Goal: Task Accomplishment & Management: Contribute content

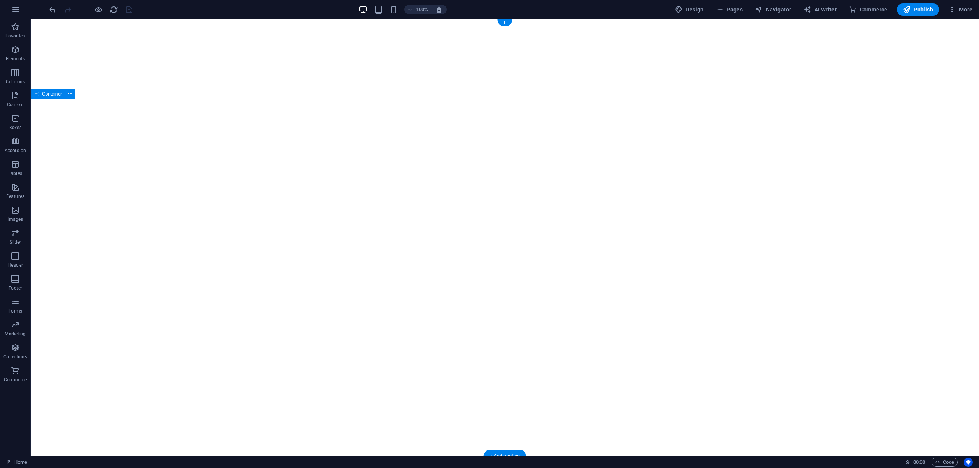
select select
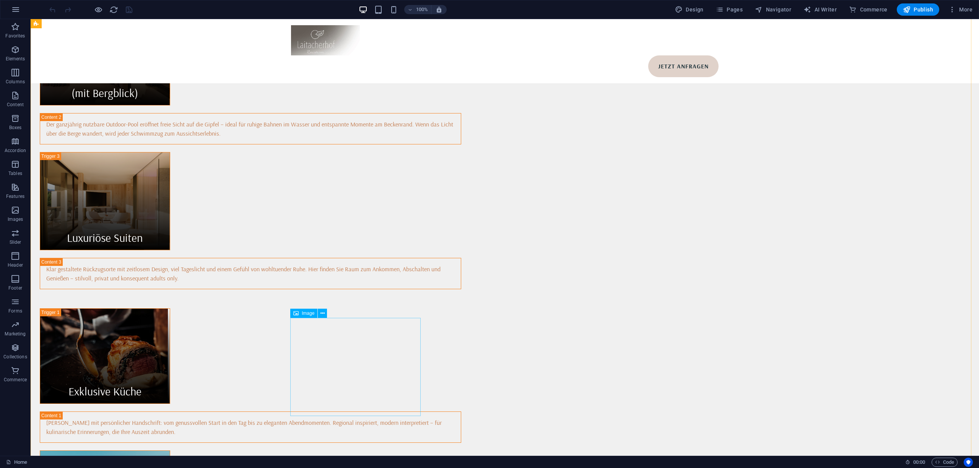
scroll to position [968, 0]
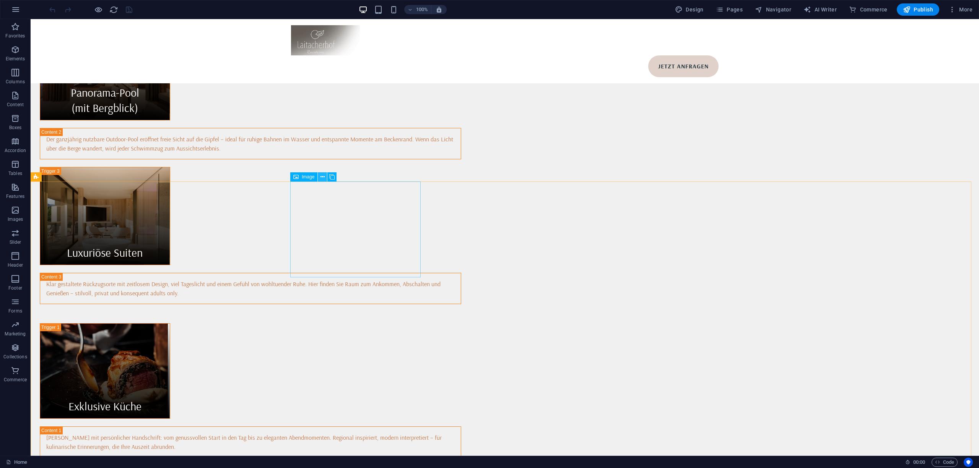
click at [320, 177] on button at bounding box center [322, 176] width 9 height 9
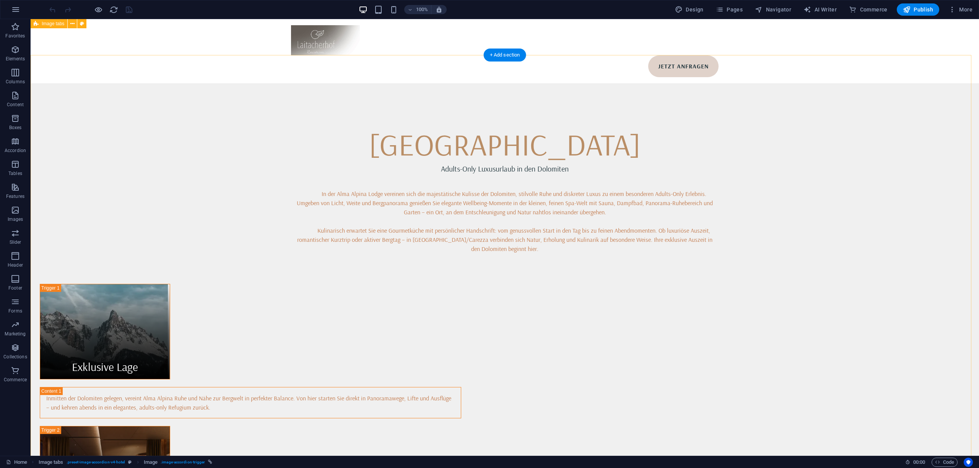
scroll to position [510, 0]
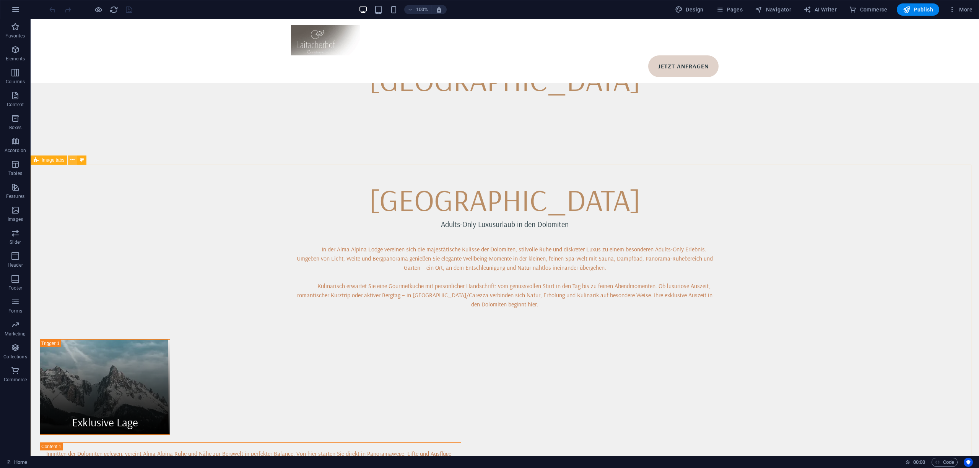
click at [70, 158] on icon at bounding box center [72, 160] width 4 height 8
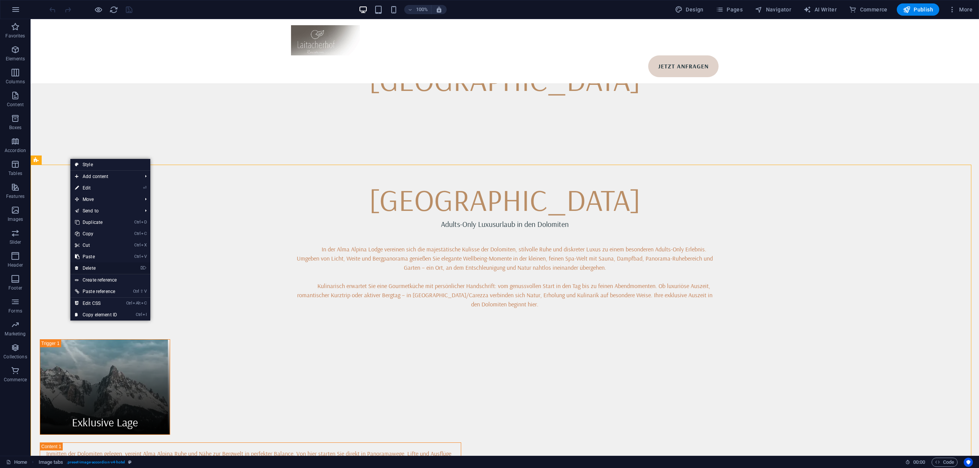
click at [110, 263] on link "⌦ Delete" at bounding box center [95, 268] width 51 height 11
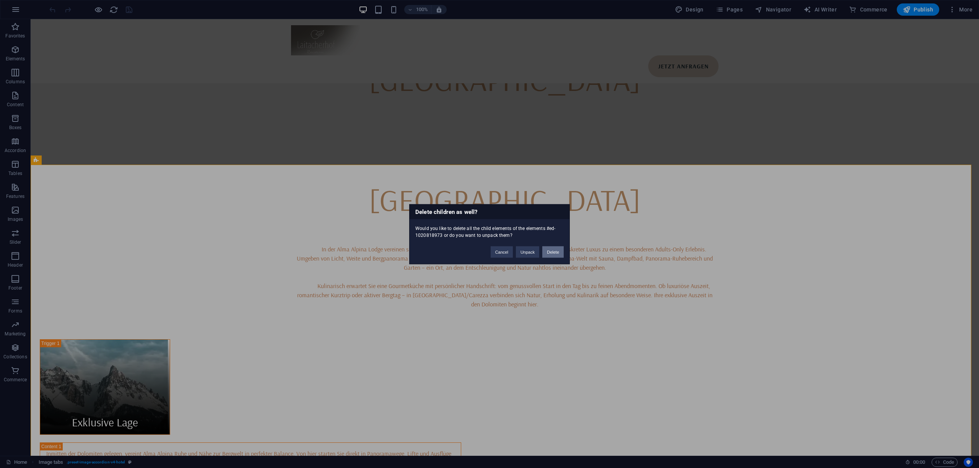
click at [553, 250] on button "Delete" at bounding box center [552, 251] width 21 height 11
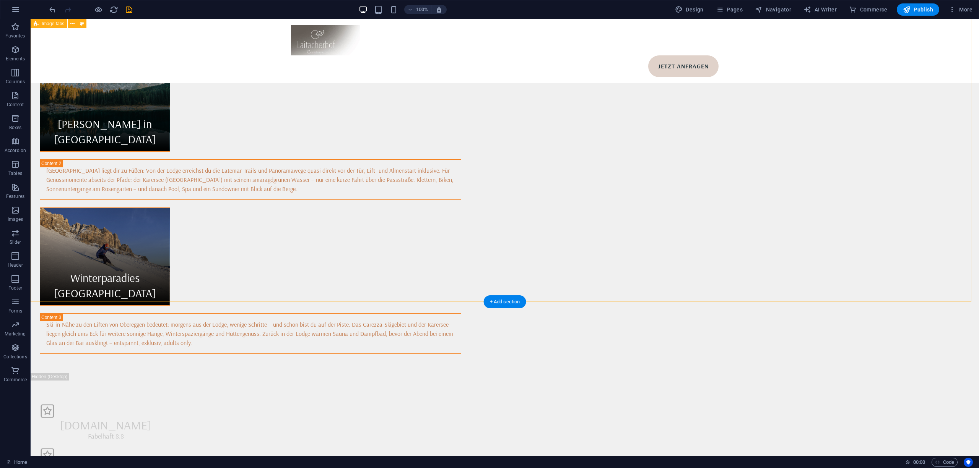
scroll to position [1121, 0]
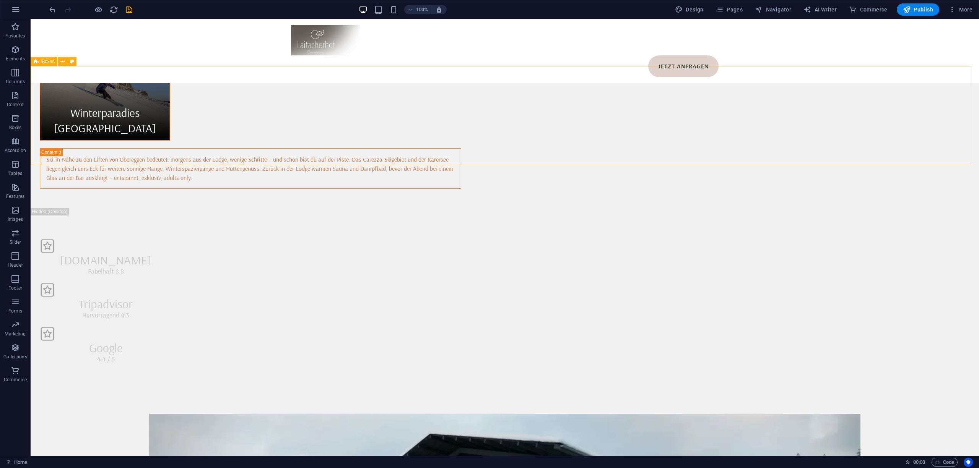
click at [36, 63] on icon at bounding box center [36, 61] width 5 height 9
select select "rem"
select select "preset-boxes-v3-default"
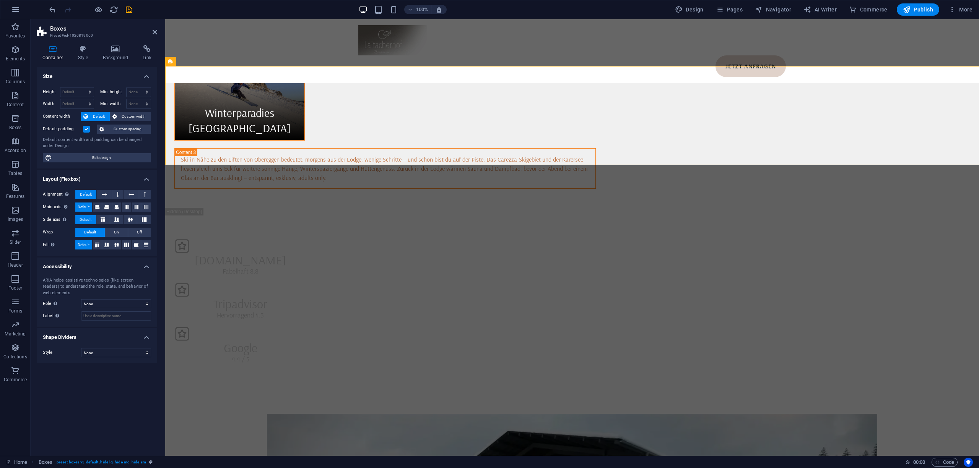
click at [87, 49] on icon at bounding box center [83, 49] width 22 height 8
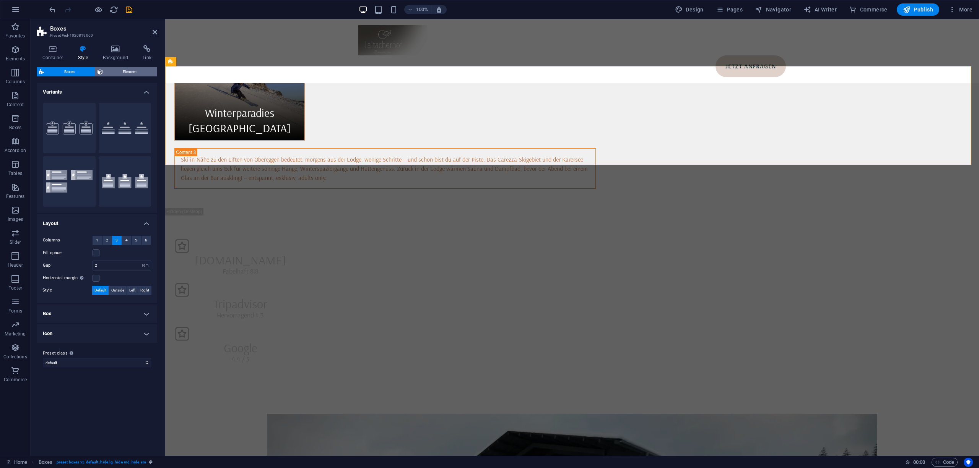
click at [118, 71] on span "Element" at bounding box center [130, 71] width 50 height 9
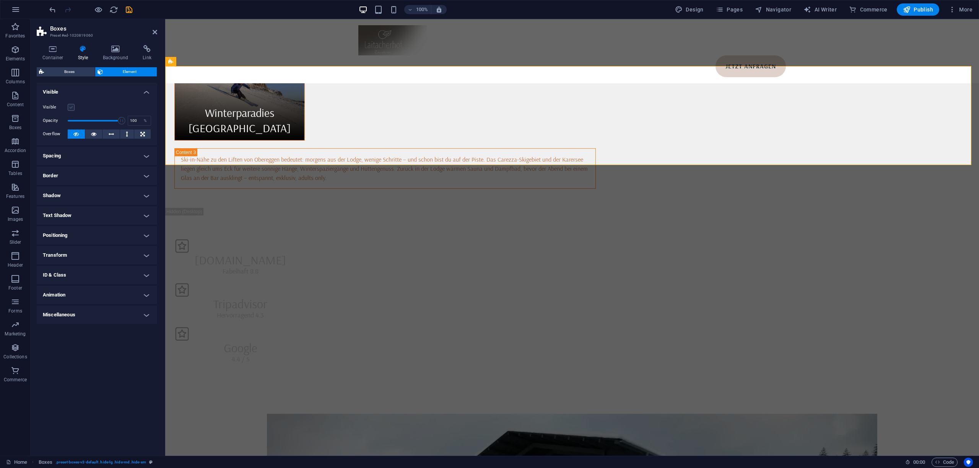
click at [72, 106] on label at bounding box center [71, 107] width 7 height 7
click at [0, 0] on input "Visible" at bounding box center [0, 0] width 0 height 0
click at [265, 208] on div "Booking.com Fabelhaft 8.8 Tripadvisor Hervorragend 4.3 Google 4.4 / 5" at bounding box center [572, 301] width 814 height 187
click at [307, 266] on div "Fabelhaft 8.8" at bounding box center [240, 271] width 132 height 10
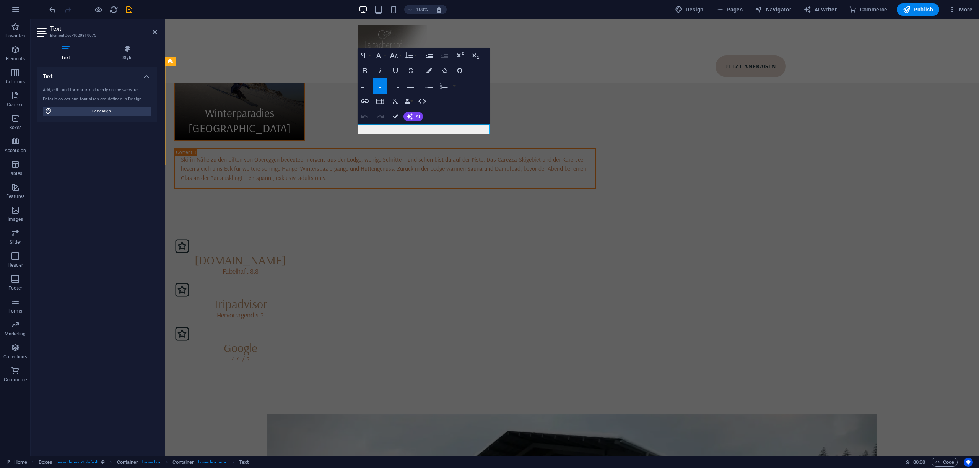
click at [258, 267] on span "Fabelhaft 8.8" at bounding box center [241, 271] width 36 height 9
click at [307, 354] on div "4.4 / 5" at bounding box center [240, 359] width 132 height 10
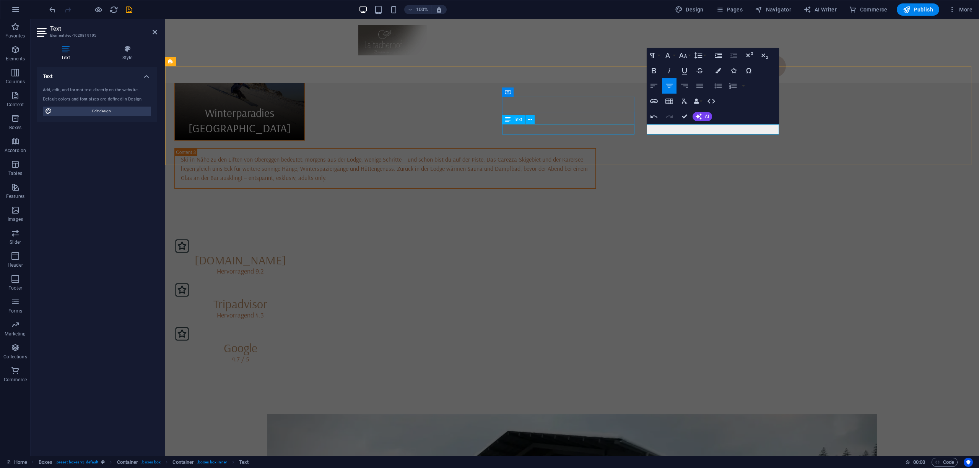
click at [307, 310] on div "Hervorragend 4.3" at bounding box center [240, 315] width 132 height 10
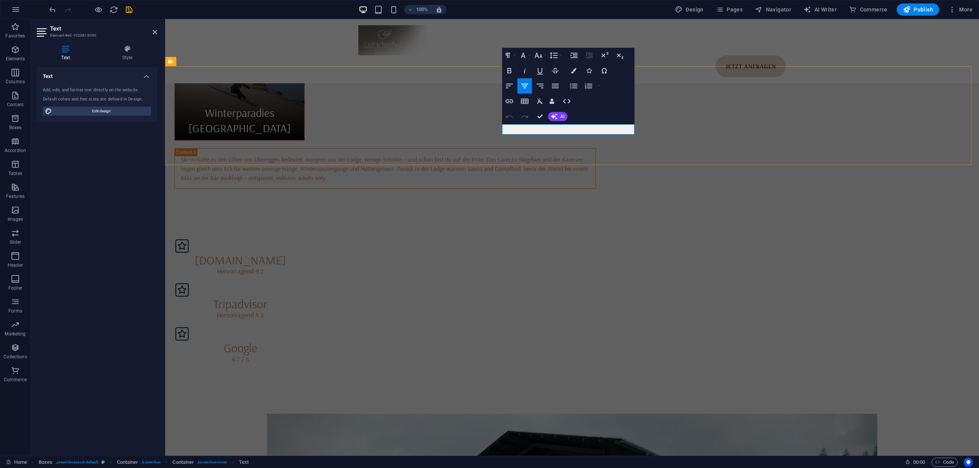
click at [307, 310] on p "Hervorragend 4.3" at bounding box center [240, 315] width 132 height 10
click at [845, 208] on div "Booking.com Hervorragend 9.2 Tripadvisor Hervorragend 4.2 Google 4.7 / 5" at bounding box center [572, 301] width 814 height 187
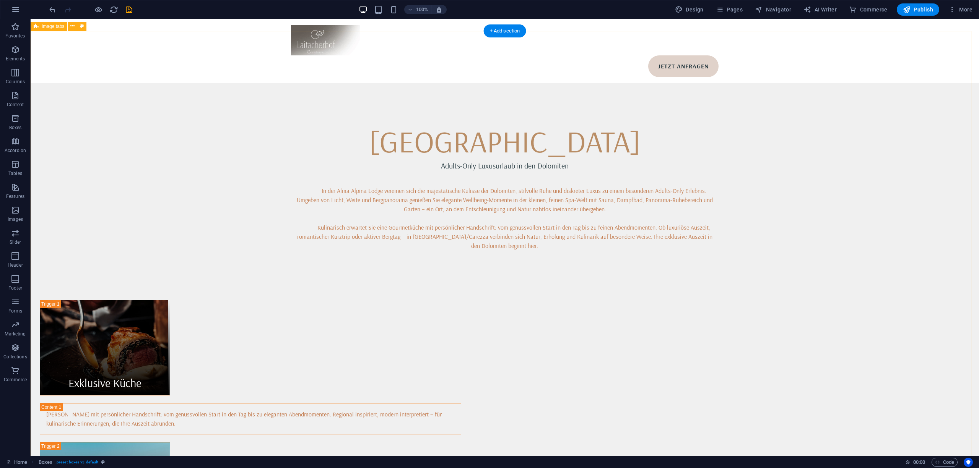
scroll to position [408, 0]
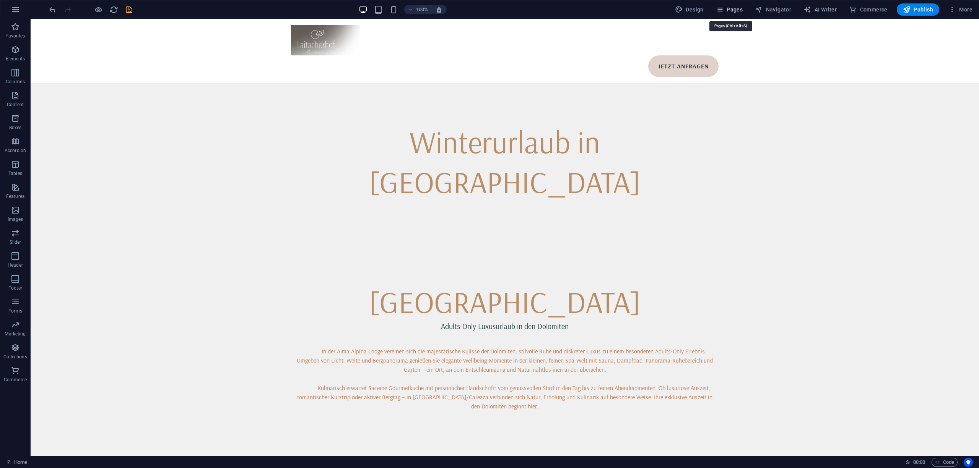
click at [722, 11] on icon "button" at bounding box center [720, 10] width 8 height 8
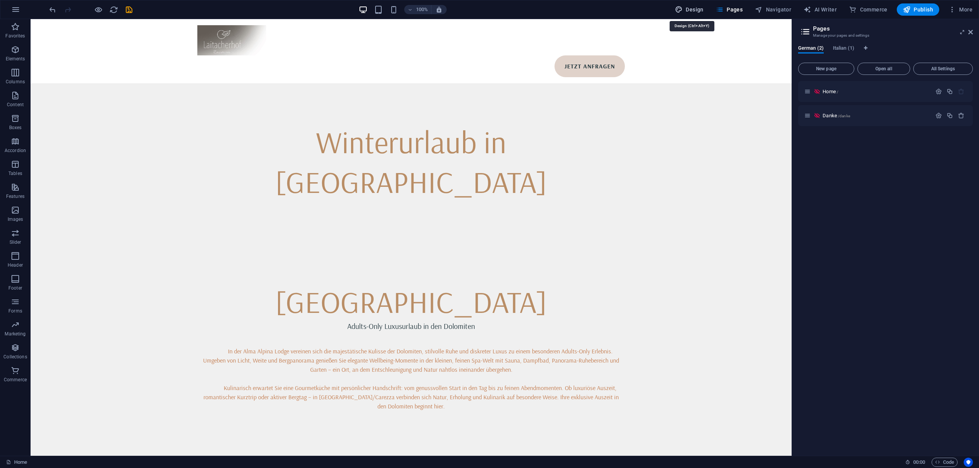
click at [690, 3] on button "Design" at bounding box center [689, 9] width 35 height 12
select select "px"
select select "400"
select select "px"
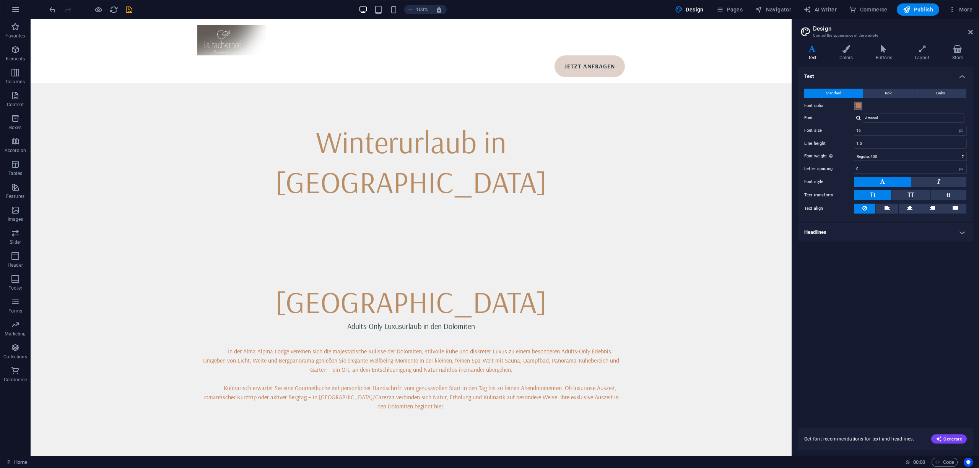
click at [859, 103] on span at bounding box center [858, 106] width 6 height 6
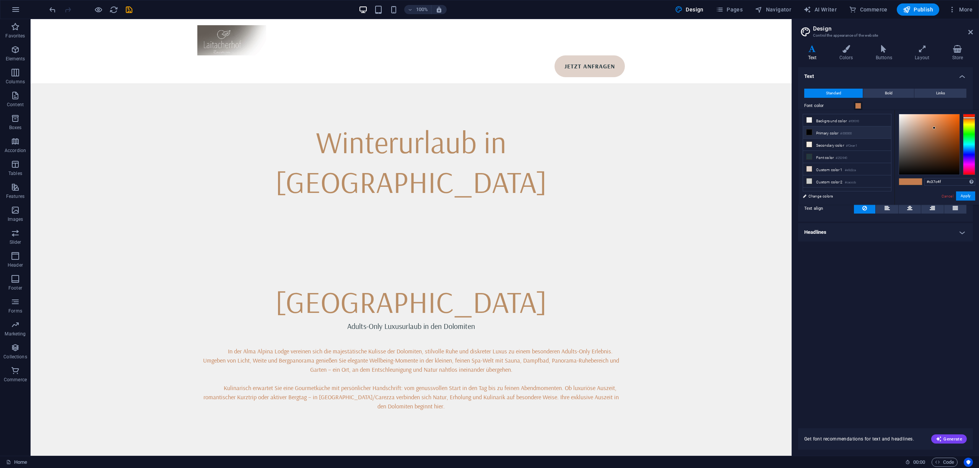
click at [830, 132] on li "Primary color #000000" at bounding box center [847, 133] width 88 height 12
type input "#000000"
click at [967, 193] on button "Apply" at bounding box center [965, 196] width 19 height 9
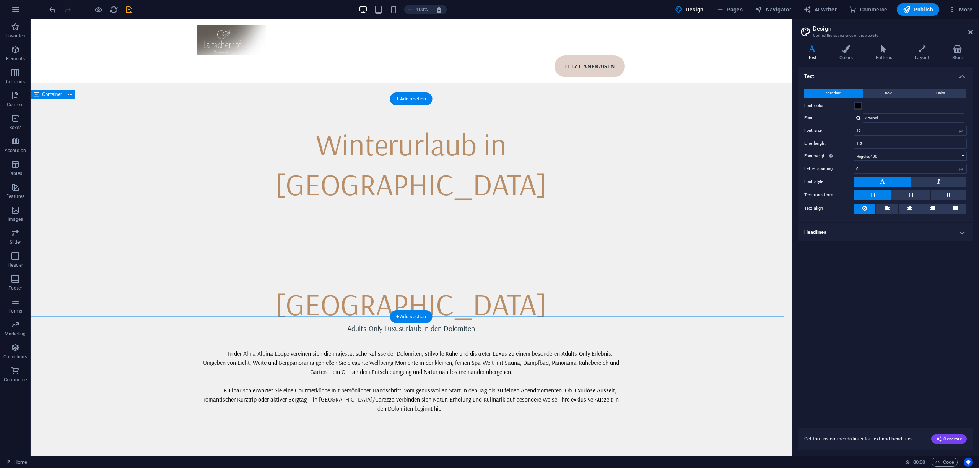
scroll to position [357, 0]
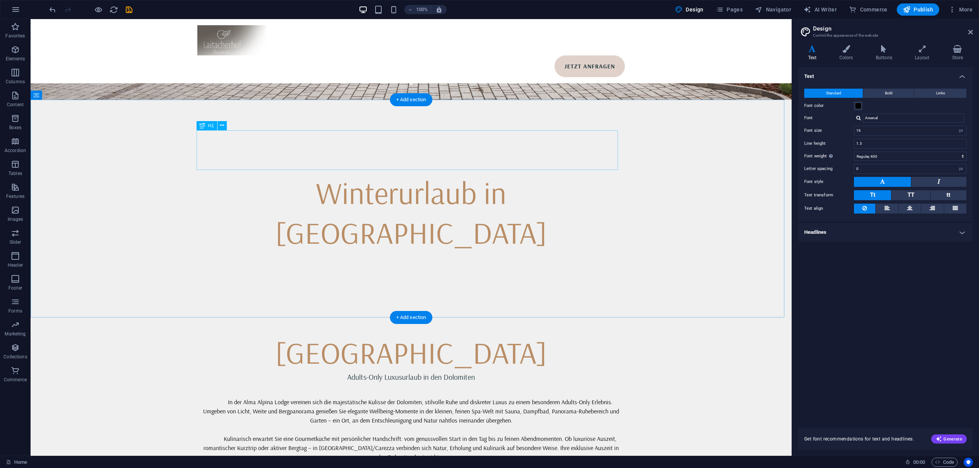
click at [407, 333] on div "[GEOGRAPHIC_DATA]" at bounding box center [410, 353] width 421 height 40
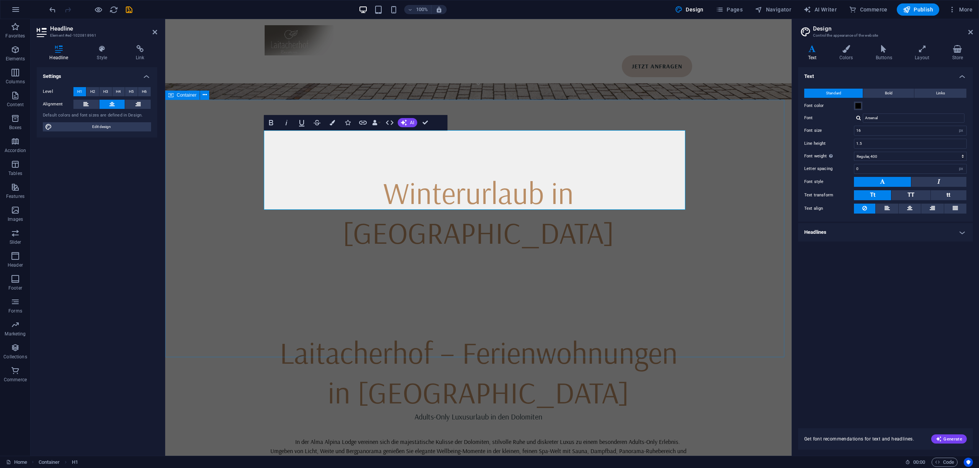
click at [750, 302] on div "Laitacherhof – Ferienwohnungen in Klausen Adults-Only Luxusurlaub in den Dolomi…" at bounding box center [478, 417] width 626 height 230
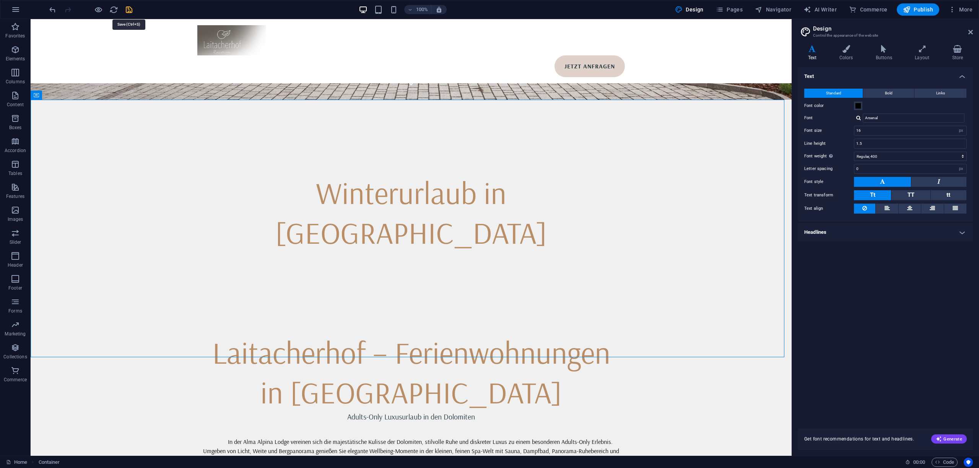
click at [132, 13] on icon "save" at bounding box center [129, 9] width 9 height 9
select select
checkbox input "false"
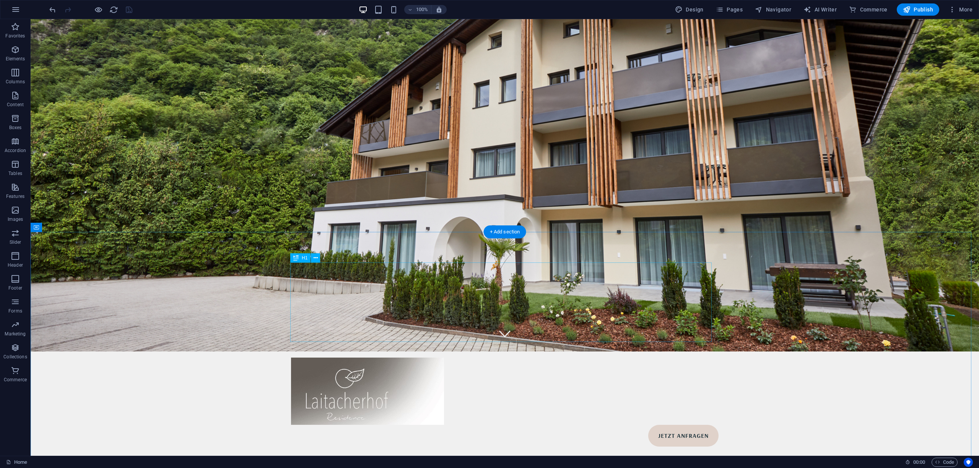
scroll to position [0, 0]
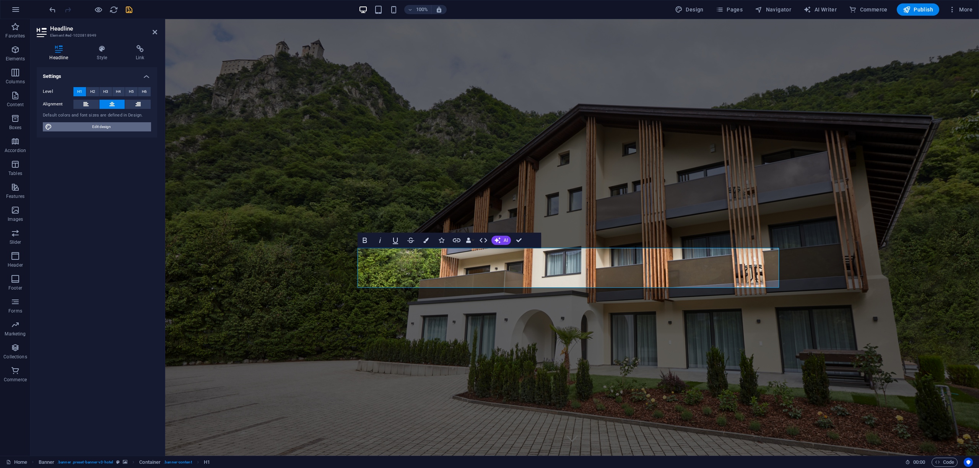
click at [122, 126] on span "Edit design" at bounding box center [101, 126] width 94 height 9
select select "px"
select select "400"
select select "px"
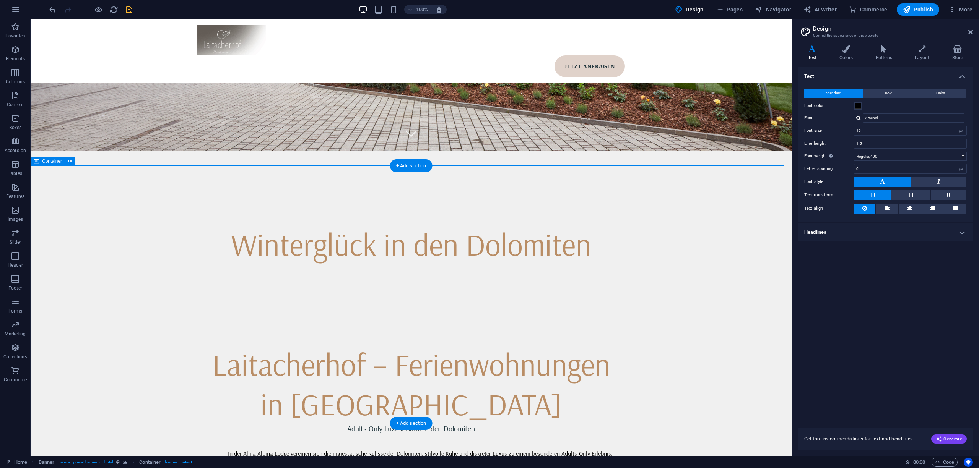
scroll to position [306, 0]
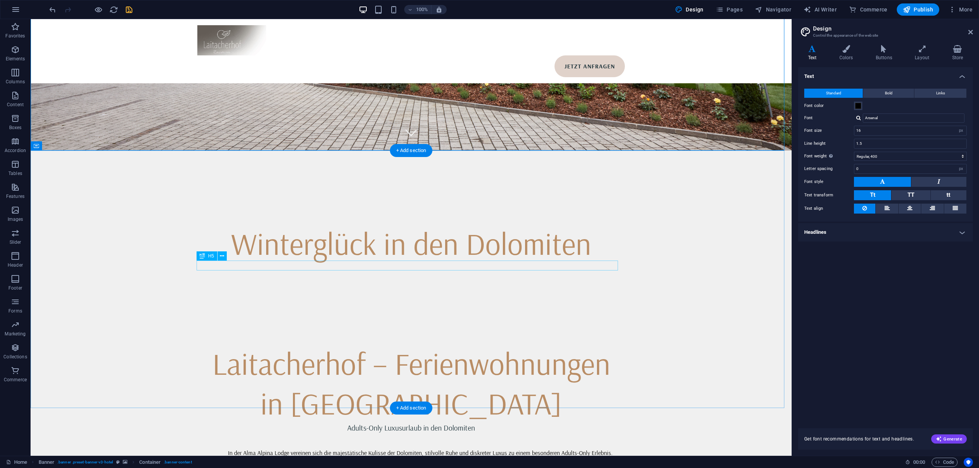
click at [453, 423] on div "Adults-Only Luxusurlaub in den Dolomiten" at bounding box center [410, 428] width 421 height 10
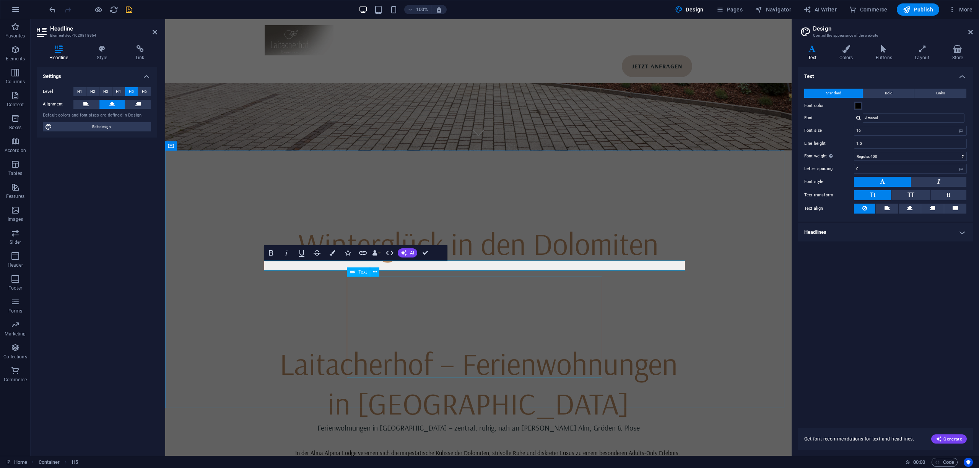
click at [508, 439] on div "In der Alma Alpina Lodge vereinen sich die majestätische Kulisse der Dolomiten,…" at bounding box center [478, 475] width 421 height 73
click at [507, 439] on div "In der Alma Alpina Lodge vereinen sich die majestätische Kulisse der Dolomiten,…" at bounding box center [478, 475] width 421 height 73
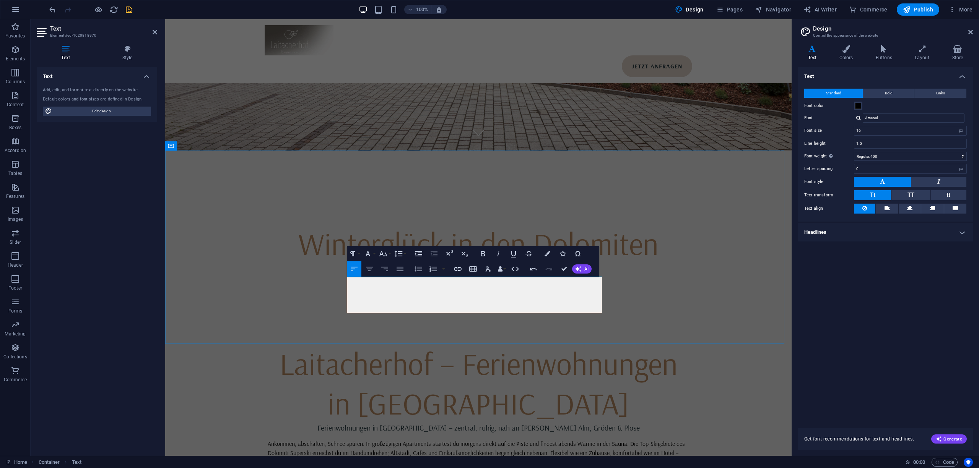
click at [458, 439] on p "Ankommen, abschalten, Schnee spüren. In großzügigen Apartments startest du morg…" at bounding box center [478, 453] width 421 height 28
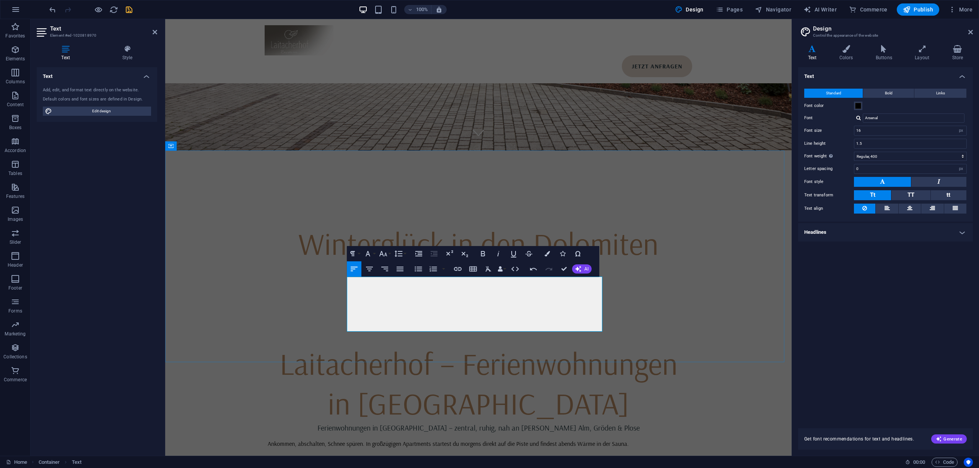
click at [462, 439] on p "Ankommen, abschalten, Schnee spüren. In großzügigen Apartments startest du morg…" at bounding box center [478, 443] width 421 height 9
click at [372, 275] on button "Align Center" at bounding box center [369, 269] width 15 height 15
click at [697, 313] on div "Laitacherhof – Ferienwohnungen in Klausen Ferienwohnungen in Klausen – zentral,…" at bounding box center [478, 409] width 626 height 193
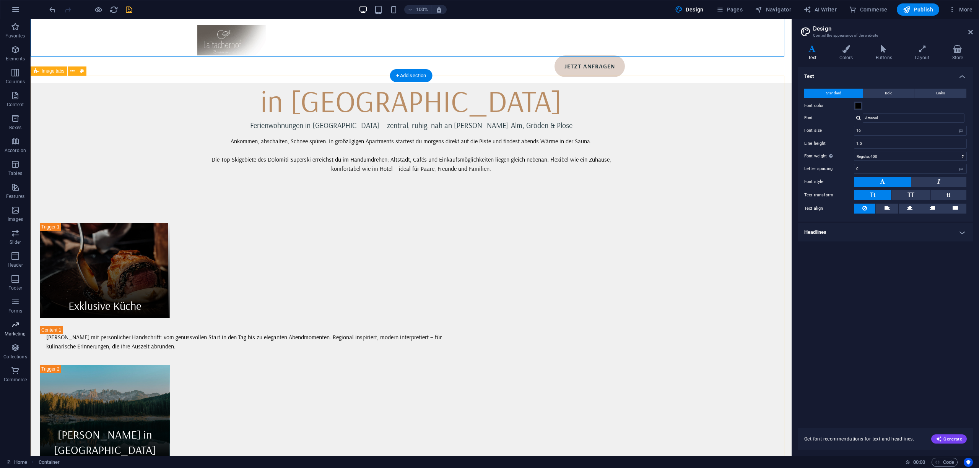
scroll to position [612, 0]
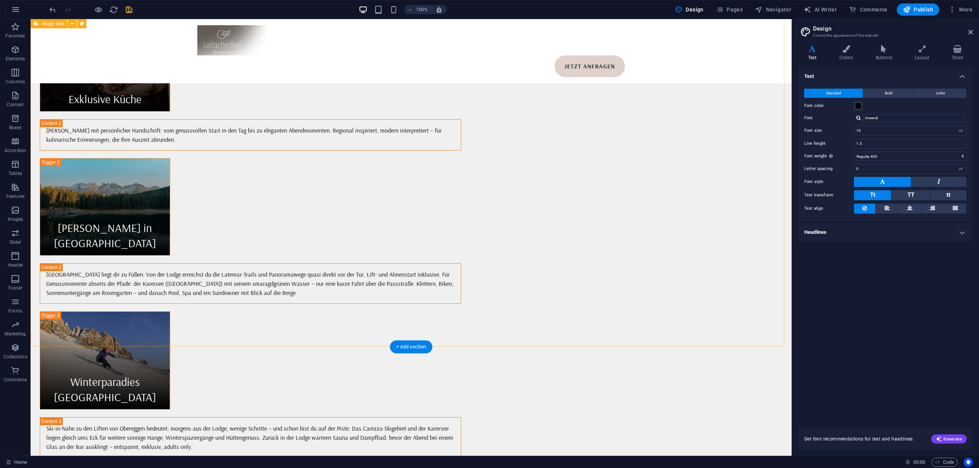
click at [624, 241] on div "Exklusive Küche Feine Küche mit persönlicher Handschrift: vom genussvollen Star…" at bounding box center [411, 237] width 761 height 442
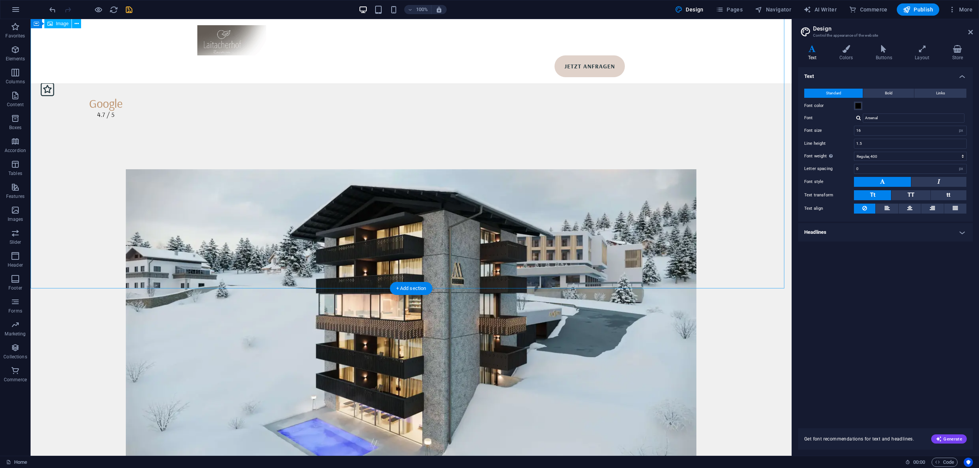
scroll to position [1329, 0]
click at [427, 170] on figure at bounding box center [411, 330] width 761 height 321
select select "%"
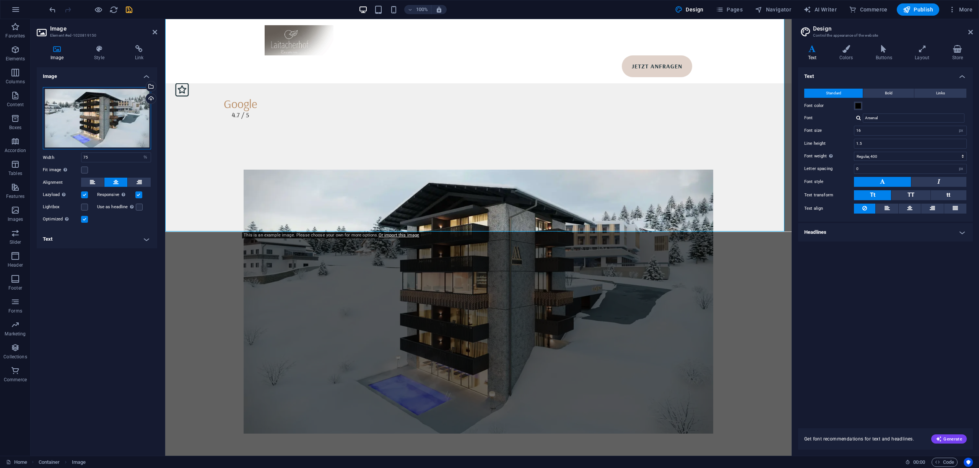
click at [87, 117] on div "Drag files here, click to choose files or select files from Files or our free s…" at bounding box center [97, 118] width 108 height 63
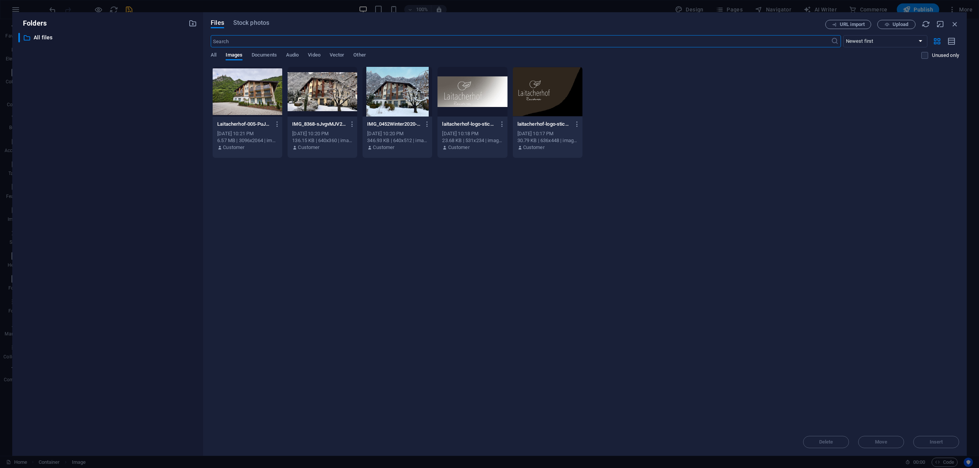
click at [337, 103] on div at bounding box center [323, 92] width 70 height 50
click at [337, 103] on div "1" at bounding box center [323, 92] width 70 height 50
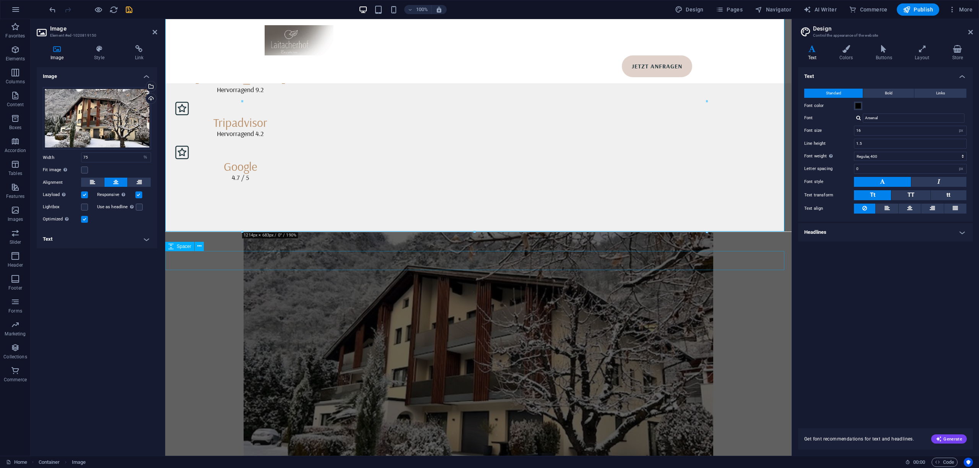
scroll to position [1227, 0]
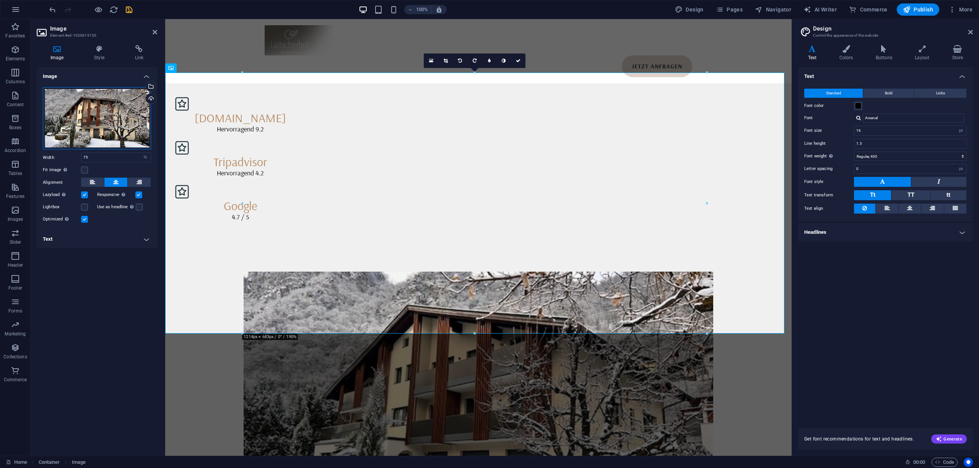
click at [115, 125] on div "Drag files here, click to choose files or select files from Files or our free s…" at bounding box center [97, 118] width 108 height 63
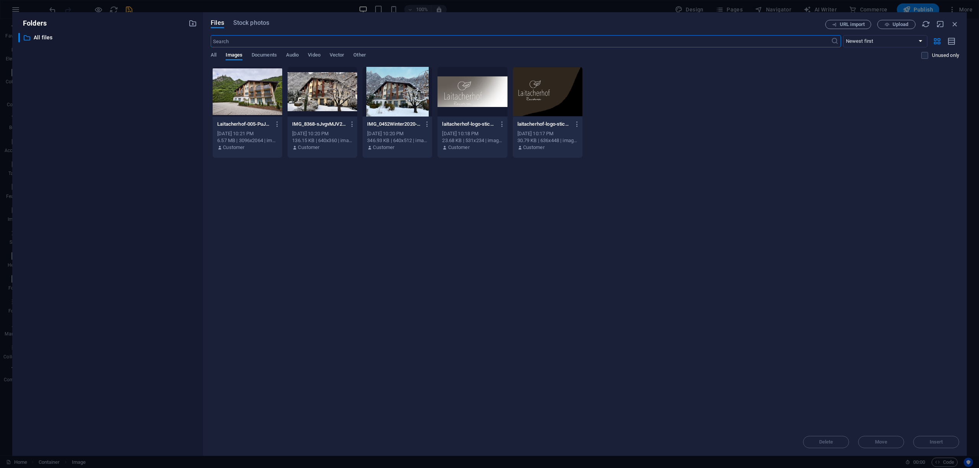
scroll to position [1222, 0]
click at [893, 25] on span "Upload" at bounding box center [900, 24] width 16 height 5
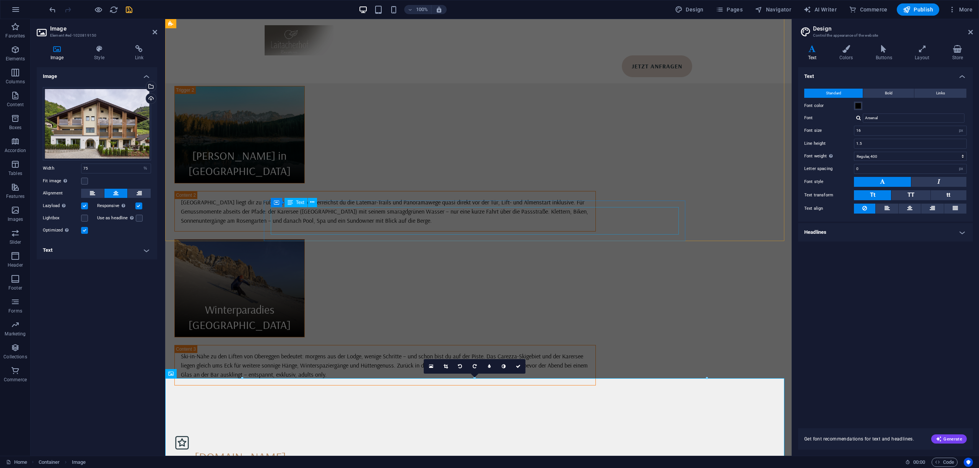
scroll to position [870, 0]
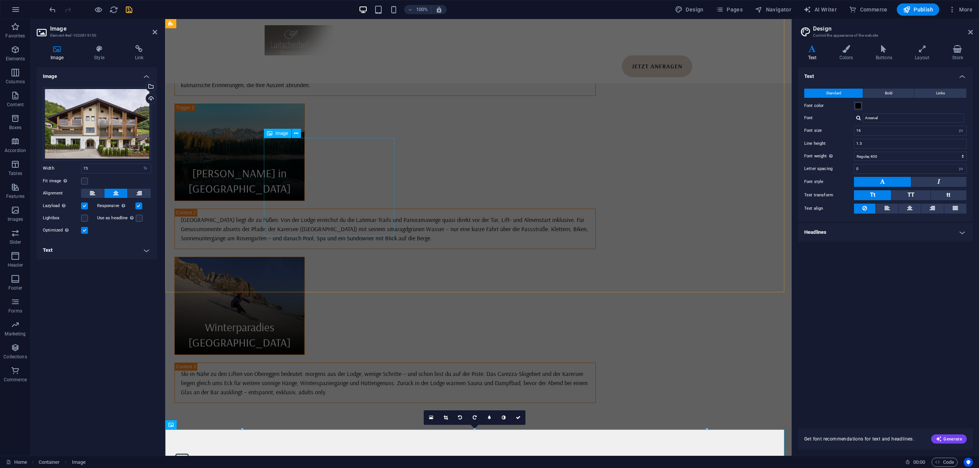
click at [305, 257] on figure "Winterparadies [GEOGRAPHIC_DATA]" at bounding box center [239, 306] width 130 height 98
select select "%"
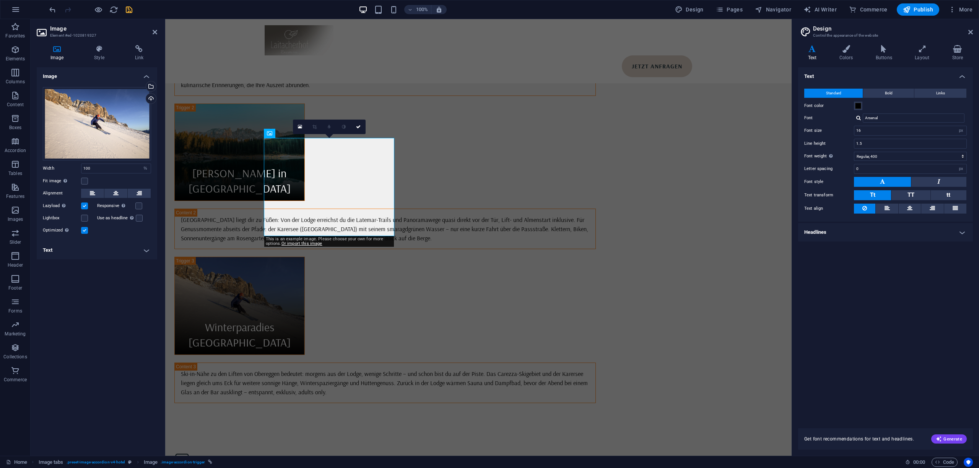
click at [96, 252] on h4 "Text" at bounding box center [97, 250] width 120 height 18
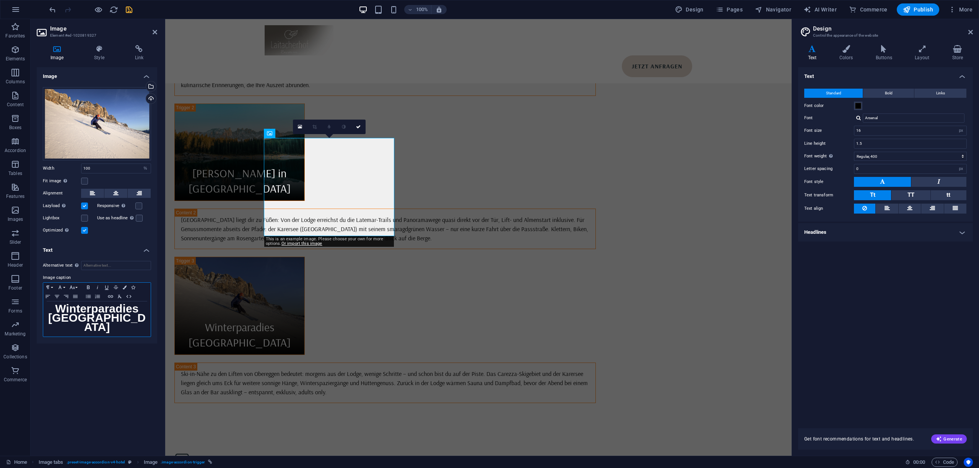
click at [96, 311] on strong "Winterparadies [GEOGRAPHIC_DATA]" at bounding box center [96, 317] width 97 height 31
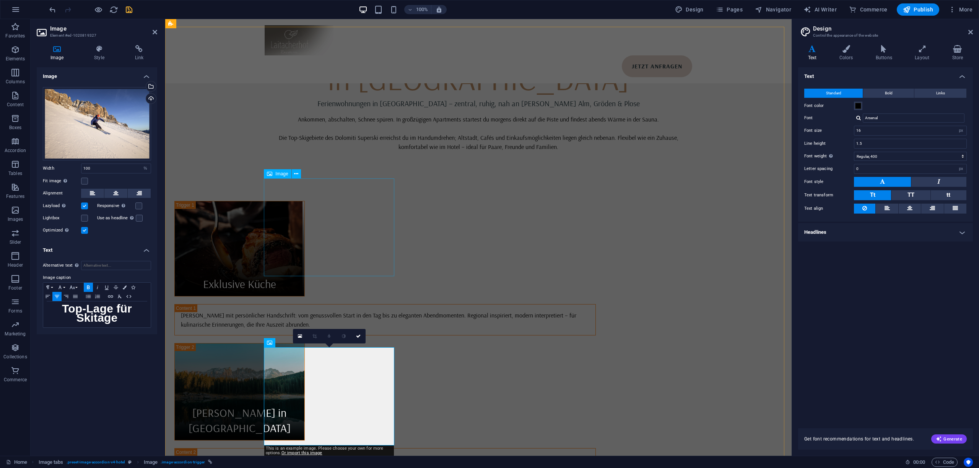
scroll to position [615, 0]
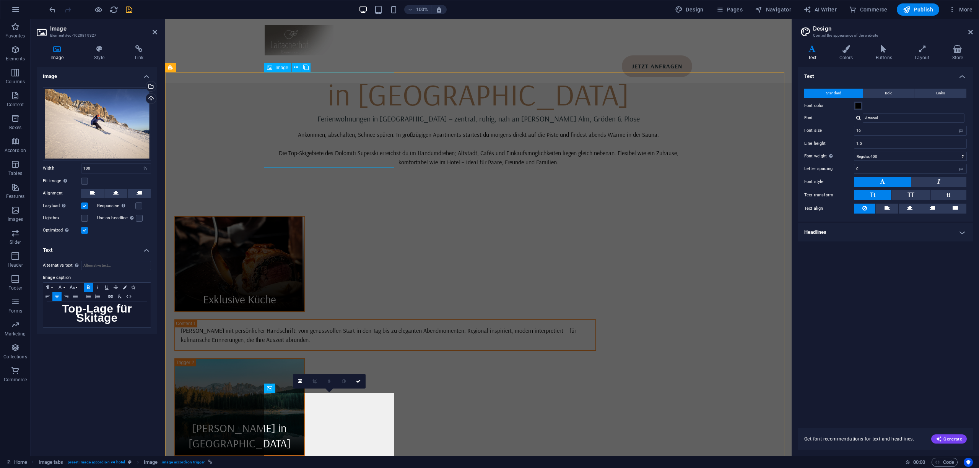
click at [305, 216] on figure "Exklusive Küche" at bounding box center [239, 264] width 130 height 96
select select "px"
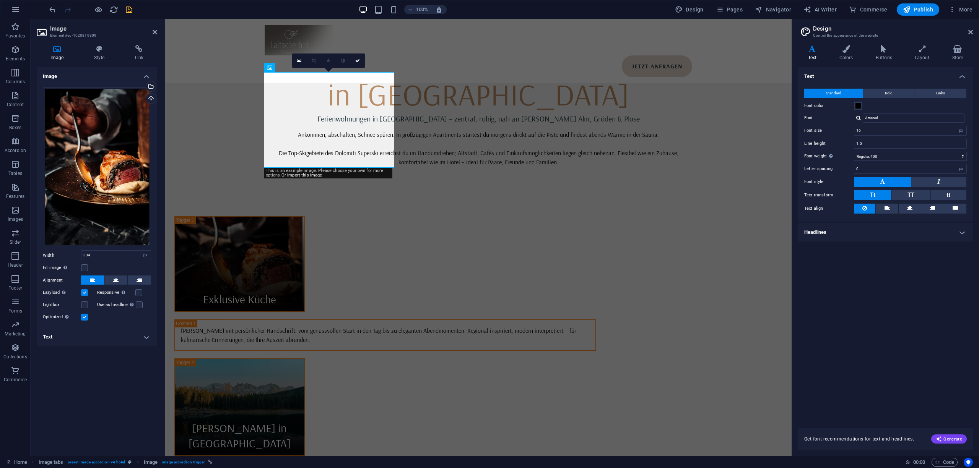
click at [118, 342] on h4 "Text" at bounding box center [97, 337] width 120 height 18
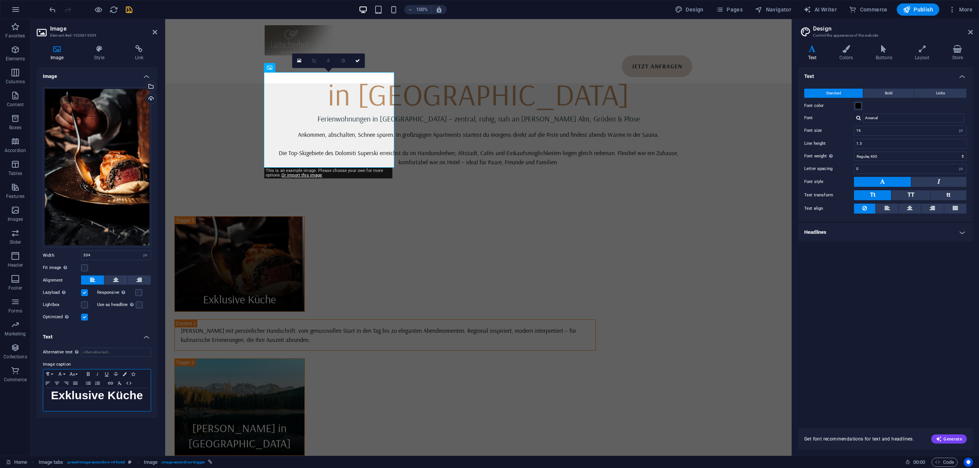
click at [95, 391] on strong "Exklusive Küche" at bounding box center [97, 395] width 92 height 13
click at [305, 359] on figure "[PERSON_NAME] in [GEOGRAPHIC_DATA]" at bounding box center [239, 407] width 130 height 97
select select "%"
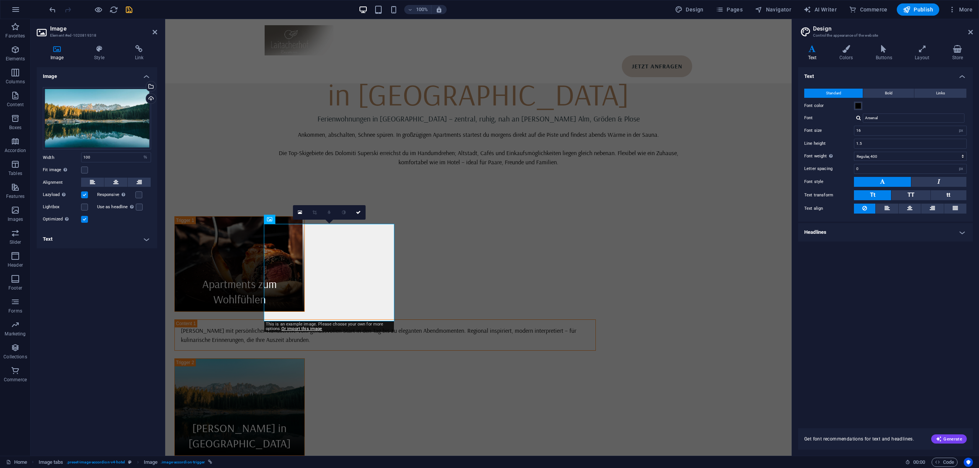
click at [121, 250] on div "Image Drag files here, click to choose files or select files from Files or our …" at bounding box center [97, 258] width 120 height 383
click at [137, 239] on h4 "Text" at bounding box center [97, 239] width 120 height 18
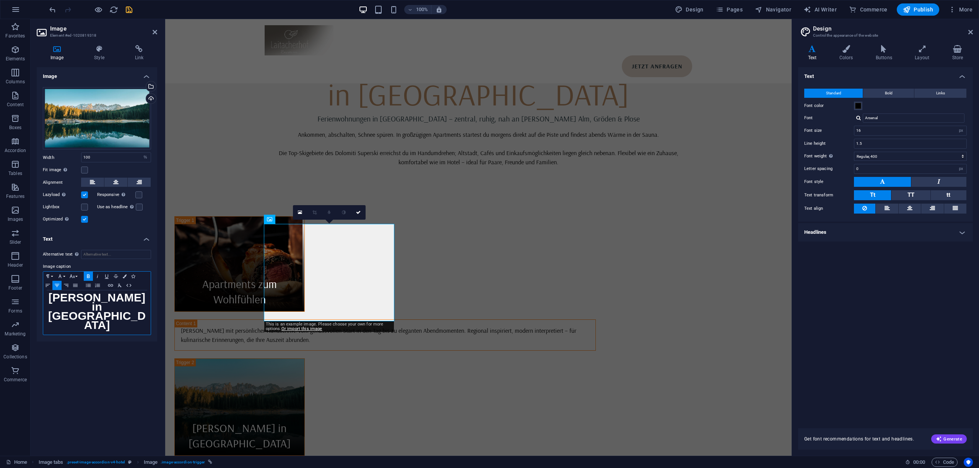
click at [114, 299] on strong "[PERSON_NAME] in [GEOGRAPHIC_DATA]" at bounding box center [96, 311] width 97 height 40
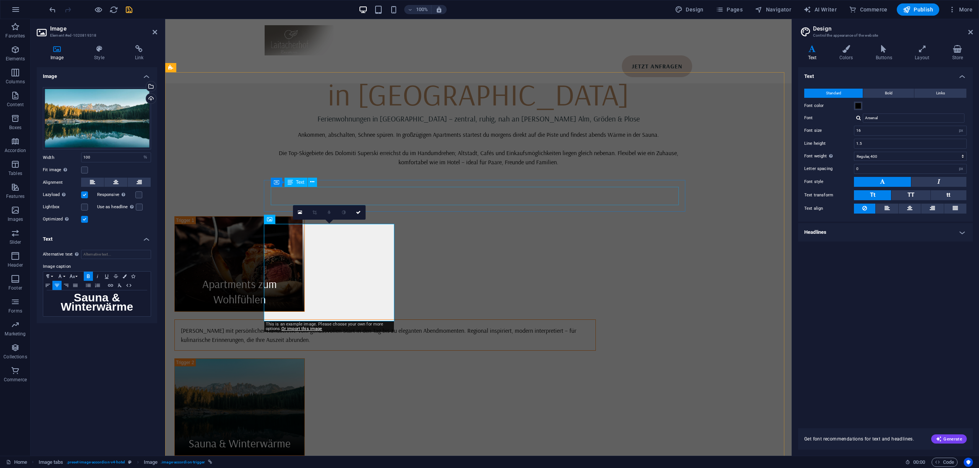
click at [452, 326] on div "[PERSON_NAME] mit persönlicher Handschrift: vom genussvollen Start in den Tag b…" at bounding box center [385, 335] width 408 height 18
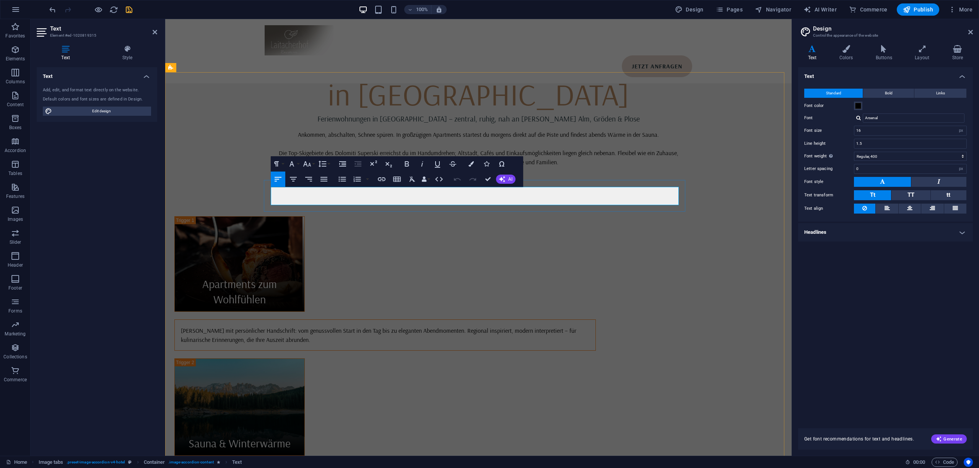
click at [392, 326] on p "[PERSON_NAME] mit persönlicher Handschrift: vom genussvollen Start in den Tag b…" at bounding box center [385, 335] width 408 height 18
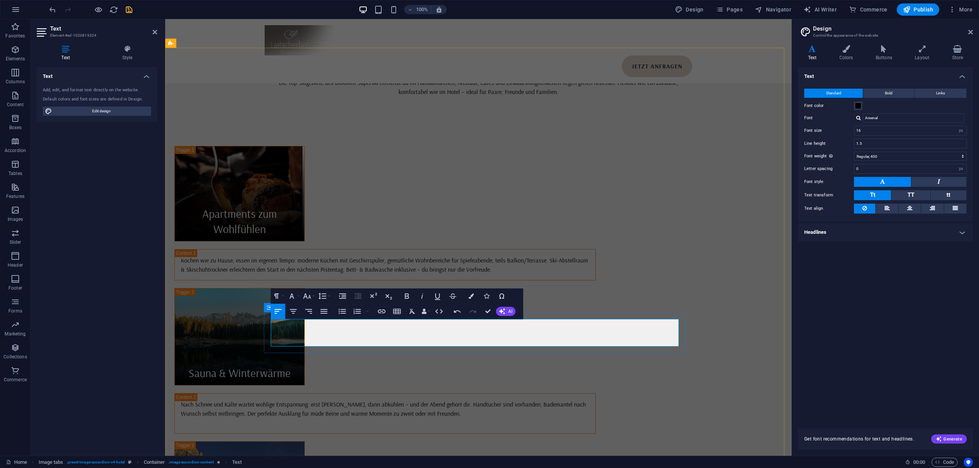
scroll to position [819, 0]
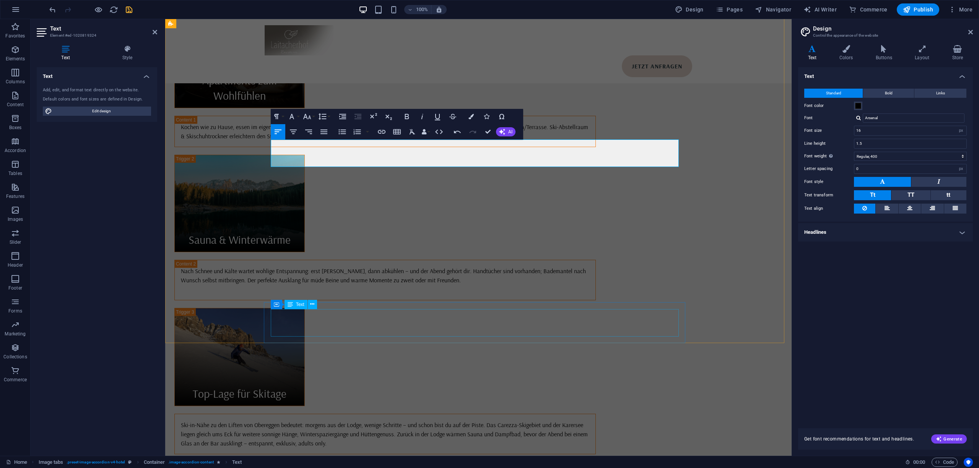
click at [372, 421] on div "Ski-in-Nähe zu den Liften von Obereggen bedeutet: morgens aus der Lodge, wenige…" at bounding box center [385, 435] width 408 height 28
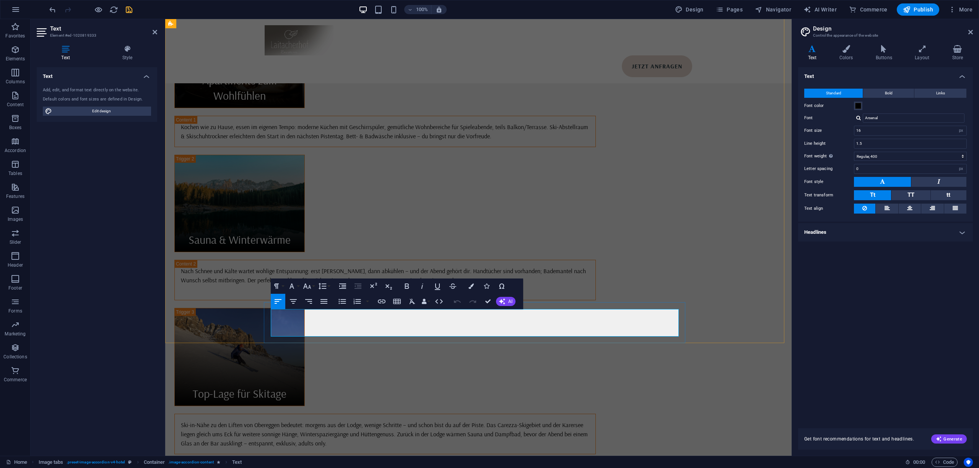
click at [398, 421] on p "Ski-in-Nähe zu den Liften von Obereggen bedeutet: morgens aus der Lodge, wenige…" at bounding box center [385, 435] width 408 height 28
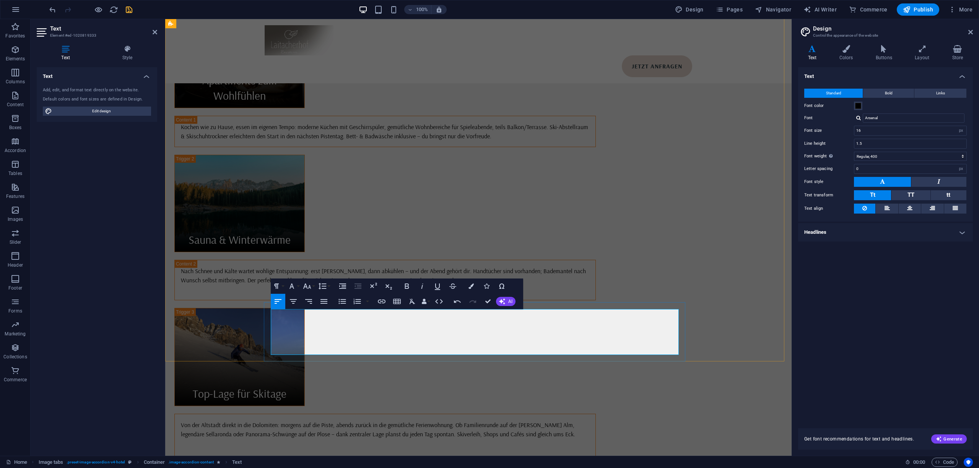
click at [589, 439] on div at bounding box center [385, 443] width 408 height 9
click at [582, 448] on div at bounding box center [385, 452] width 408 height 9
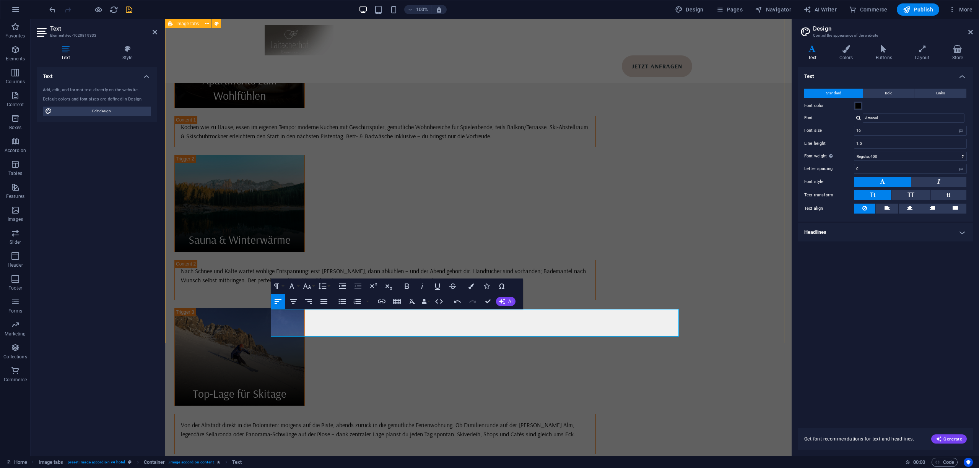
click at [614, 256] on div "Apartments zum Wohlfühlen Kochen wie zu Hause, essen im eigenen Tempo: moderne …" at bounding box center [478, 234] width 626 height 442
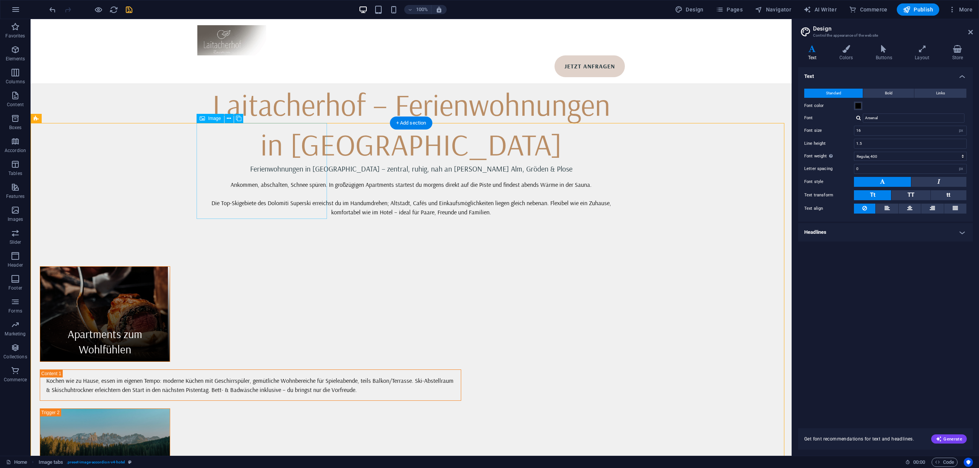
scroll to position [564, 0]
click at [170, 267] on figure "Apartments zum Wohlfühlen" at bounding box center [105, 315] width 130 height 96
select select "px"
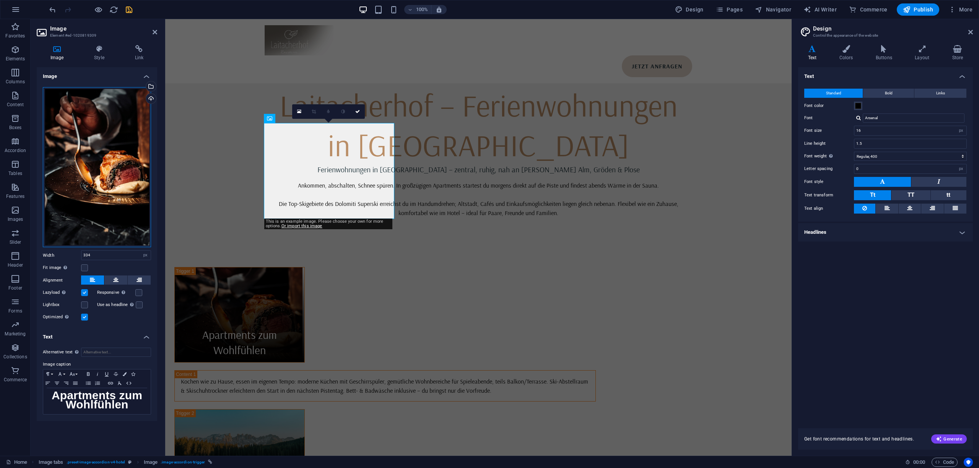
click at [92, 132] on div "Drag files here, click to choose files or select files from Files or our free s…" at bounding box center [97, 167] width 108 height 161
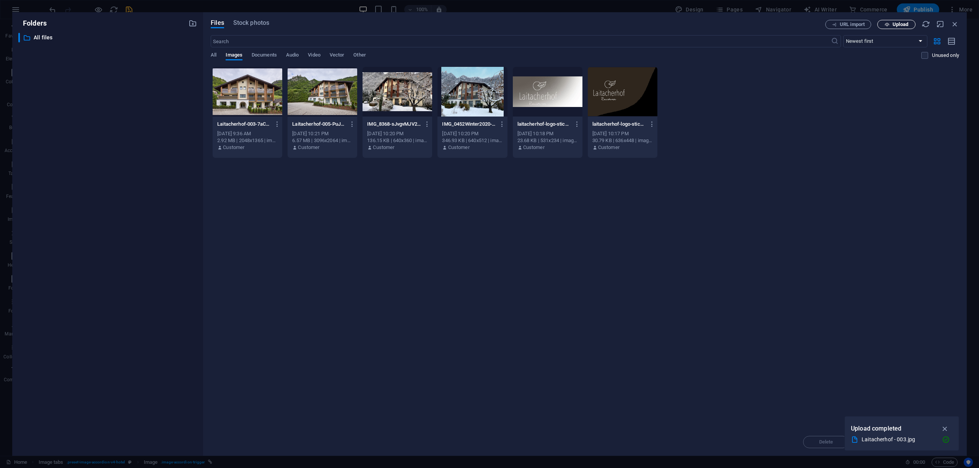
click at [897, 26] on span "Upload" at bounding box center [900, 24] width 16 height 5
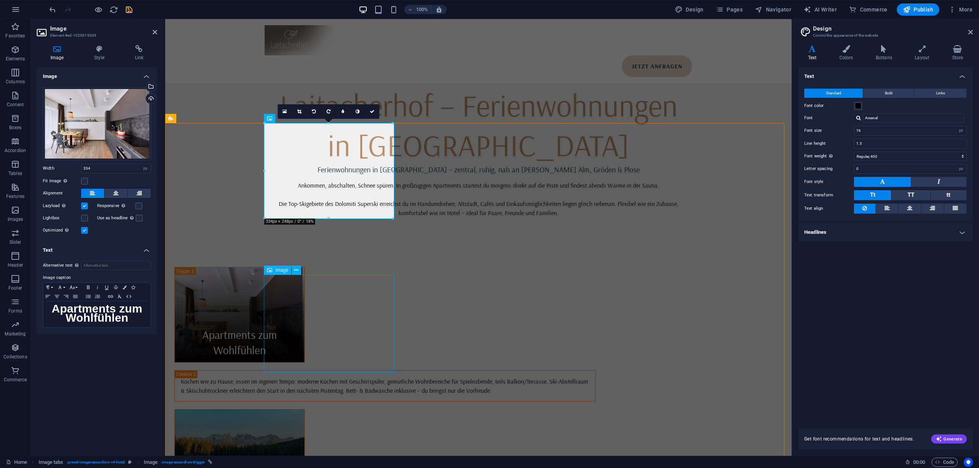
click at [305, 409] on figure "Sauna & Winterwärme" at bounding box center [239, 457] width 130 height 97
select select "%"
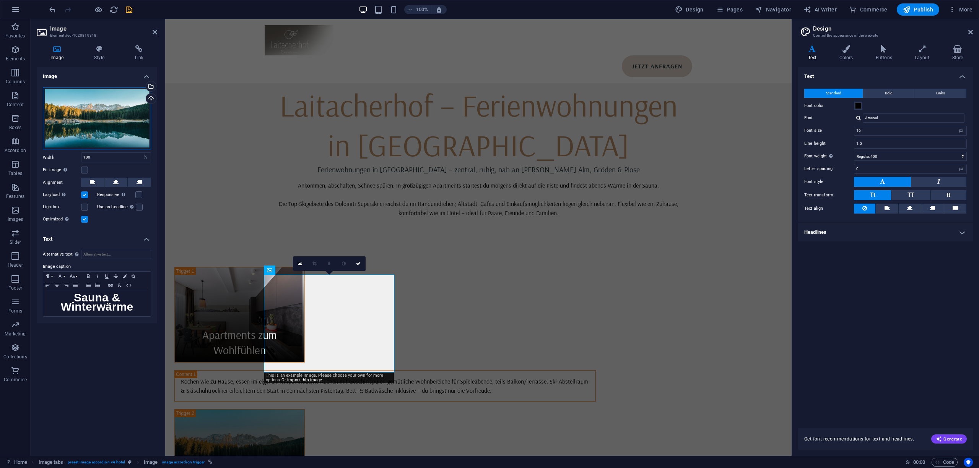
click at [118, 124] on div "Drag files here, click to choose files or select files from Files or our free s…" at bounding box center [97, 118] width 108 height 63
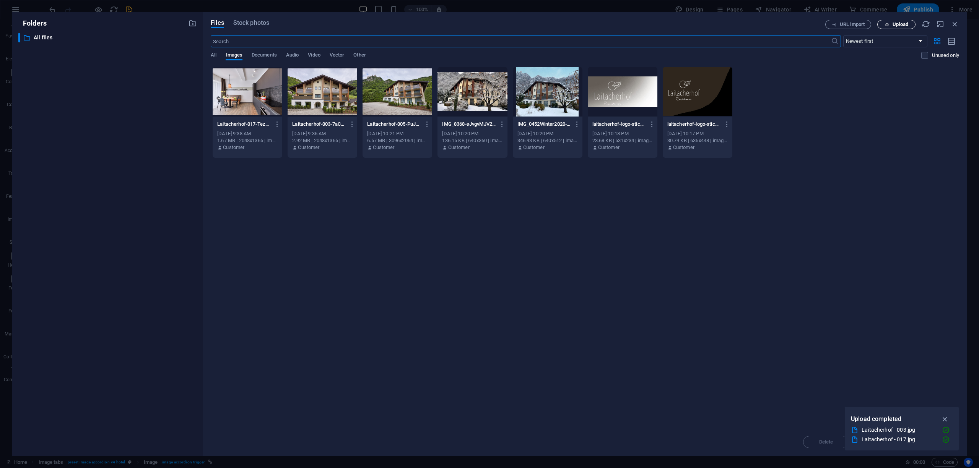
click at [892, 21] on button "Upload" at bounding box center [896, 24] width 38 height 9
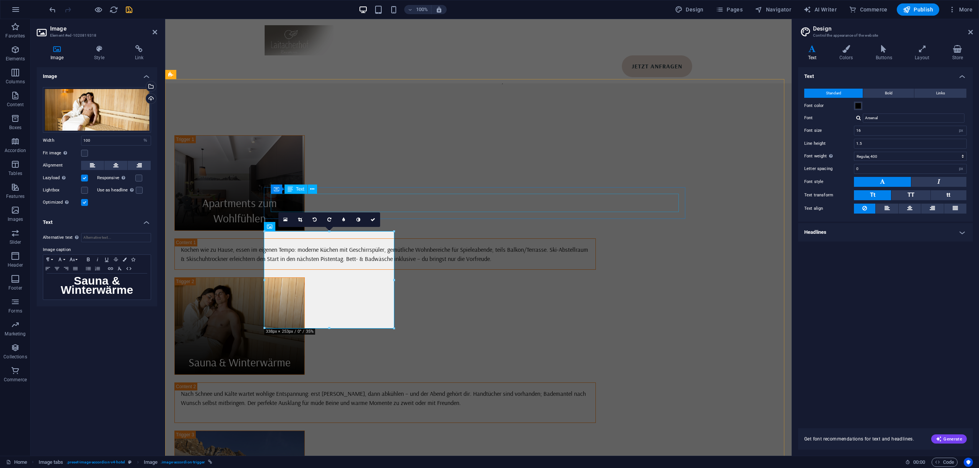
scroll to position [768, 0]
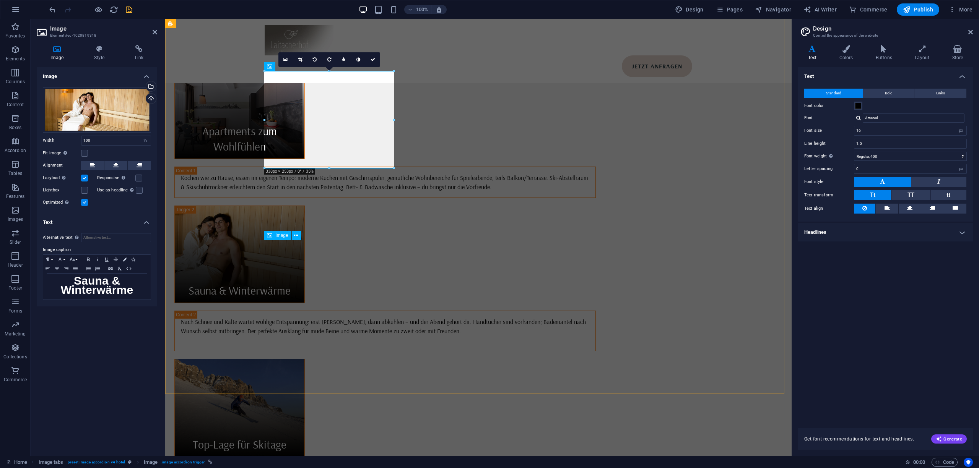
click at [305, 359] on figure "Top-Lage für Skitage" at bounding box center [239, 408] width 130 height 98
select select "%"
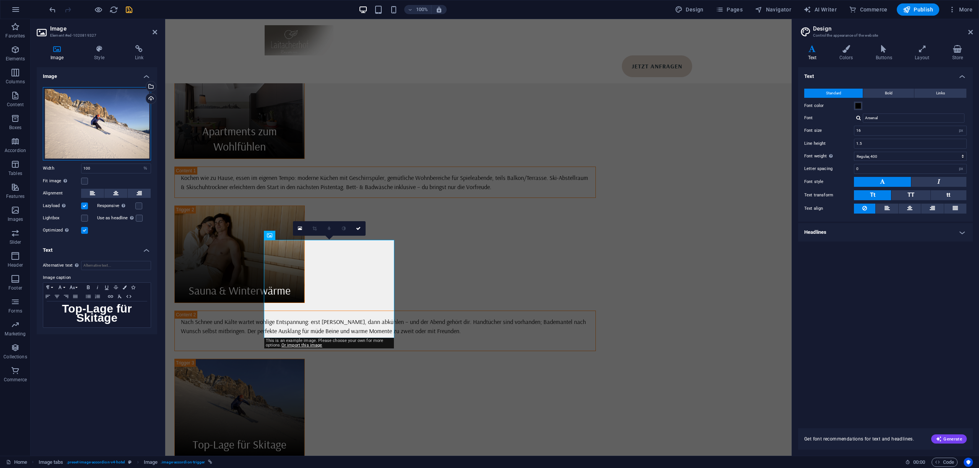
click at [99, 117] on div "Drag files here, click to choose files or select files from Files or our free s…" at bounding box center [97, 123] width 108 height 73
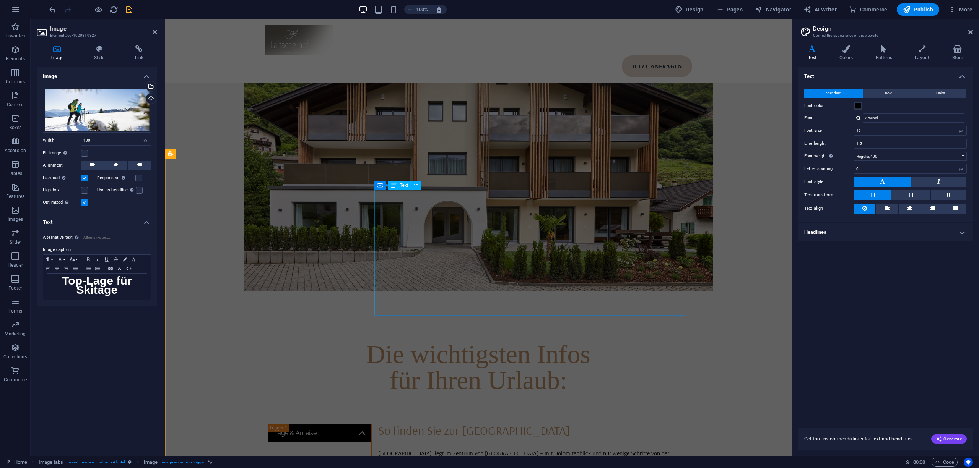
scroll to position [1584, 0]
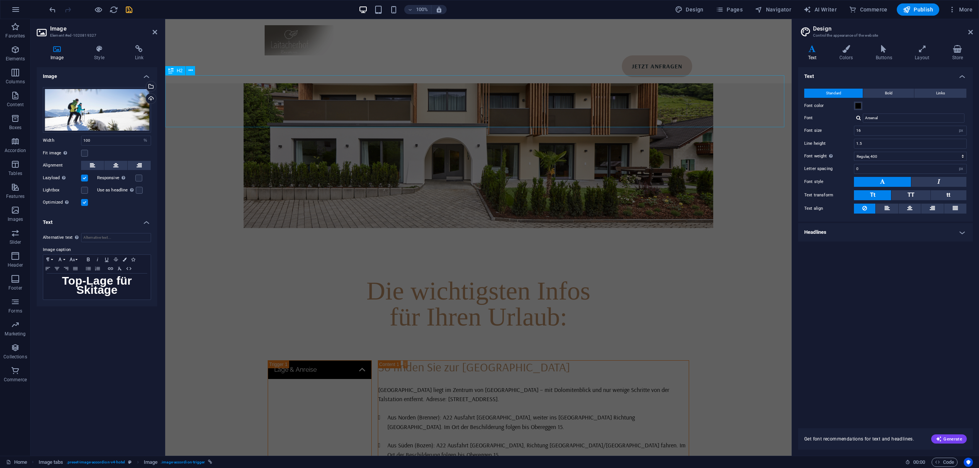
click at [488, 278] on div "Die wichtigsten Infos für Ihren Urlaub:" at bounding box center [478, 304] width 626 height 52
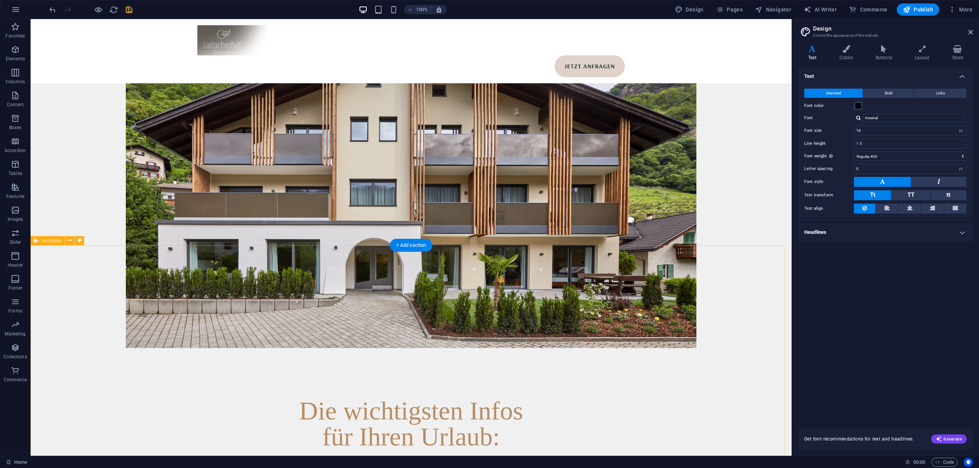
scroll to position [1533, 0]
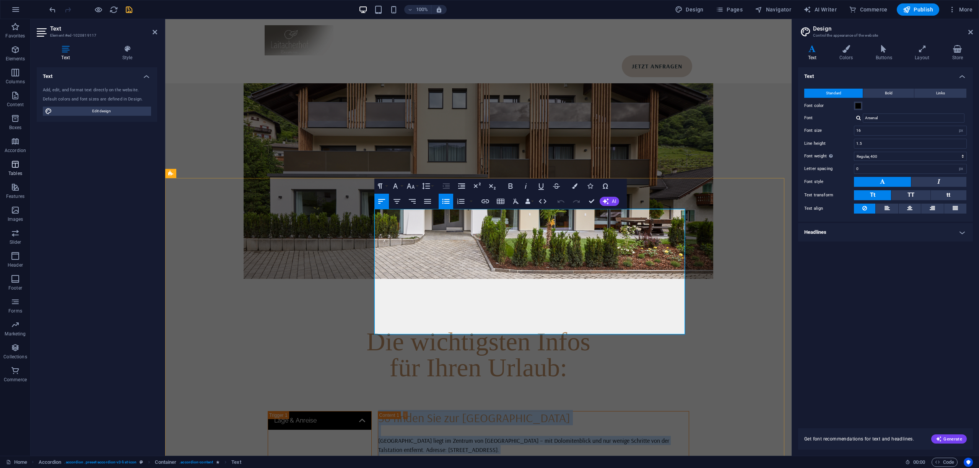
copy div "So finden Sie zur Alma Alpina Lodge Unsere Lodge liegt im Zentrum von Obereggen…"
click at [453, 436] on p "[GEOGRAPHIC_DATA] liegt im Zentrum von [GEOGRAPHIC_DATA] – mit Dolomitenblick u…" at bounding box center [533, 445] width 311 height 18
drag, startPoint x: 485, startPoint y: 248, endPoint x: 364, endPoint y: 234, distance: 121.3
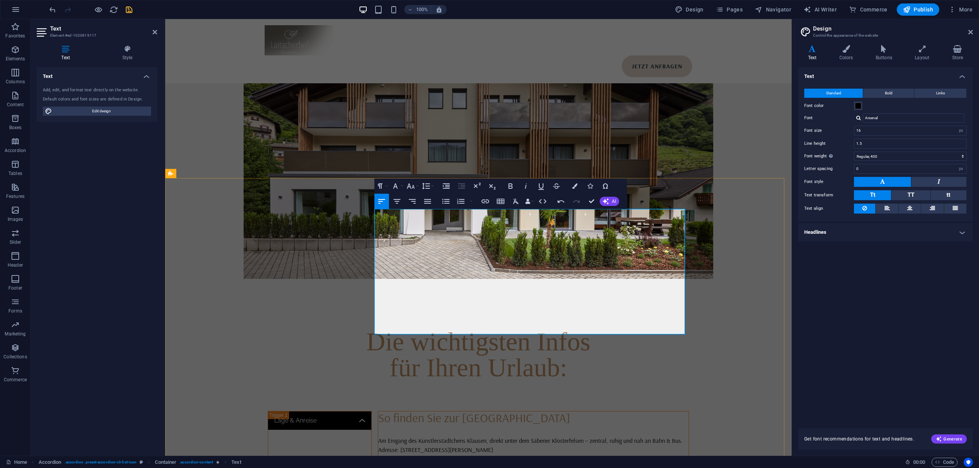
scroll to position [812, 0]
drag, startPoint x: 561, startPoint y: 216, endPoint x: 452, endPoint y: 216, distance: 109.3
click at [452, 412] on h4 "So finden Sie zur [GEOGRAPHIC_DATA]" at bounding box center [533, 424] width 311 height 24
drag, startPoint x: 417, startPoint y: 277, endPoint x: 388, endPoint y: 265, distance: 32.2
click at [388, 464] on li "Aus Norden (Brenner): A22 Ausfahrt [GEOGRAPHIC_DATA], weiter ins [GEOGRAPHIC_DA…" at bounding box center [538, 473] width 302 height 19
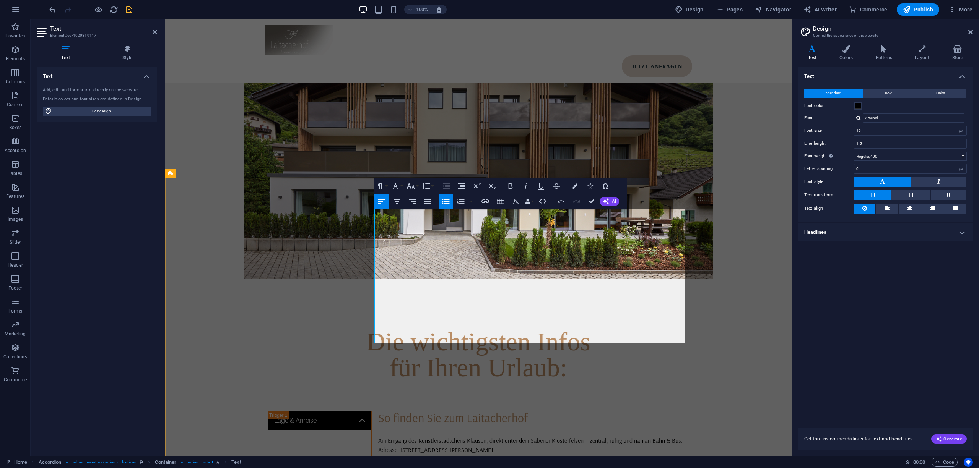
scroll to position [1471, 2]
click at [450, 464] on li "Aus Norden (Brenner): A22 Ausfahrt [GEOGRAPHIC_DATA], weiter ins [GEOGRAPHIC_DA…" at bounding box center [538, 473] width 302 height 19
drag, startPoint x: 440, startPoint y: 265, endPoint x: 442, endPoint y: 271, distance: 7.3
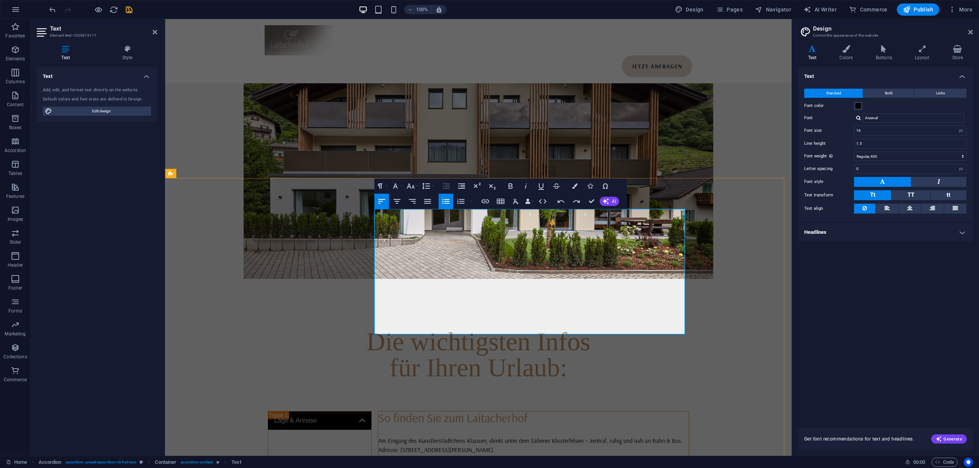
click at [442, 464] on li "Aus Norden (Brenner): A22 Ausfahrt [GEOGRAPHIC_DATA], weiter ins [GEOGRAPHIC_DA…" at bounding box center [538, 473] width 302 height 19
drag, startPoint x: 432, startPoint y: 301, endPoint x: 439, endPoint y: 314, distance: 14.2
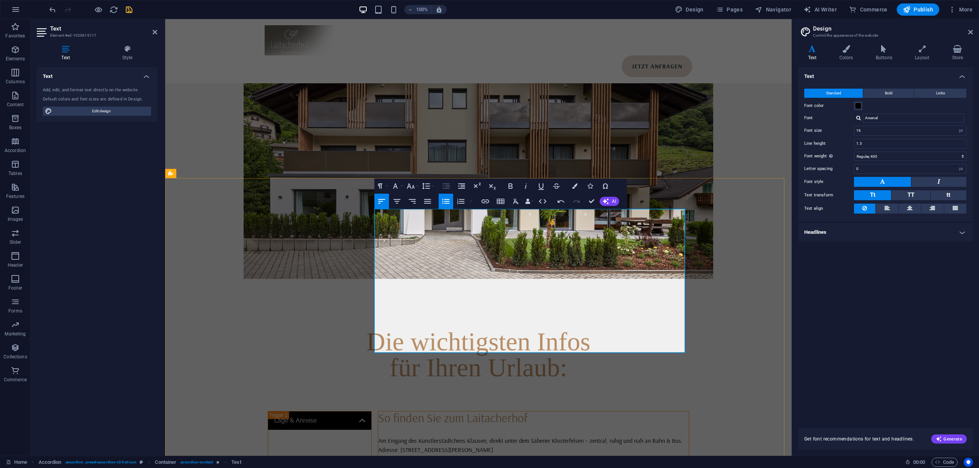
drag, startPoint x: 468, startPoint y: 349, endPoint x: 387, endPoint y: 339, distance: 82.1
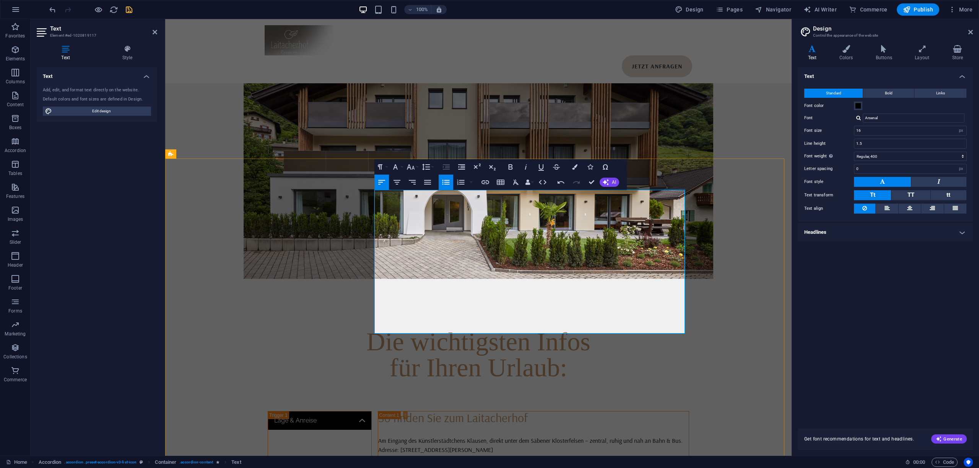
scroll to position [1686, 0]
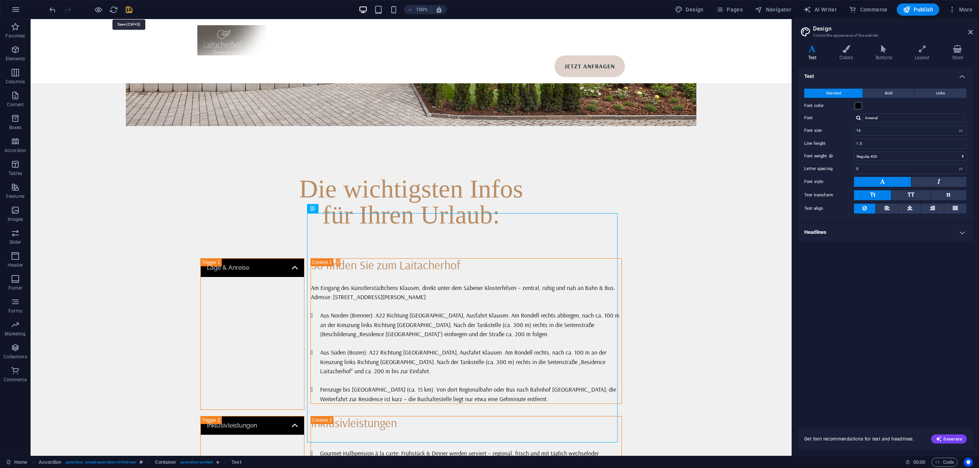
click at [129, 5] on icon "save" at bounding box center [129, 9] width 9 height 9
select select
checkbox input "false"
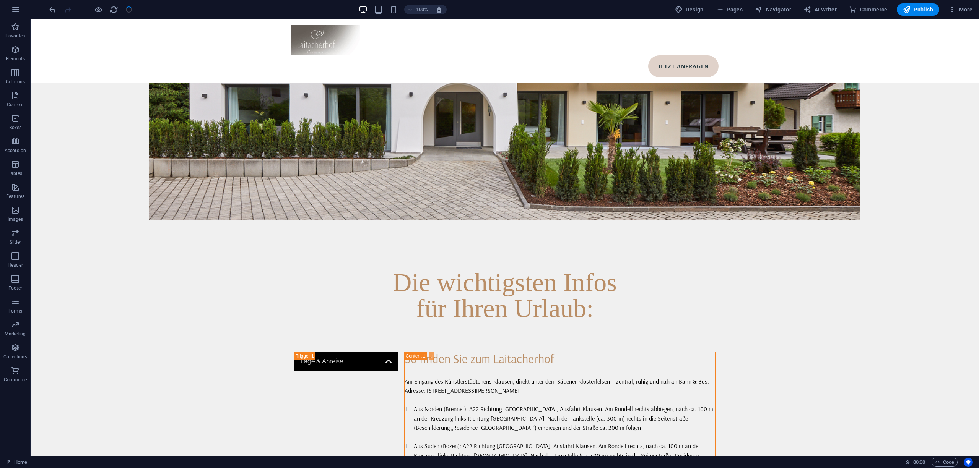
scroll to position [1846, 0]
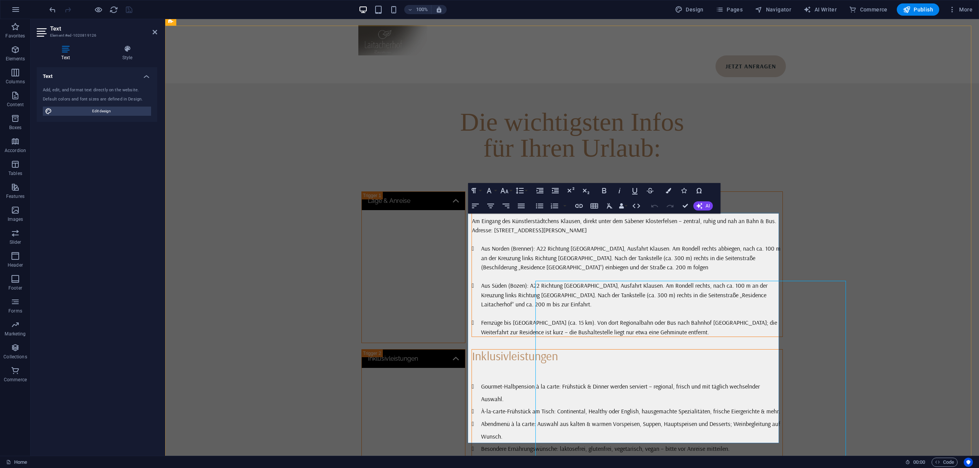
scroll to position [1779, 0]
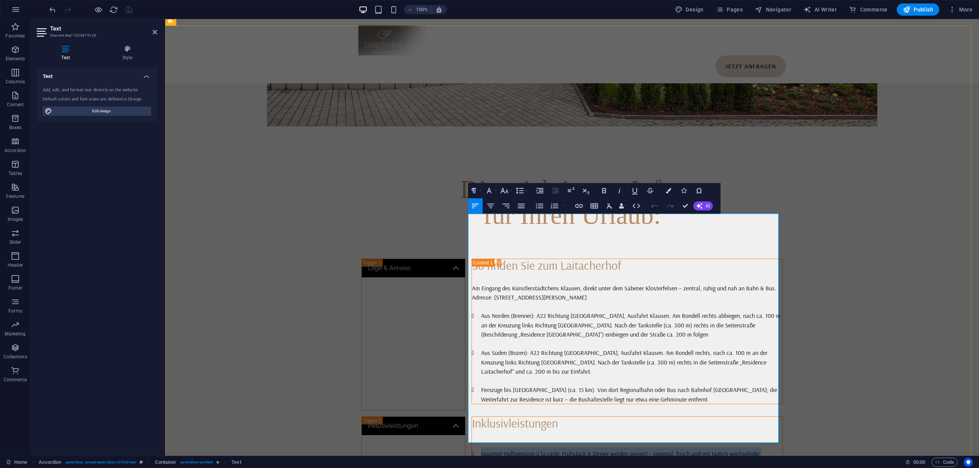
drag, startPoint x: 742, startPoint y: 433, endPoint x: 467, endPoint y: 255, distance: 327.5
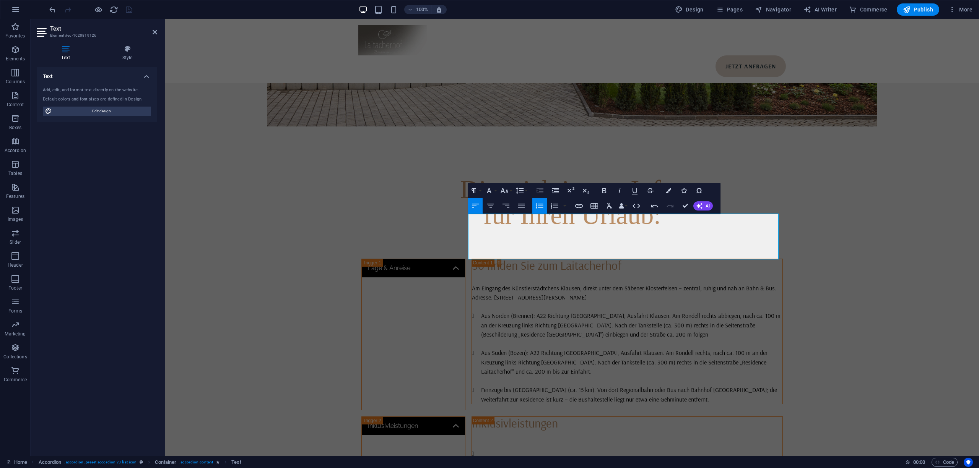
click at [541, 201] on icon "button" at bounding box center [539, 205] width 9 height 9
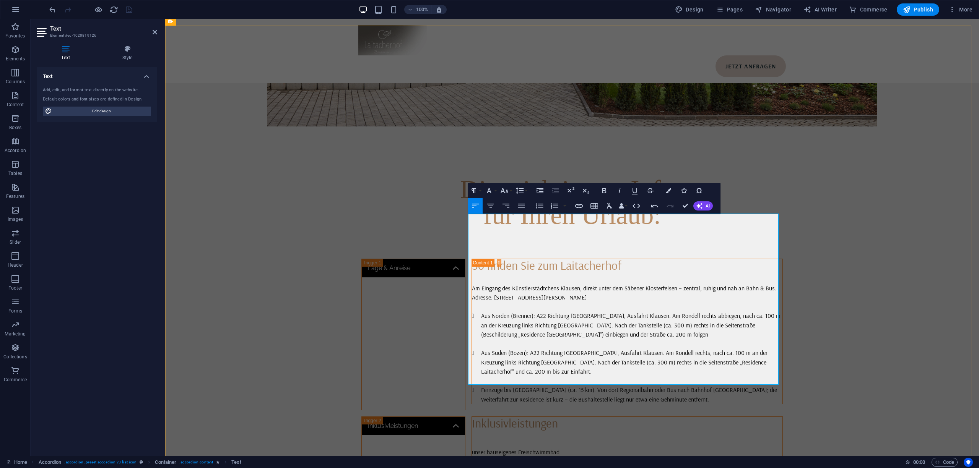
scroll to position [5367, 0]
drag, startPoint x: 606, startPoint y: 378, endPoint x: 466, endPoint y: 250, distance: 189.7
click at [542, 208] on icon "button" at bounding box center [539, 205] width 9 height 9
click at [481, 448] on li "unser hauseigenes Freischwimmbad" at bounding box center [632, 453] width 302 height 10
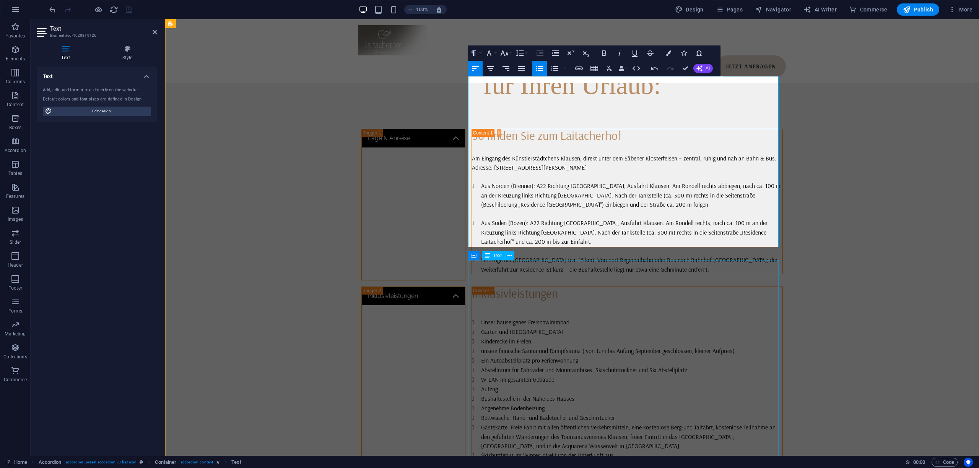
scroll to position [1932, 0]
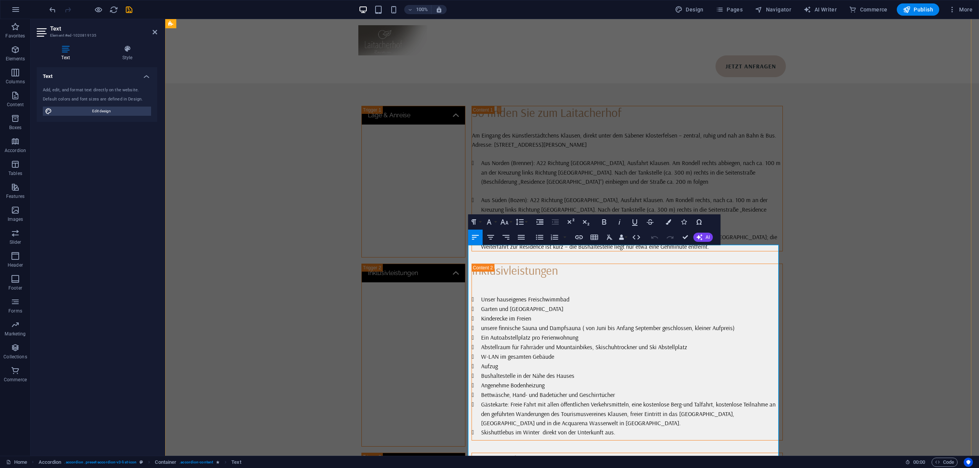
drag, startPoint x: 559, startPoint y: 353, endPoint x: 459, endPoint y: 346, distance: 100.0
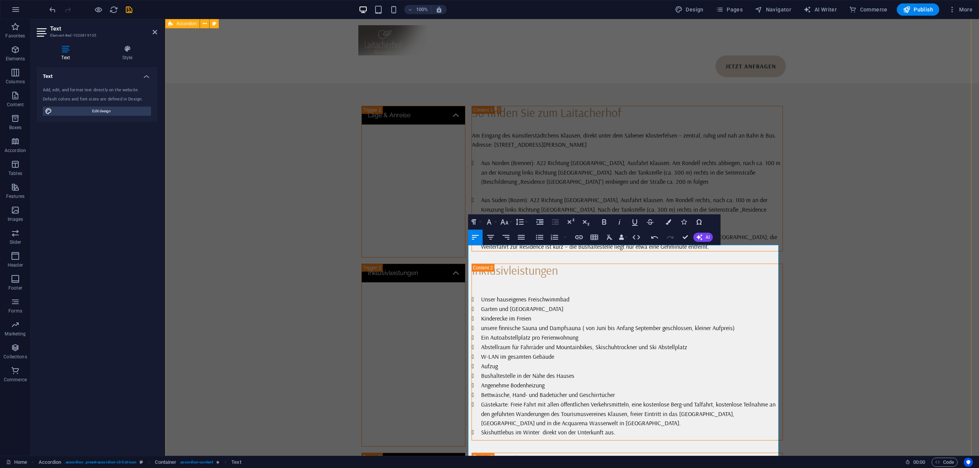
drag, startPoint x: 626, startPoint y: 395, endPoint x: 463, endPoint y: 360, distance: 166.5
drag, startPoint x: 582, startPoint y: 347, endPoint x: 473, endPoint y: 351, distance: 108.3
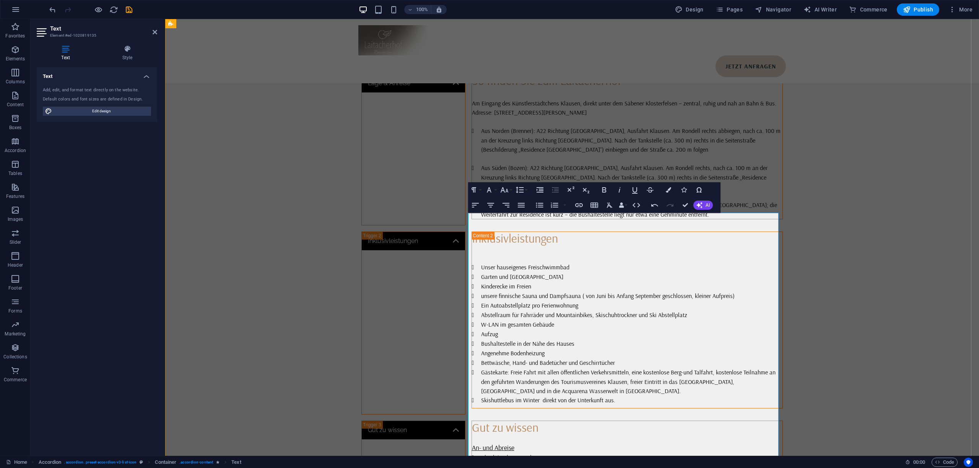
scroll to position [1983, 0]
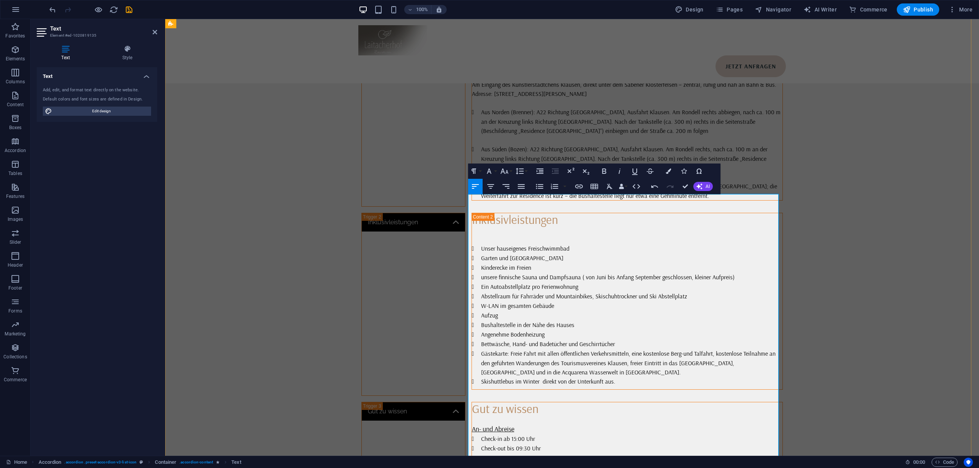
drag, startPoint x: 604, startPoint y: 362, endPoint x: 468, endPoint y: 341, distance: 137.4
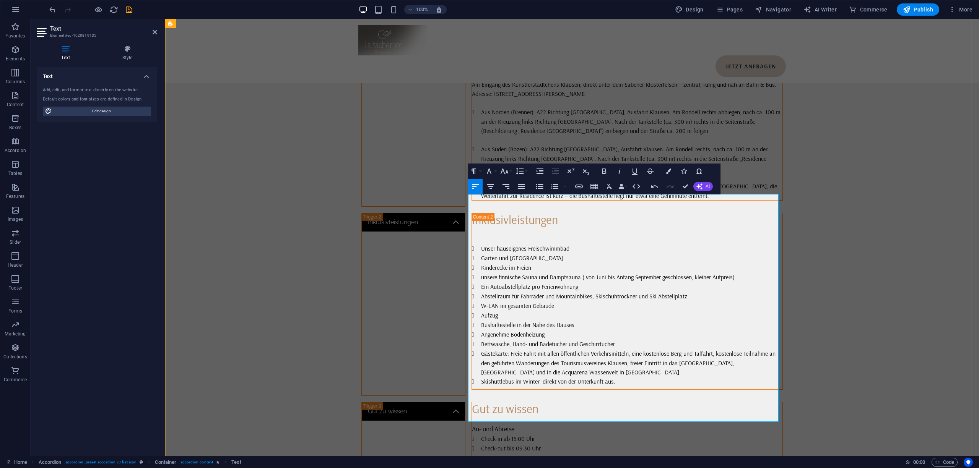
drag, startPoint x: 712, startPoint y: 393, endPoint x: 468, endPoint y: 363, distance: 245.4
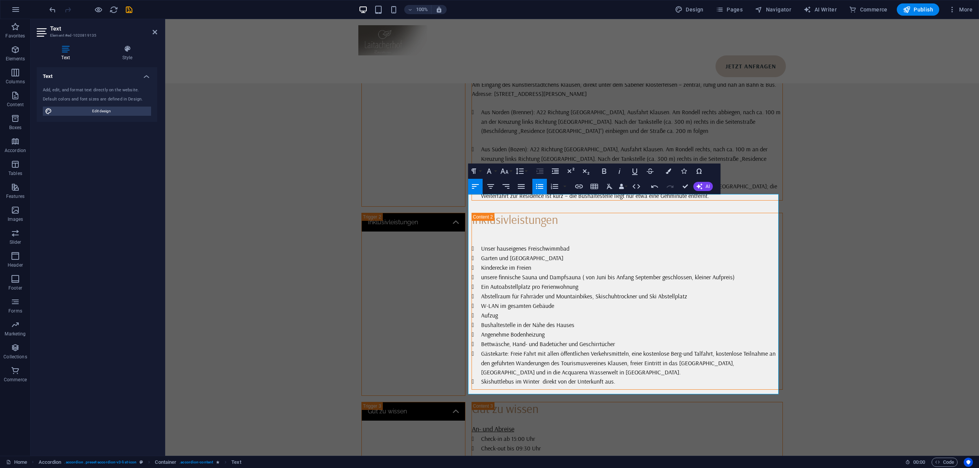
click at [534, 189] on button "Unordered List" at bounding box center [539, 186] width 15 height 15
drag, startPoint x: 540, startPoint y: 188, endPoint x: 366, endPoint y: 220, distance: 176.5
click at [540, 188] on icon "button" at bounding box center [539, 186] width 7 height 5
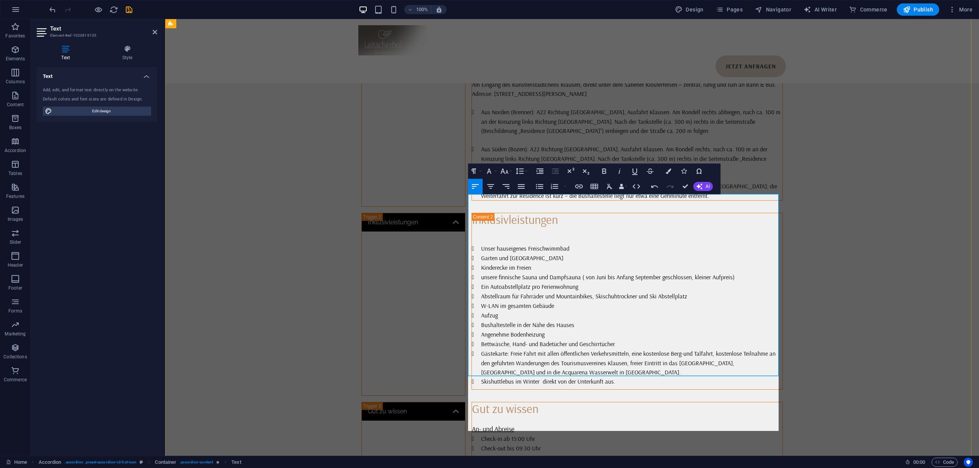
scroll to position [3587, 0]
drag, startPoint x: 613, startPoint y: 411, endPoint x: 461, endPoint y: 380, distance: 155.4
click at [461, 380] on div "Lage & Anreise So finden Sie zum Laitacherhof Am Eingang des Künstlerstädtchens…" at bounding box center [572, 470] width 814 height 893
drag, startPoint x: 536, startPoint y: 185, endPoint x: 381, endPoint y: 231, distance: 161.5
click at [536, 185] on icon "button" at bounding box center [539, 186] width 9 height 9
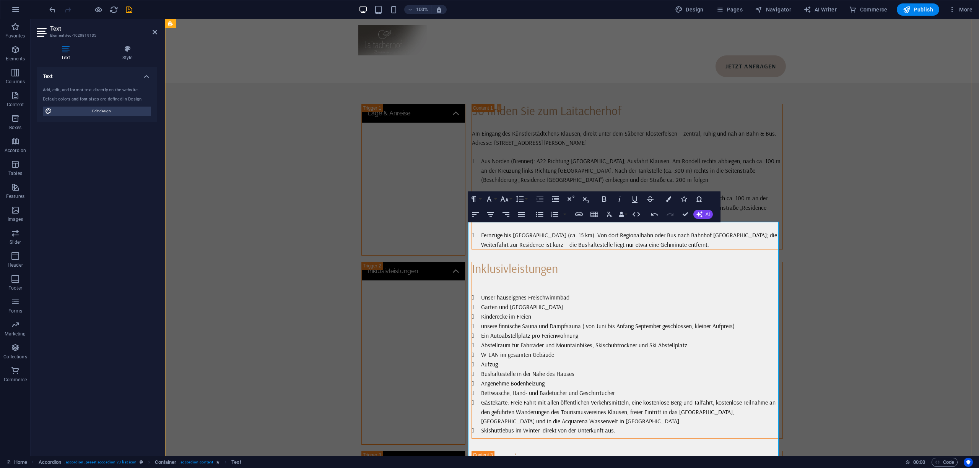
scroll to position [1932, 0]
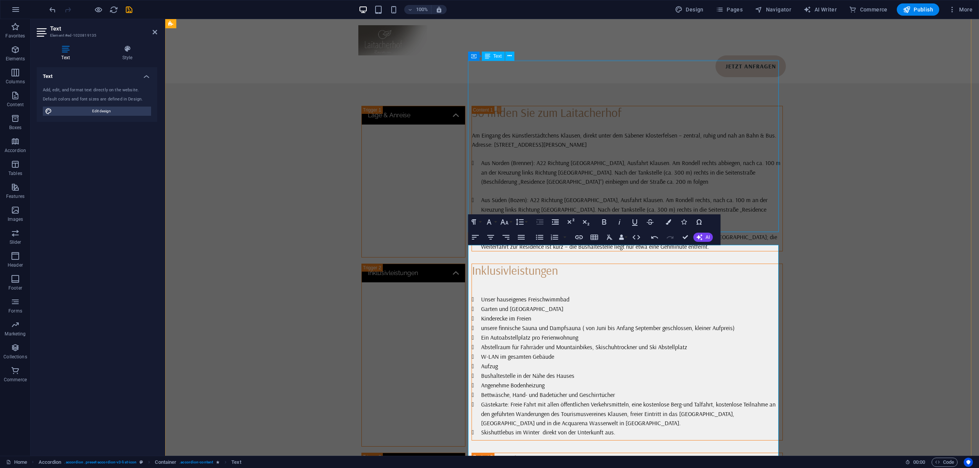
click at [591, 264] on div "Inklusivleistungen Unser hauseigenes Freischwimmbad Garten und Liegewiese Kinde…" at bounding box center [627, 350] width 311 height 173
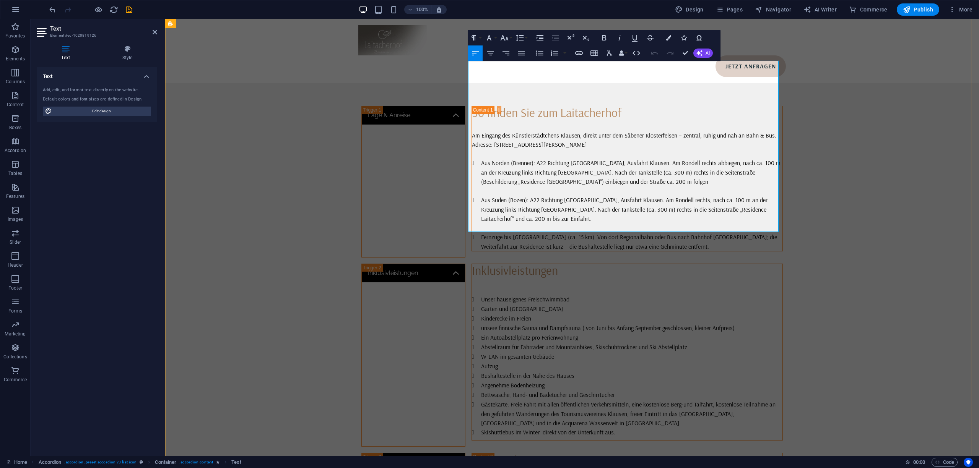
click at [630, 428] on li "Skishuttlebus im Winter direkt von der Unterkunft aus." at bounding box center [632, 433] width 302 height 10
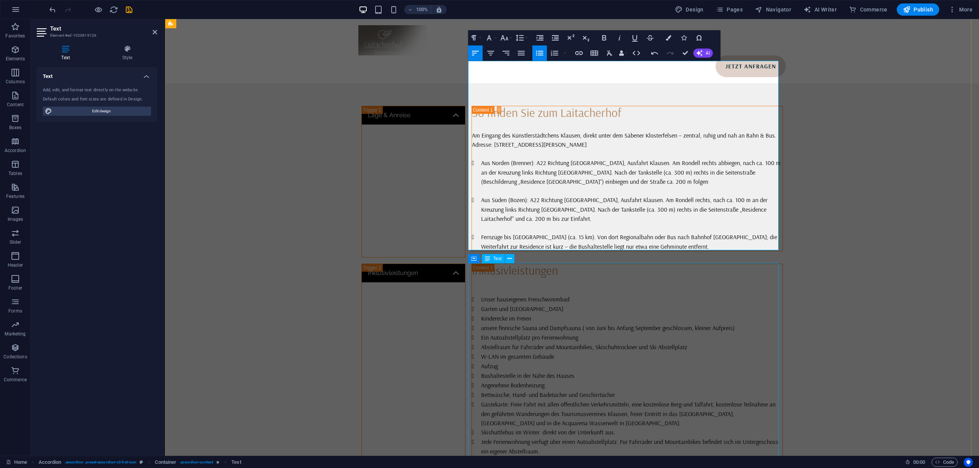
scroll to position [2034, 0]
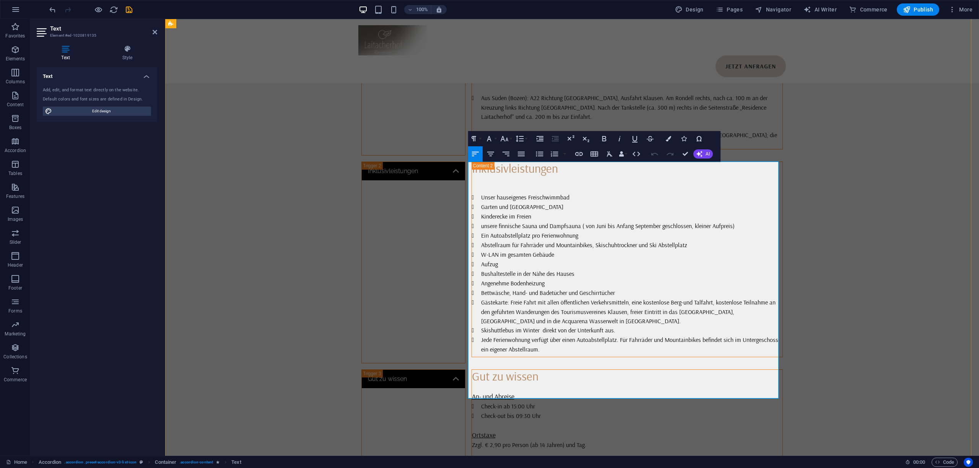
copy span "Stornobedingungen"
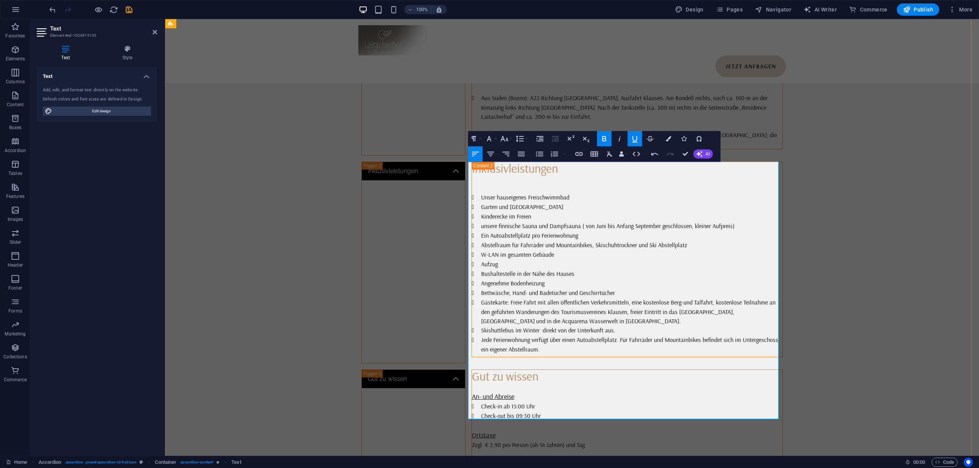
drag, startPoint x: 525, startPoint y: 301, endPoint x: 473, endPoint y: 302, distance: 52.0
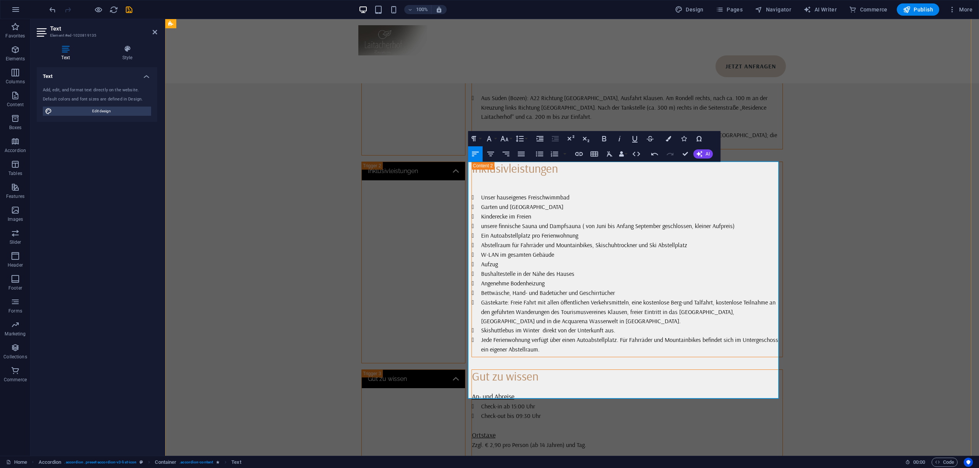
scroll to position [1932, 0]
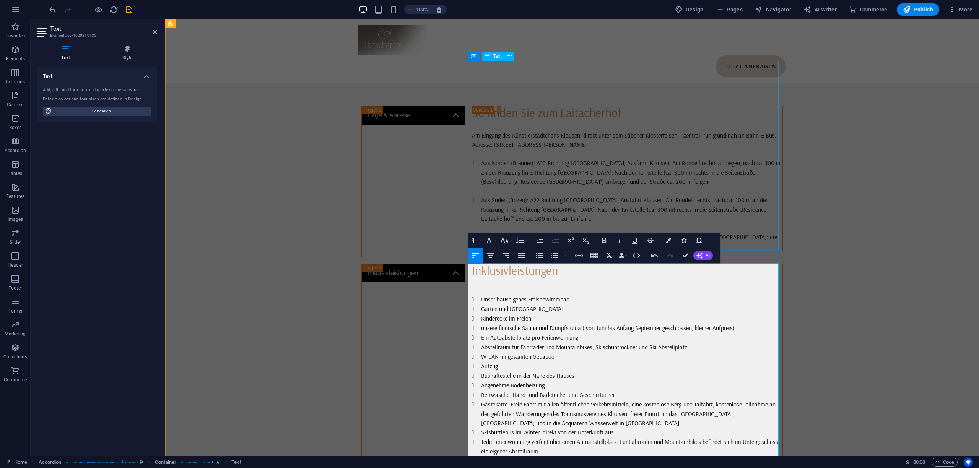
click at [578, 264] on div "Inklusivleistungen Unser hauseigenes Freischwimmbad Garten und Liegewiese Kinde…" at bounding box center [627, 360] width 311 height 192
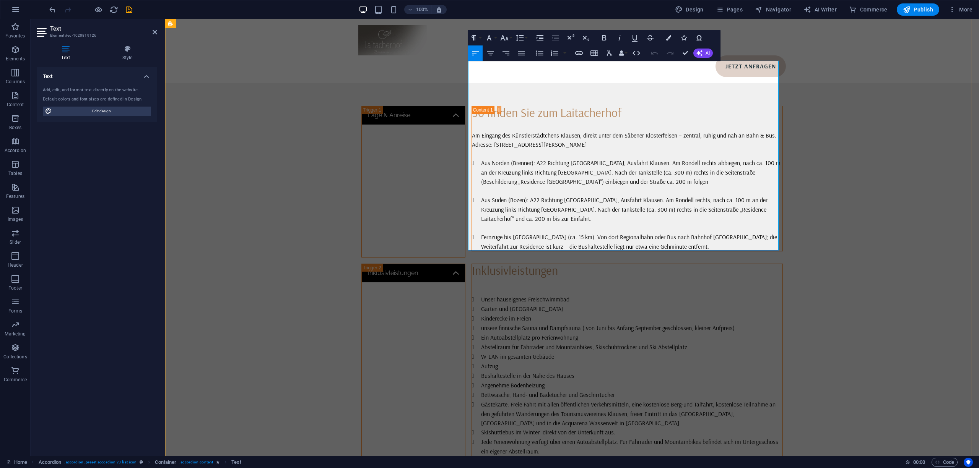
click at [571, 264] on div "Inklusivleistungen Unser hauseigenes Freischwimmbad Garten und Liegewiese Kinde…" at bounding box center [627, 360] width 311 height 192
click at [574, 437] on li "Jede Ferienwohnung verfügt über einen Autoabstellplatz. Für Fahrräder und Mount…" at bounding box center [632, 446] width 302 height 19
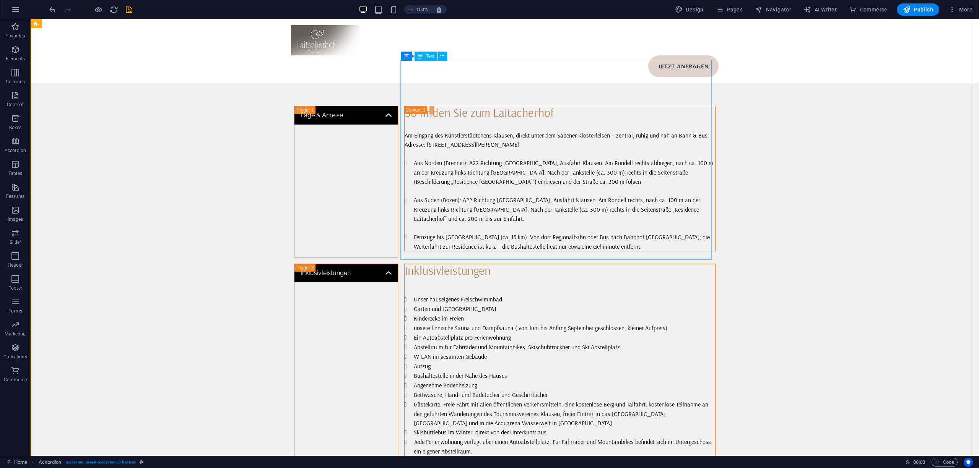
click at [542, 264] on div "Inklusivleistungen Unser hauseigenes Freischwimmbad Garten und Liegewiese Kinde…" at bounding box center [559, 364] width 311 height 201
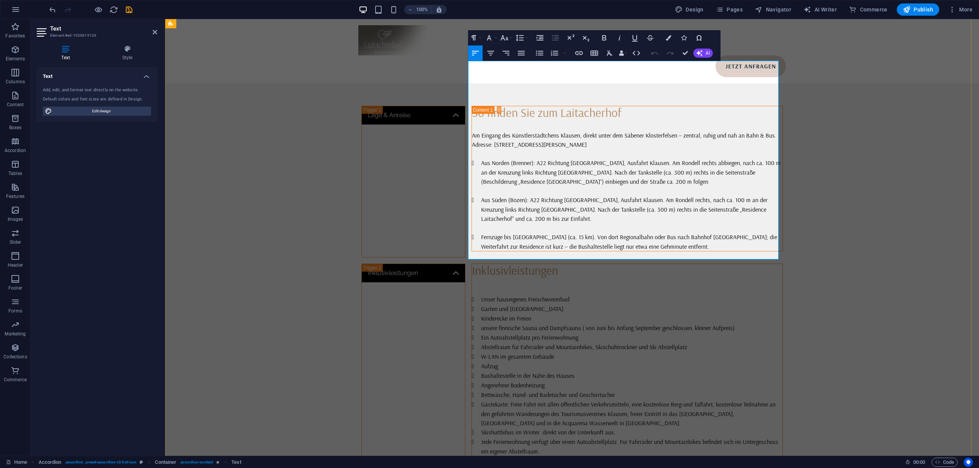
click at [594, 456] on li "Urlaub mit Hund (für Aufpreis von 20€/Tag" at bounding box center [632, 461] width 302 height 10
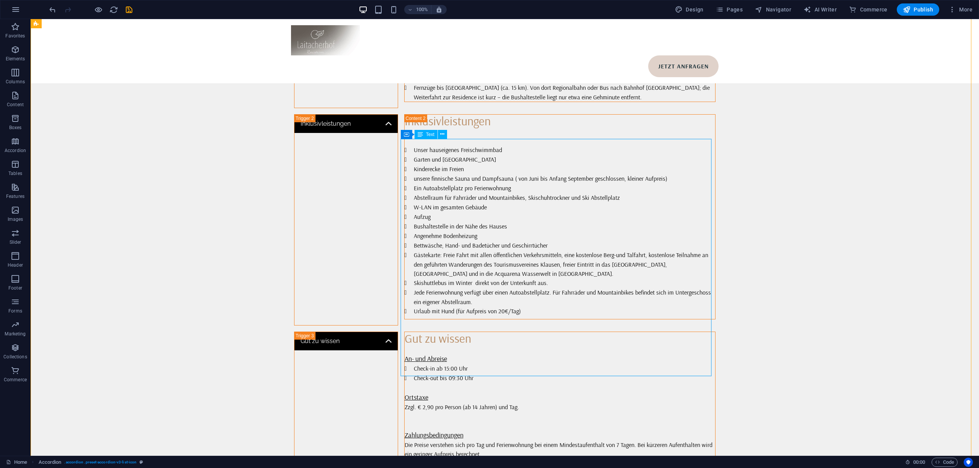
scroll to position [2152, 0]
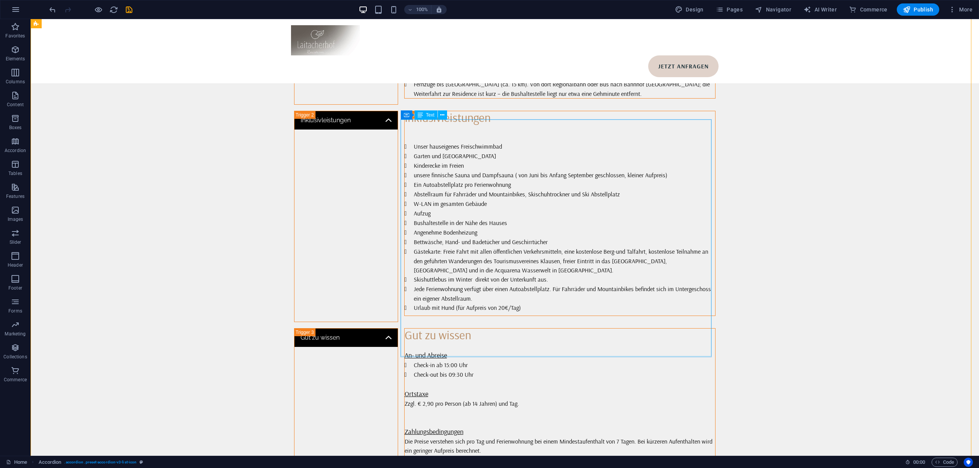
click at [469, 329] on div "Gut zu wissen An- und Abreise Check-in ab 15:00 Uhr Check-out bis 09:30 Uhr Ort…" at bounding box center [559, 448] width 311 height 239
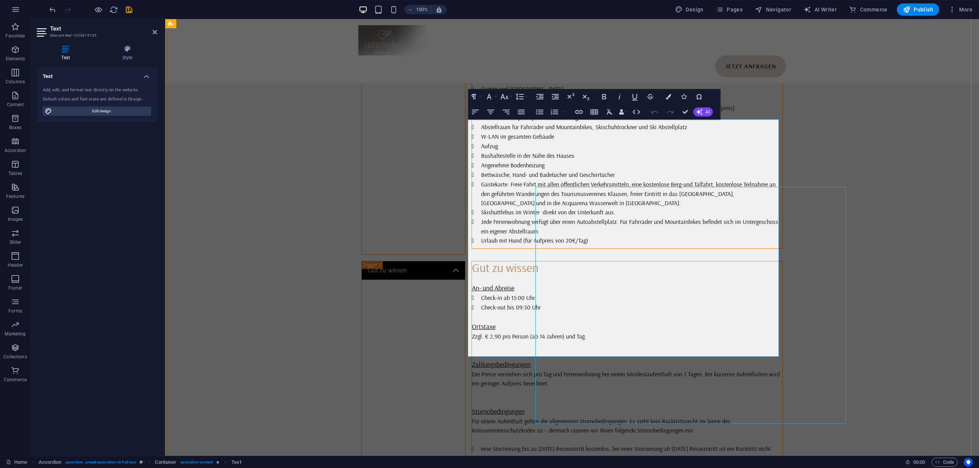
scroll to position [2085, 0]
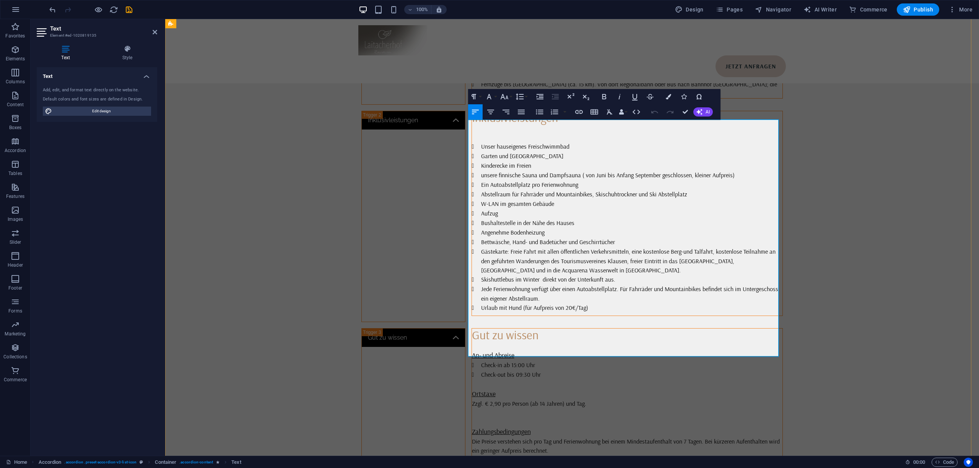
click at [560, 437] on p "Die Preise verstehen sich pro Tag und Ferienwohnung bei einem Mindestaufenthalt…" at bounding box center [627, 446] width 311 height 18
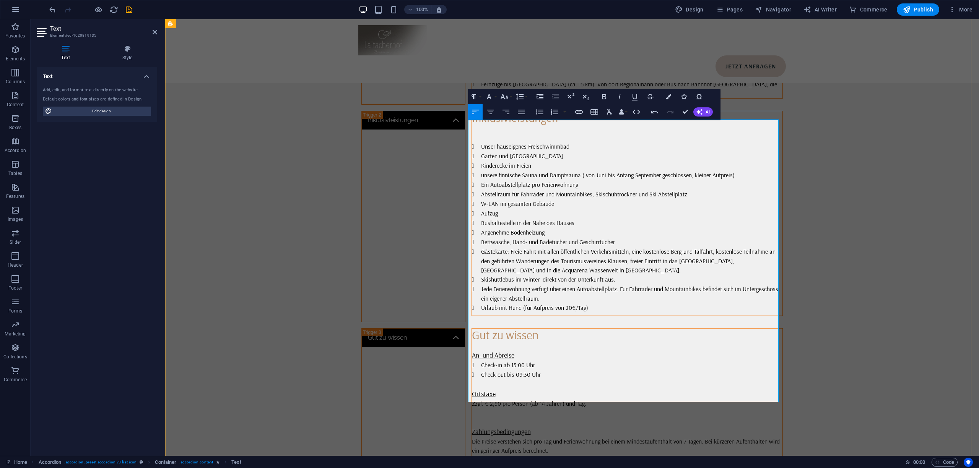
scroll to position [2028, 0]
drag, startPoint x: 611, startPoint y: 289, endPoint x: 465, endPoint y: 282, distance: 145.8
click at [465, 282] on div "Lage & Anreise So finden Sie zum Laitacherhof Am Eingang des Künstlerstädtchens…" at bounding box center [572, 406] width 814 height 968
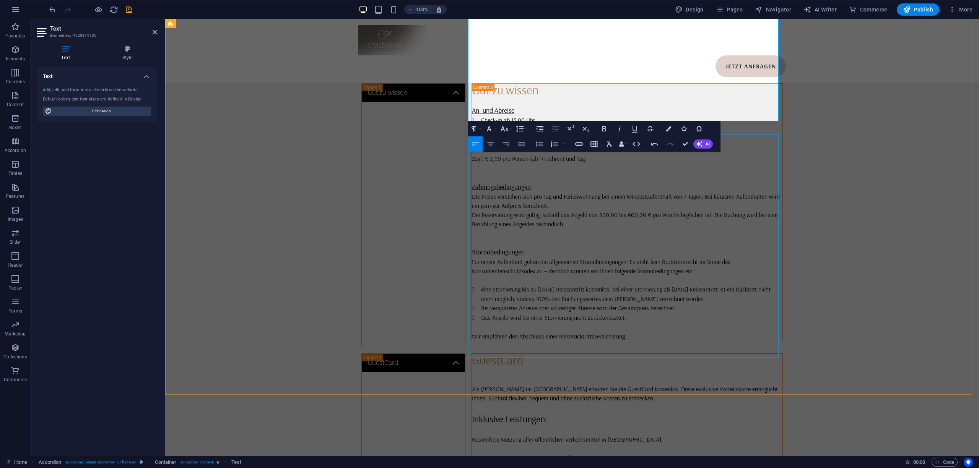
scroll to position [2340, 0]
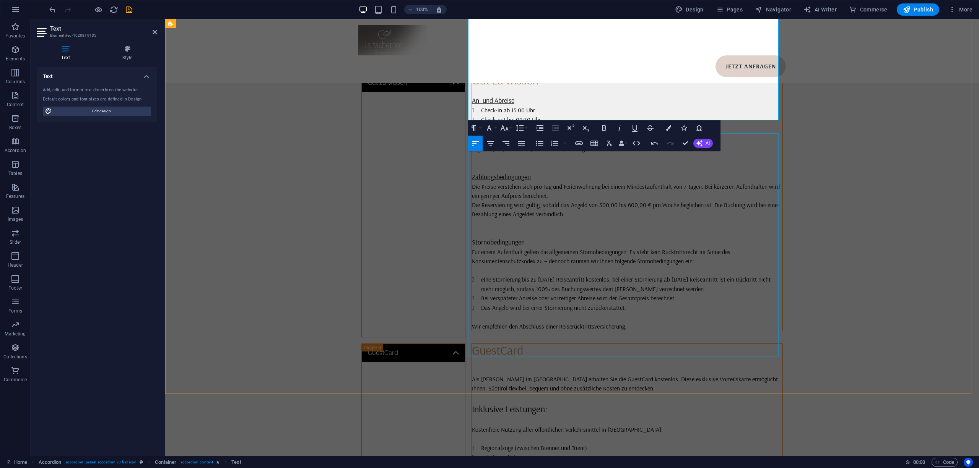
click at [560, 344] on div "GuestCard Als Gast im Hotel Bewaller erhalten Sie die GuestCard kostenlos. Dies…" at bounding box center [627, 457] width 311 height 227
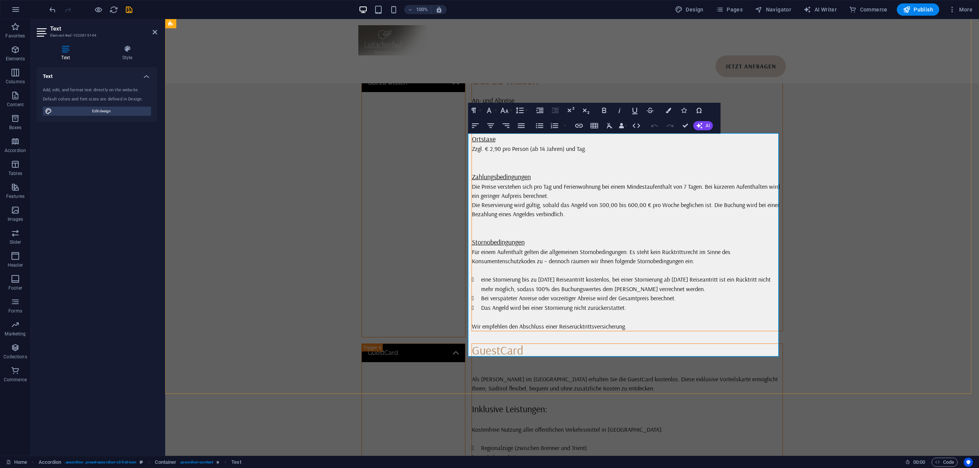
click at [520, 375] on p "Als [PERSON_NAME] im [GEOGRAPHIC_DATA] erhalten Sie die GuestCard kostenlos. Di…" at bounding box center [627, 384] width 311 height 18
drag, startPoint x: 599, startPoint y: 286, endPoint x: 476, endPoint y: 233, distance: 133.4
click at [476, 443] on ul "Regionalzüge (zwischen Brenner und Trient) Lokale Buslinien Gratis Fahrten mit …" at bounding box center [627, 471] width 311 height 57
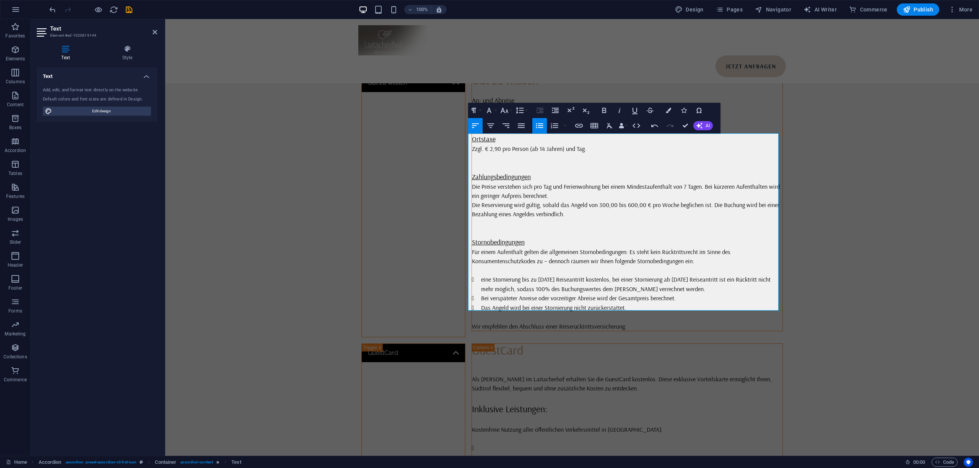
click at [537, 124] on icon "button" at bounding box center [539, 125] width 7 height 5
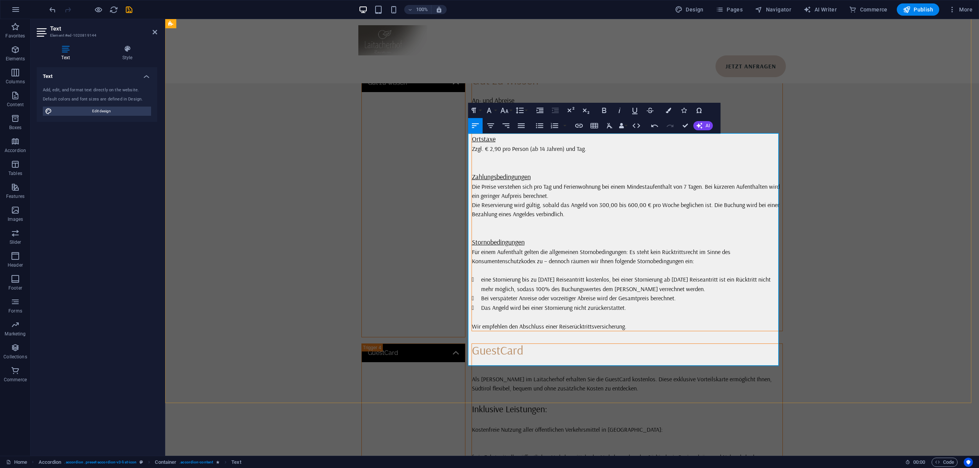
scroll to position [3227, 2]
drag, startPoint x: 682, startPoint y: 295, endPoint x: 447, endPoint y: 247, distance: 240.4
click at [447, 247] on div "Lage & Anreise So finden Sie zum Laitacherhof Am Eingang des Künstlerstädtchens…" at bounding box center [572, 140] width 814 height 947
drag, startPoint x: 542, startPoint y: 124, endPoint x: 374, endPoint y: 117, distance: 168.4
click at [542, 124] on icon "button" at bounding box center [539, 125] width 7 height 5
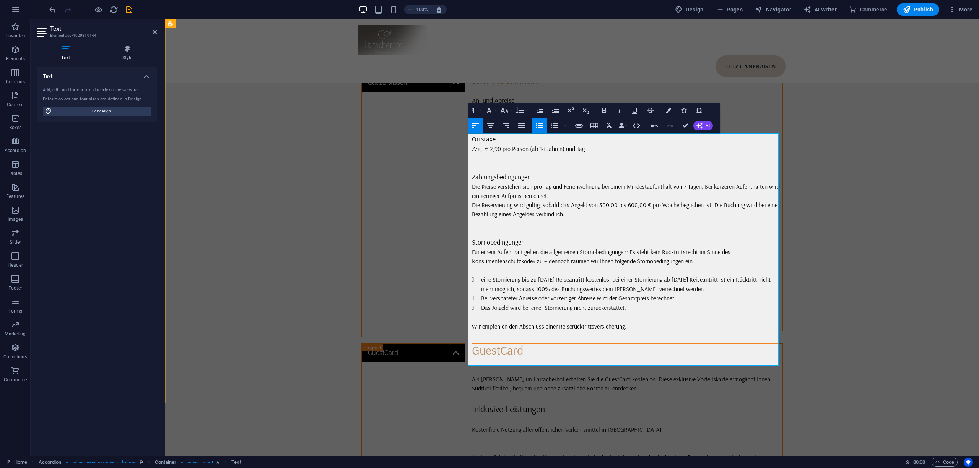
click at [501, 434] on p at bounding box center [627, 438] width 311 height 9
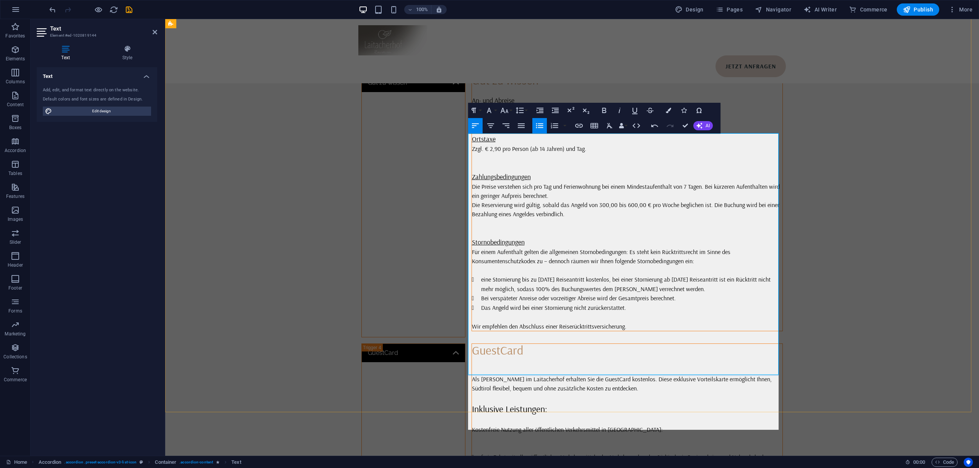
scroll to position [2987, 1]
drag, startPoint x: 632, startPoint y: 359, endPoint x: 474, endPoint y: 302, distance: 168.0
click at [541, 127] on icon "button" at bounding box center [539, 125] width 9 height 9
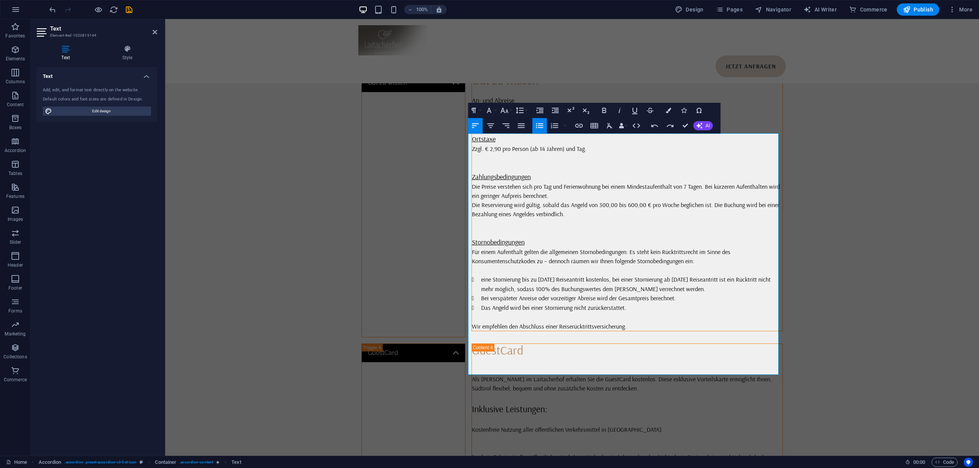
click at [539, 124] on icon "button" at bounding box center [539, 125] width 7 height 5
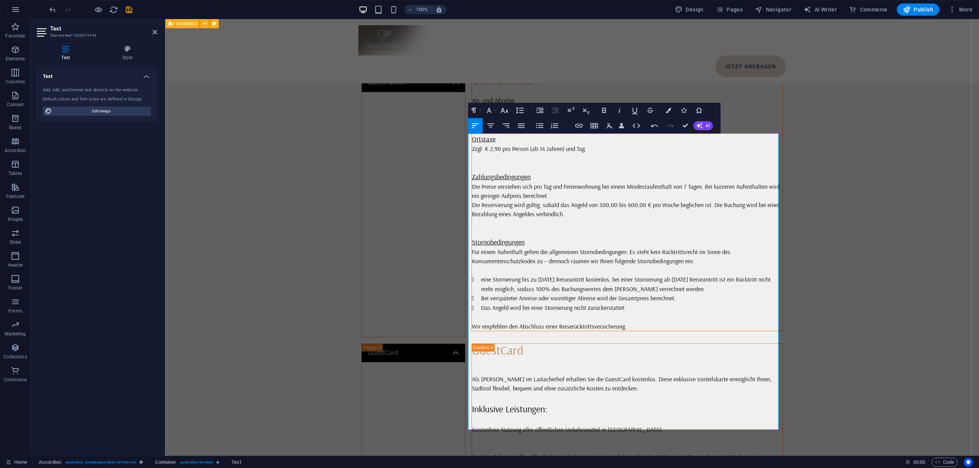
drag, startPoint x: 590, startPoint y: 358, endPoint x: 461, endPoint y: 300, distance: 141.0
click at [461, 300] on div "Lage & Anreise So finden Sie zum Laitacherhof Am Eingang des Künstlerstädtchens…" at bounding box center [572, 178] width 814 height 1023
click at [534, 131] on button "Unordered List" at bounding box center [539, 125] width 15 height 15
drag, startPoint x: 700, startPoint y: 397, endPoint x: 710, endPoint y: 404, distance: 12.6
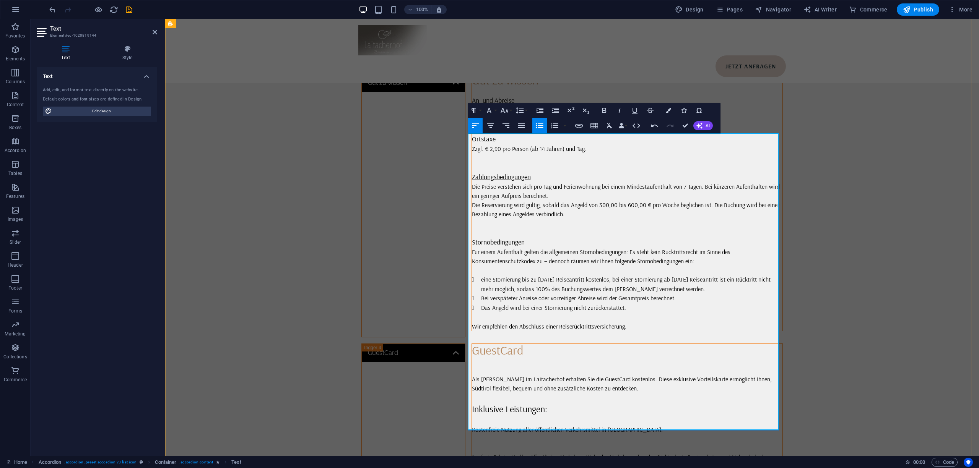
drag, startPoint x: 766, startPoint y: 424, endPoint x: 616, endPoint y: 415, distance: 150.2
drag, startPoint x: 665, startPoint y: 419, endPoint x: 469, endPoint y: 375, distance: 200.8
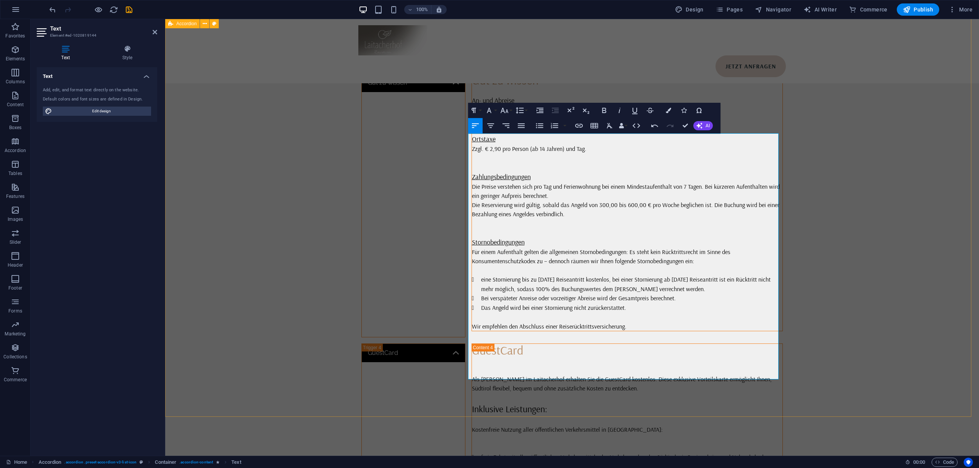
click at [856, 244] on div "Lage & Anreise So finden Sie zum Laitacherhof Am Eingang des Künstlerstädtchens…" at bounding box center [572, 154] width 814 height 974
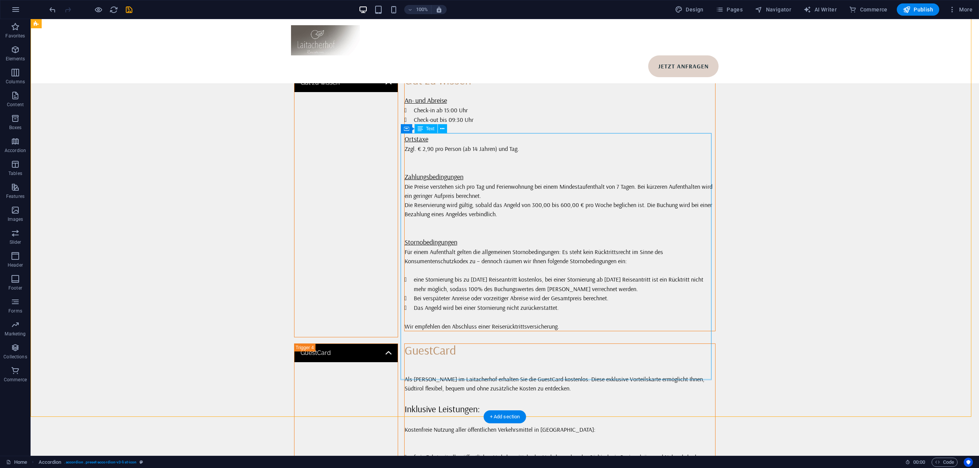
click at [542, 344] on div "GuestCard Als Gast im Laitacherhof erhalten Sie die GuestCard kostenlos. Diese …" at bounding box center [559, 474] width 311 height 260
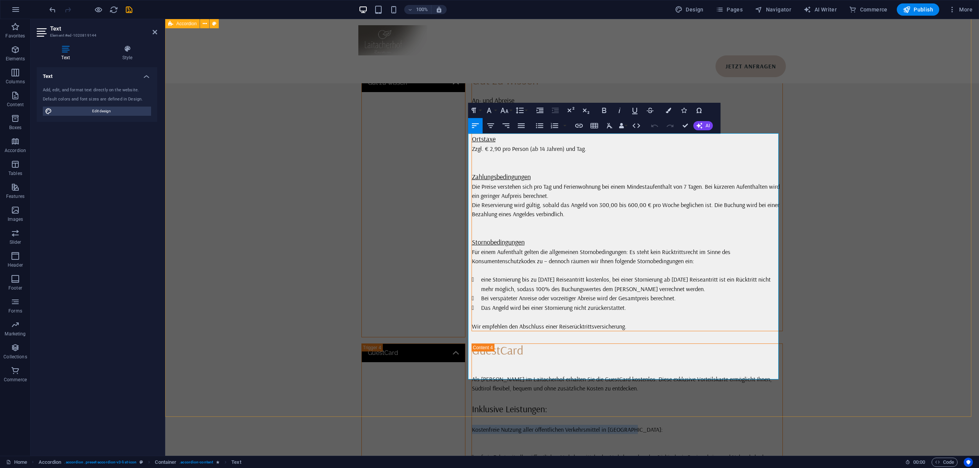
drag, startPoint x: 638, startPoint y: 223, endPoint x: 461, endPoint y: 214, distance: 176.8
click at [461, 214] on div "Lage & Anreise So finden Sie zum Laitacherhof Am Eingang des Künstlerstädtchens…" at bounding box center [572, 154] width 814 height 974
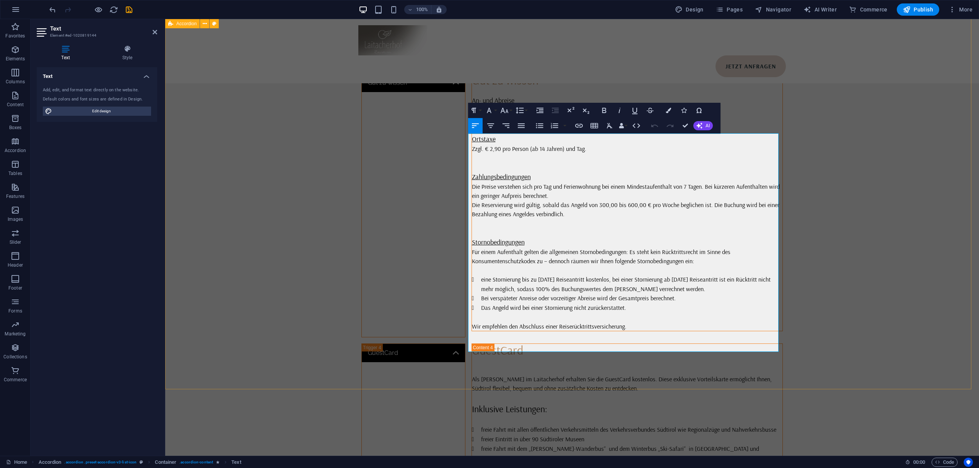
click at [834, 227] on div "Lage & Anreise So finden Sie zum Laitacherhof Am Eingang des Künstlerstädtchens…" at bounding box center [572, 140] width 814 height 947
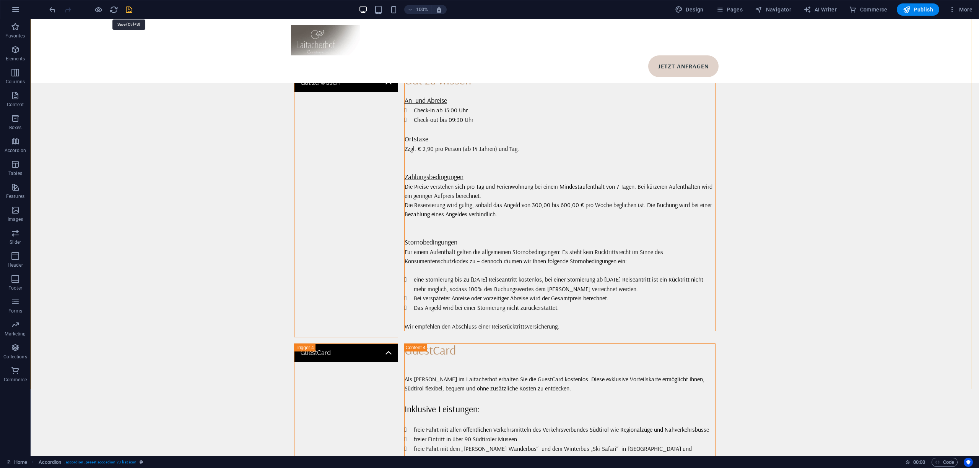
click at [126, 8] on icon "save" at bounding box center [129, 9] width 9 height 9
select select
checkbox input "false"
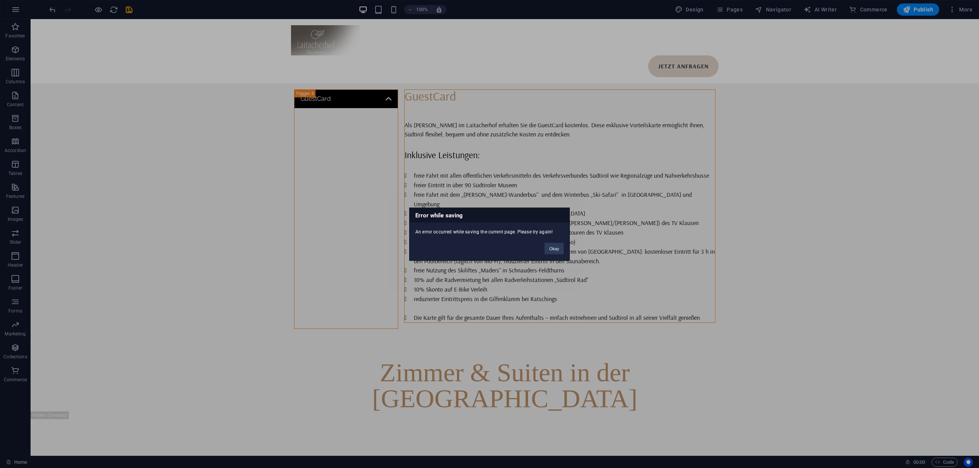
scroll to position [2662, 0]
click at [557, 248] on button "Okay" at bounding box center [553, 248] width 19 height 11
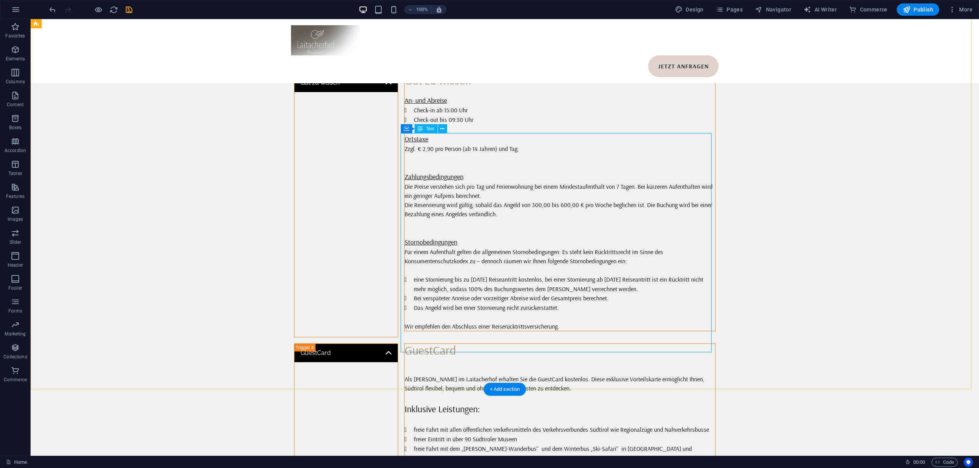
click at [534, 344] on div "GuestCard Als Gast im Laitacherhof erhalten Sie die GuestCard kostenlos. Diese …" at bounding box center [559, 460] width 311 height 233
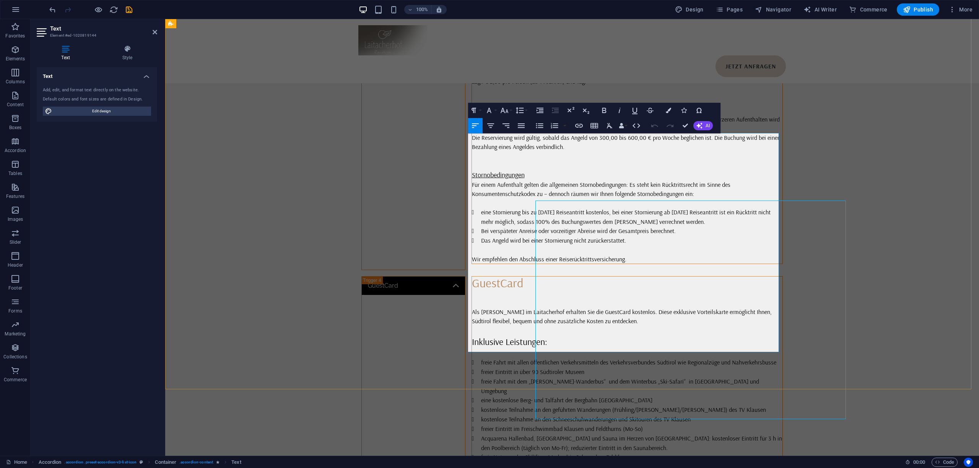
scroll to position [2340, 0]
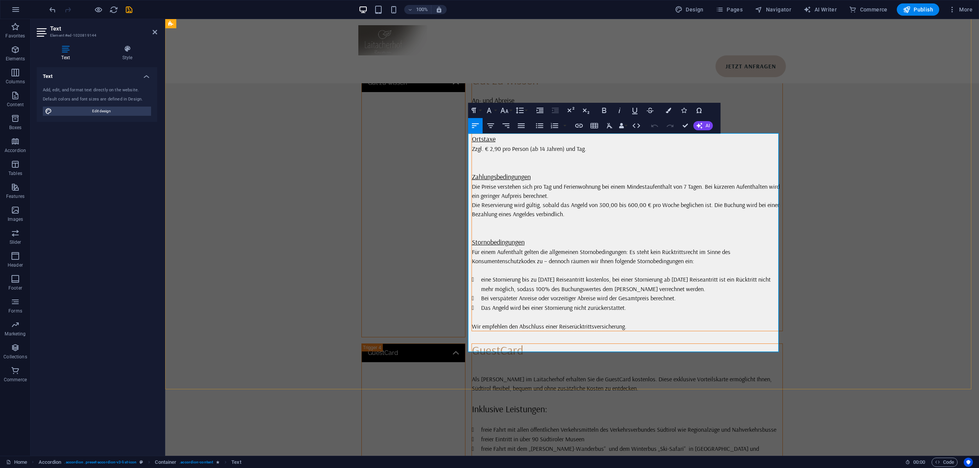
click at [592, 468] on li "kostenlose Teilnahme an den geführten Wanderungen (Frühling/Sommer/Herbst) des …" at bounding box center [632, 478] width 302 height 10
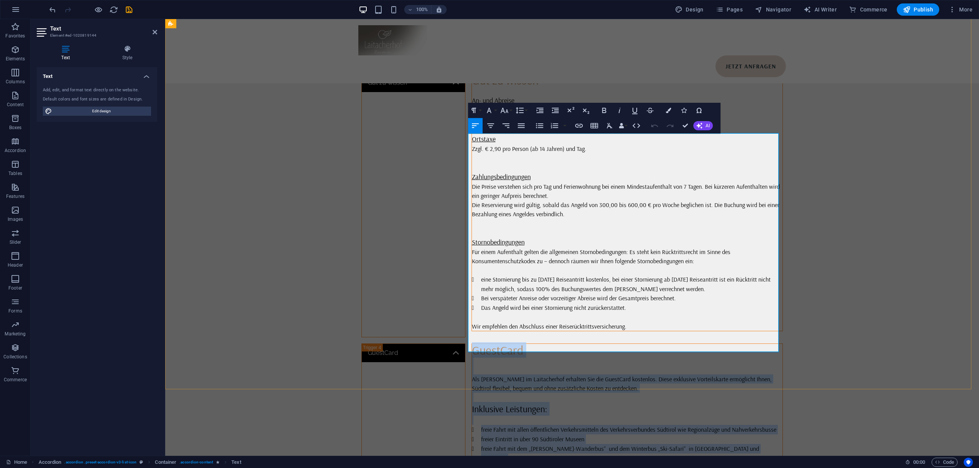
copy div "GuestCard Als Gast im Laitacherhof erhalten Sie die GuestCard kostenlos. Diese …"
drag, startPoint x: 556, startPoint y: 244, endPoint x: 549, endPoint y: 236, distance: 10.6
click at [557, 463] on li "eine kostenlose Berg- und Talfahrt der Bergbahn Ritten" at bounding box center [632, 468] width 302 height 10
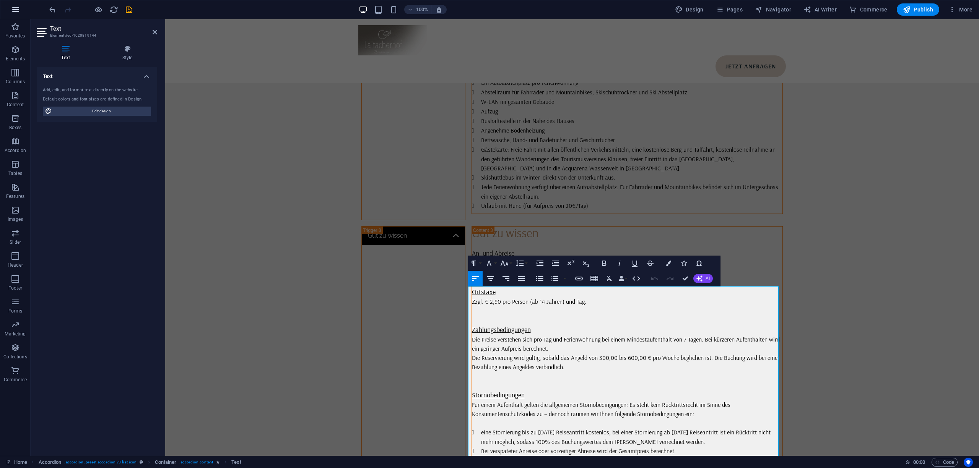
click at [17, 10] on icon "button" at bounding box center [15, 9] width 9 height 9
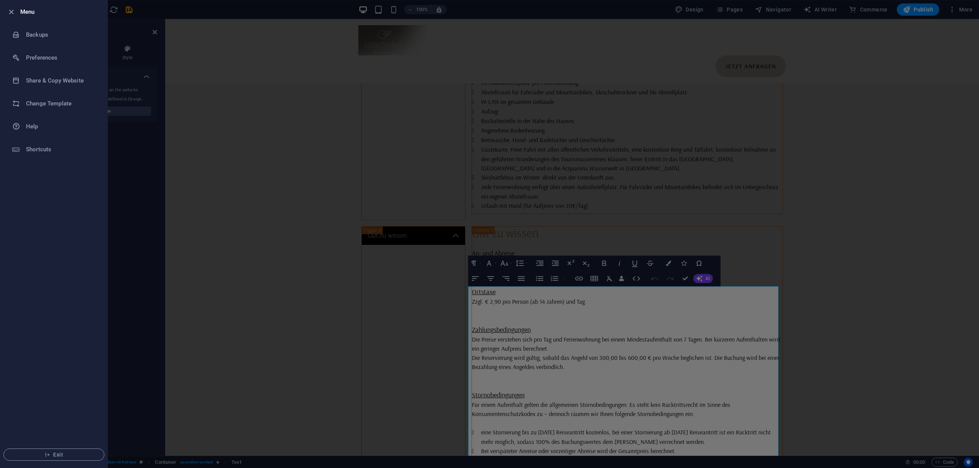
click at [600, 182] on div at bounding box center [489, 234] width 979 height 468
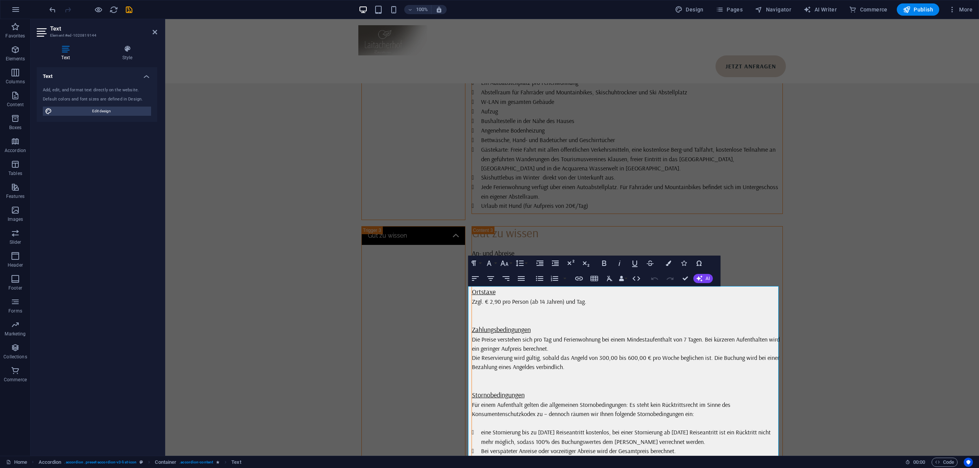
drag, startPoint x: 600, startPoint y: 182, endPoint x: 443, endPoint y: 179, distance: 157.2
click at [600, 182] on div at bounding box center [489, 234] width 979 height 468
click at [606, 227] on div "Gut zu wissen An- und Abreise Check-in ab 15:00 Uhr Check-out bis 09:30 Uhr Ort…" at bounding box center [627, 355] width 311 height 257
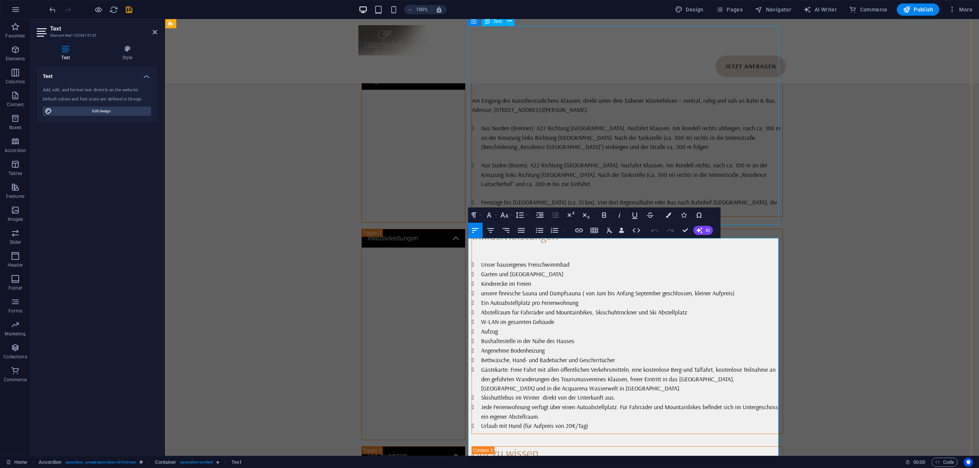
click at [591, 229] on div "Inklusivleistungen Unser hauseigenes Freischwimmbad Garten und Liegewiese Kinde…" at bounding box center [627, 329] width 311 height 201
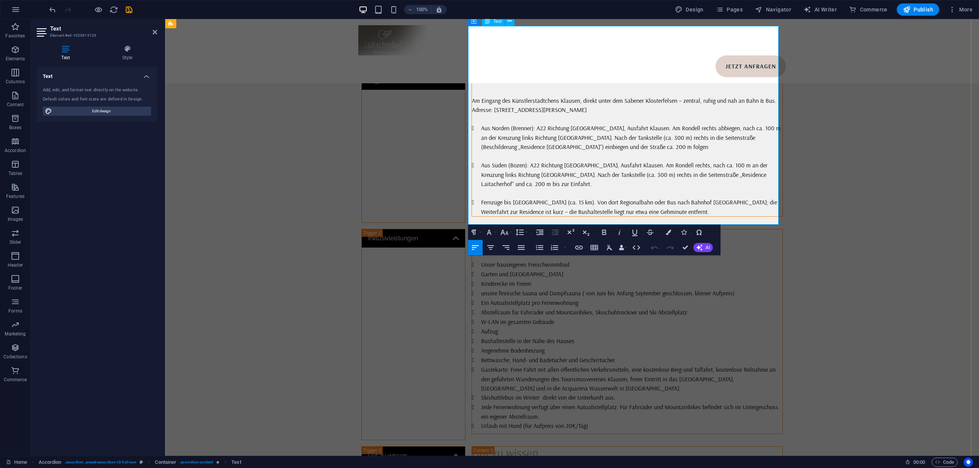
click at [602, 365] on li "Gästekarte: Freie Fahrt mit allen öffentlichen Verkehrsmitteln, eine kostenlose…" at bounding box center [632, 379] width 302 height 28
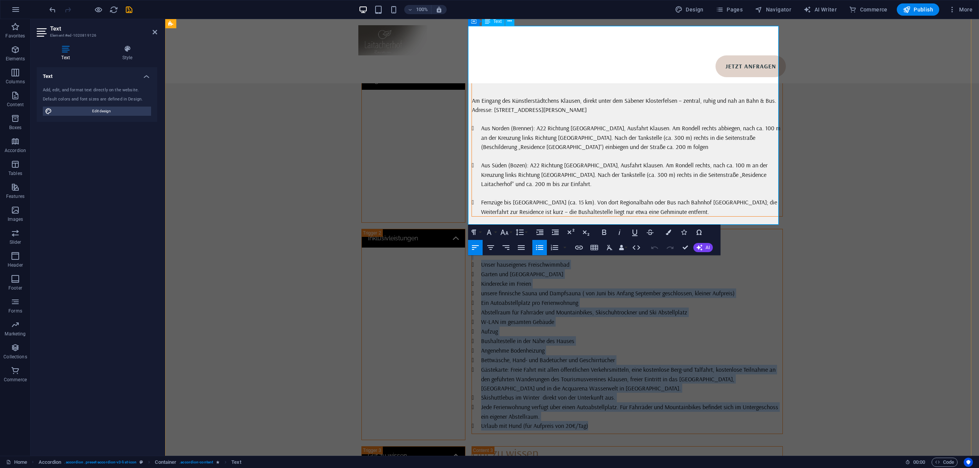
copy div "Inklusivleistungen Unser hauseigenes Freischwimmbad Garten und Liegewiese Kinde…"
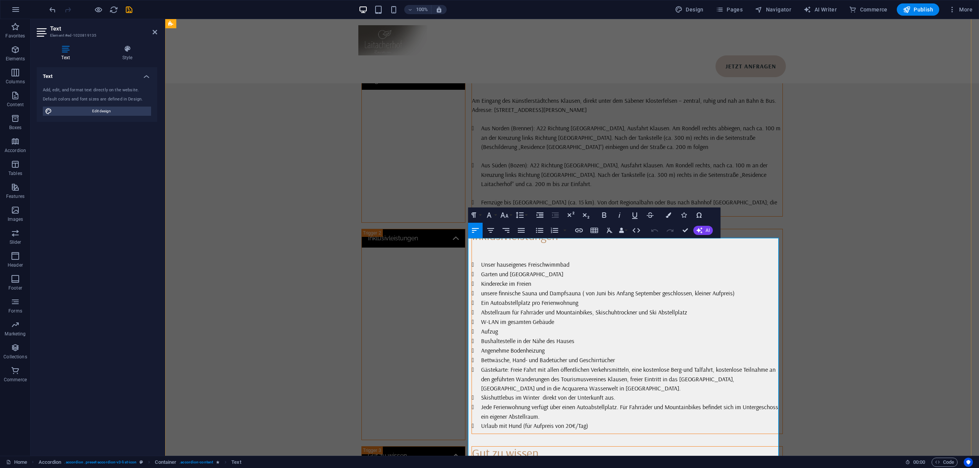
copy div "Gut zu wissen An- und Abreise Check-in ab 15:00 Uhr Check-out bis 09:30 Uhr Ort…"
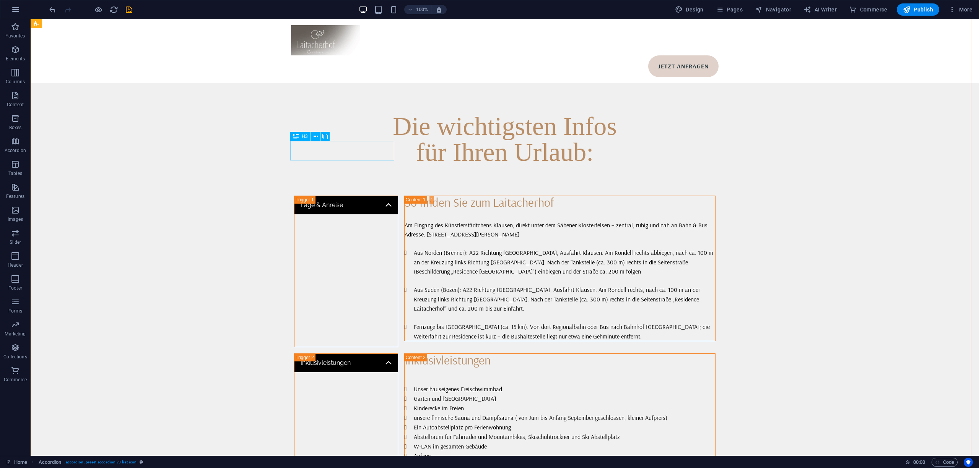
scroll to position [1881, 0]
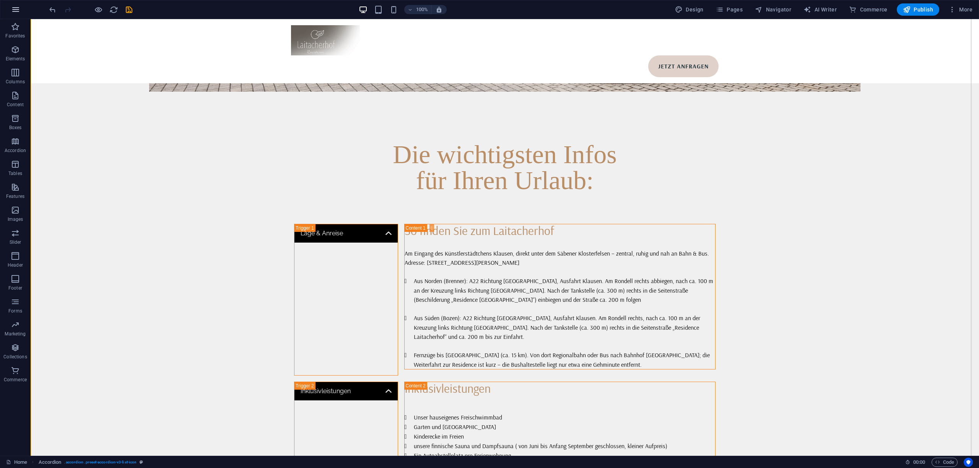
click at [21, 6] on button "button" at bounding box center [15, 9] width 18 height 18
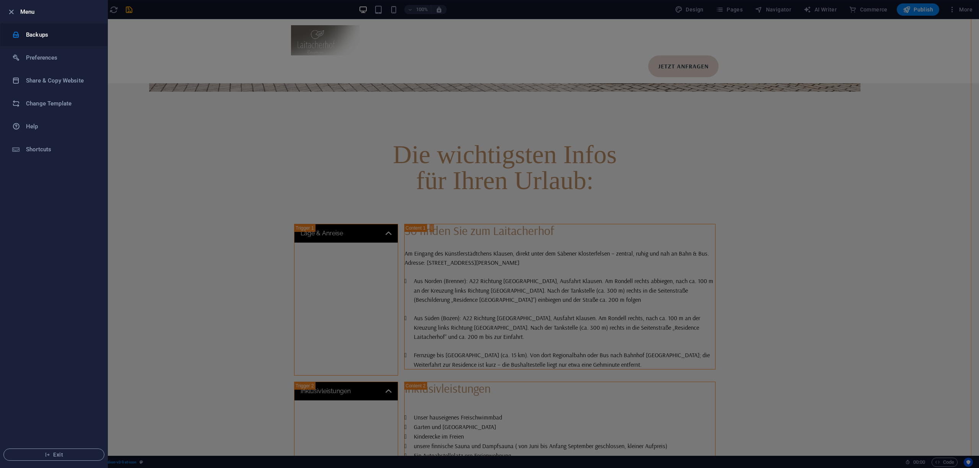
click at [44, 40] on li "Backups" at bounding box center [53, 34] width 107 height 23
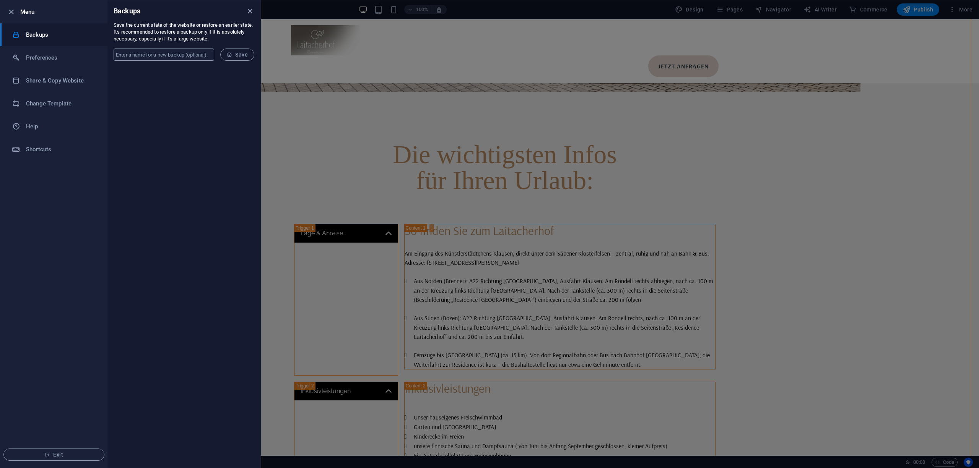
click at [177, 52] on input "text" at bounding box center [164, 55] width 101 height 12
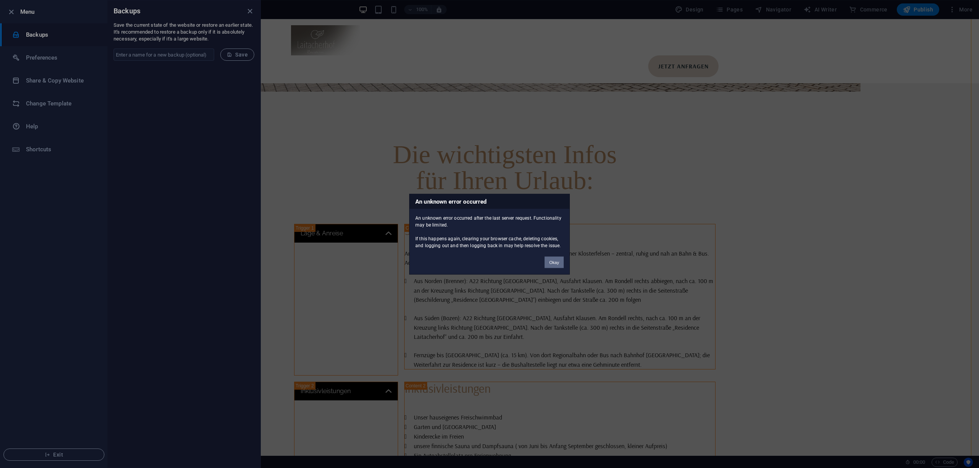
click at [552, 265] on button "Okay" at bounding box center [553, 262] width 19 height 11
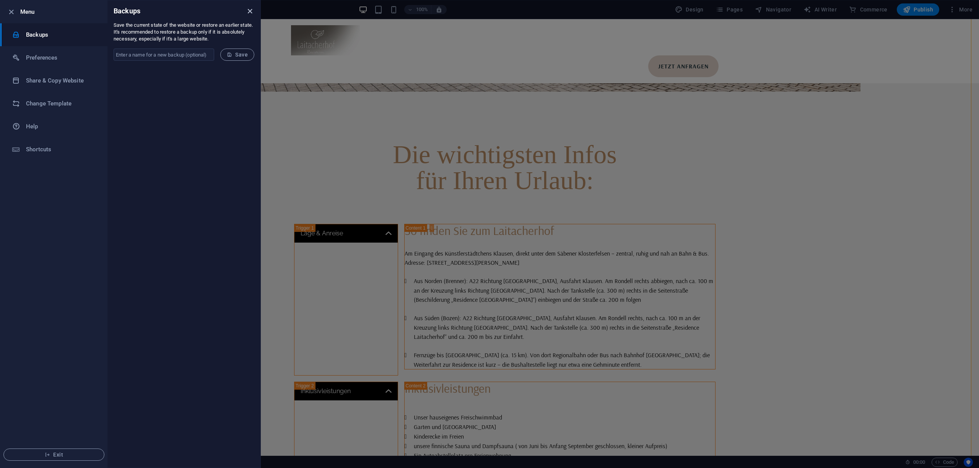
click at [251, 11] on icon "close" at bounding box center [249, 11] width 9 height 9
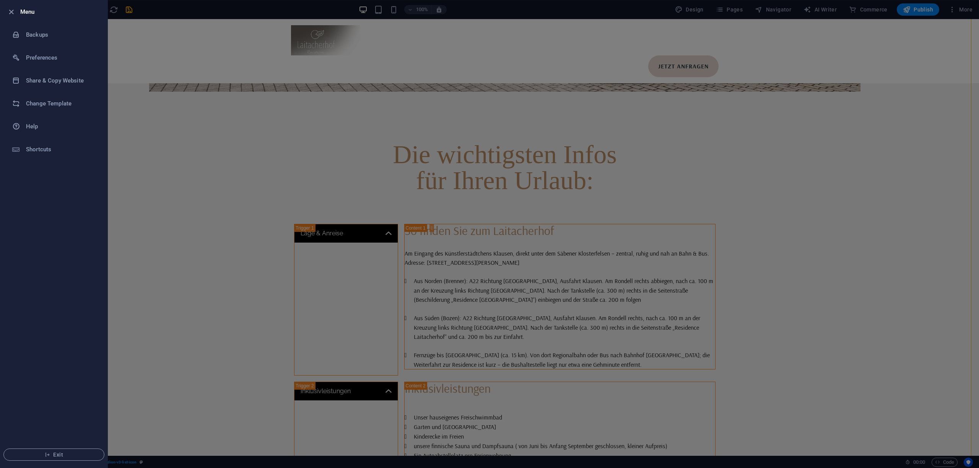
click at [135, 10] on div at bounding box center [489, 234] width 979 height 468
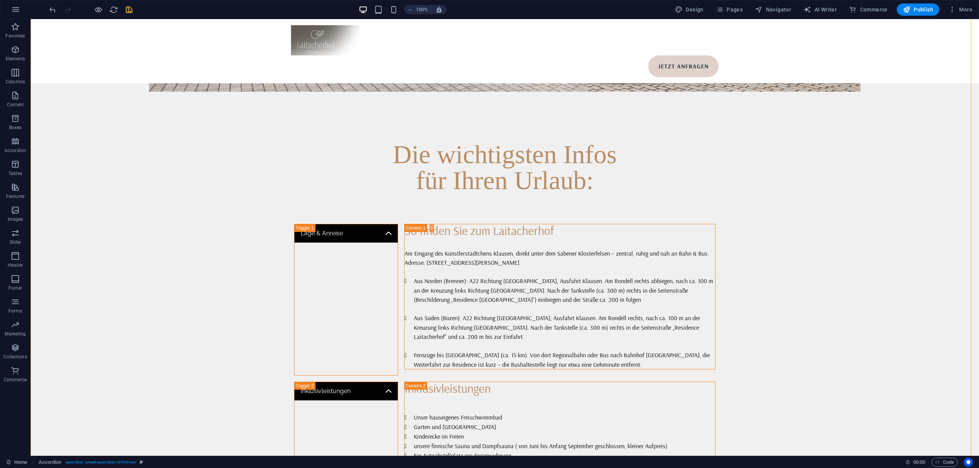
click at [129, 10] on icon "save" at bounding box center [129, 9] width 9 height 9
select select
checkbox input "false"
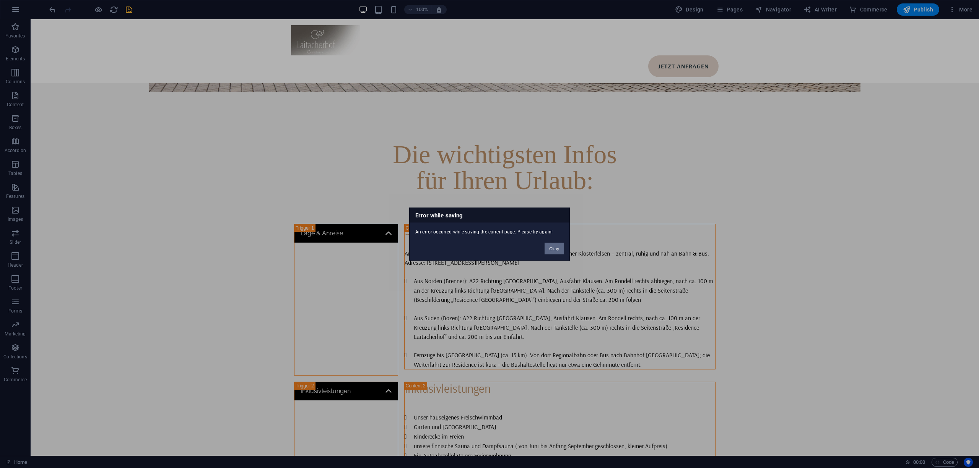
click at [551, 251] on button "Okay" at bounding box center [553, 248] width 19 height 11
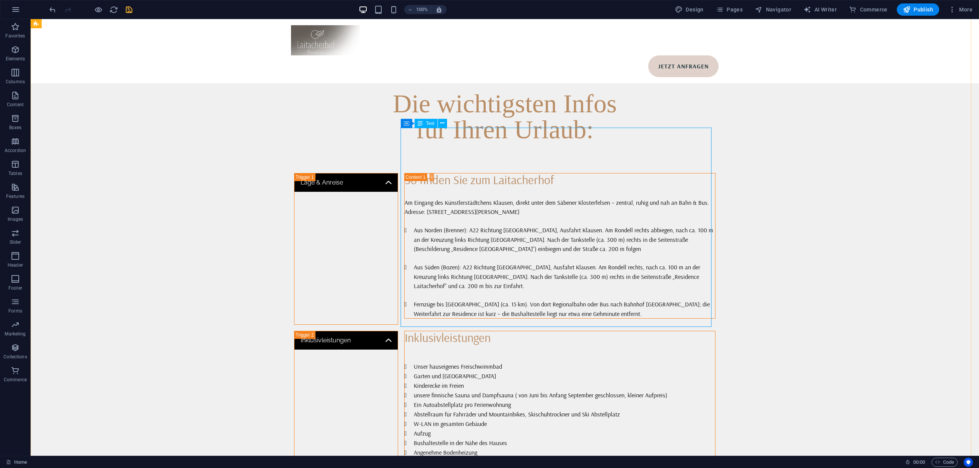
click at [516, 331] on div "Inklusivleistungen Unser hauseigenes Freischwimmbad Garten und Liegewiese Kinde…" at bounding box center [559, 431] width 311 height 201
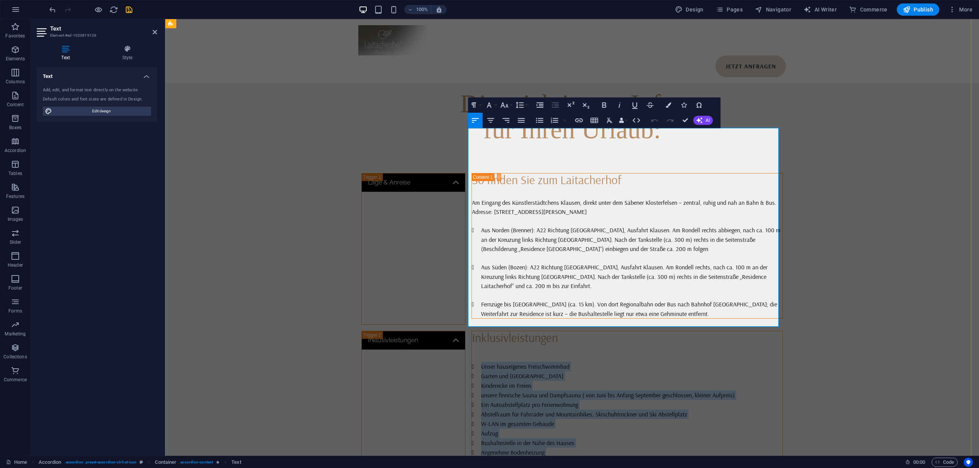
drag, startPoint x: 595, startPoint y: 320, endPoint x: 468, endPoint y: 167, distance: 198.5
click at [472, 362] on ul "Unser hauseigenes Freischwimmbad Garten und Liegewiese Kinderecke im Freien uns…" at bounding box center [627, 447] width 311 height 171
copy ul "Unser hauseigenes Freischwimmbad Garten und Liegewiese Kinderecke im Freien uns…"
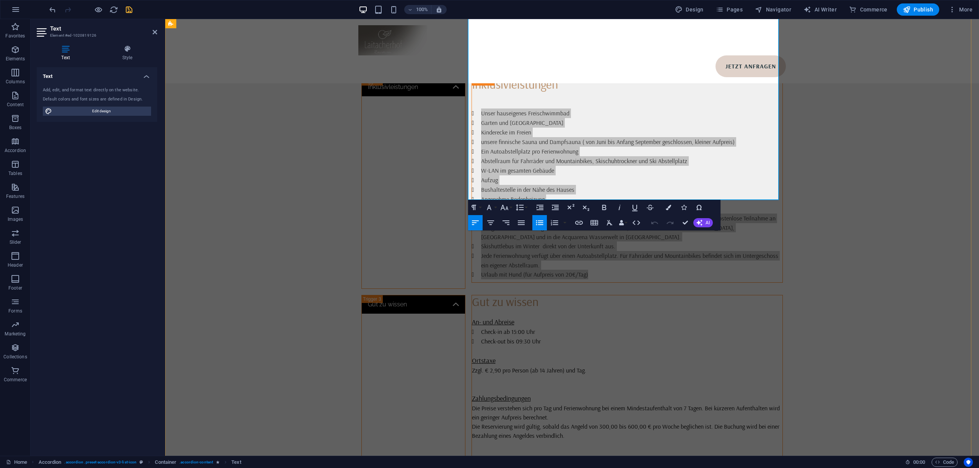
scroll to position [2120, 0]
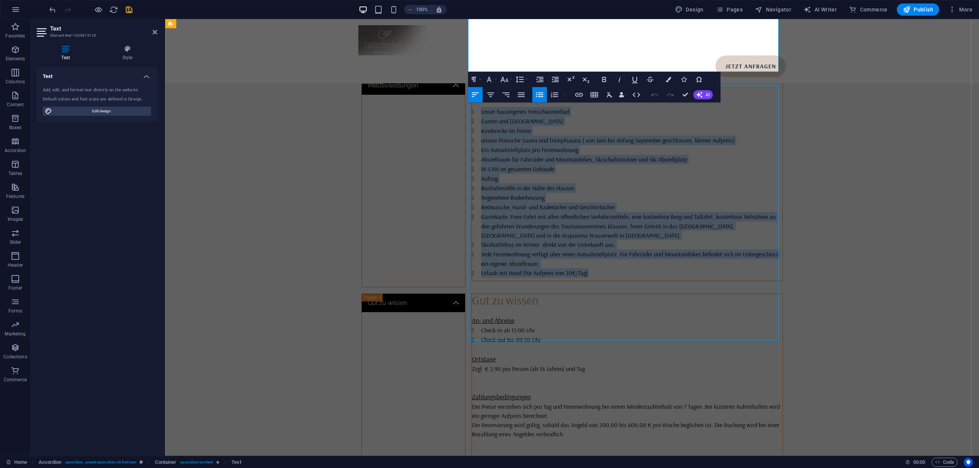
click at [554, 294] on div "Gut zu wissen An- und Abreise Check-in ab 15:00 Uhr Check-out bis 09:30 Uhr Ort…" at bounding box center [627, 422] width 311 height 257
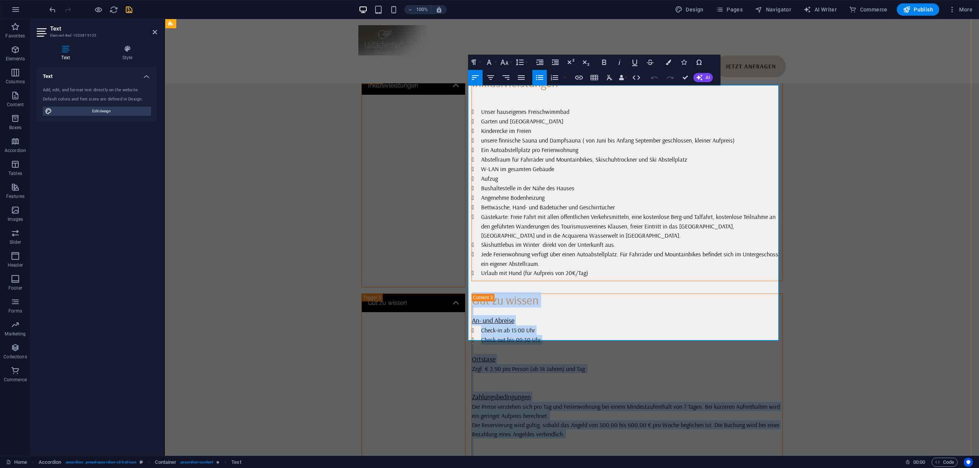
copy div "Gut zu wissen An- und Abreise Check-in ab 15:00 Uhr Check-out bis 09:30 Uhr Ort…"
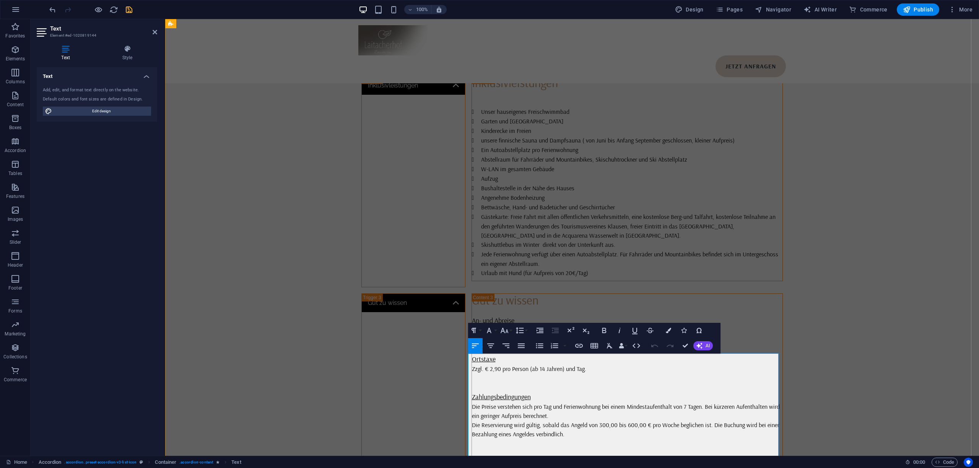
copy div "GuestCard Als Gast im Laitacherhof erhalten Sie die GuestCard kostenlos. Diese …"
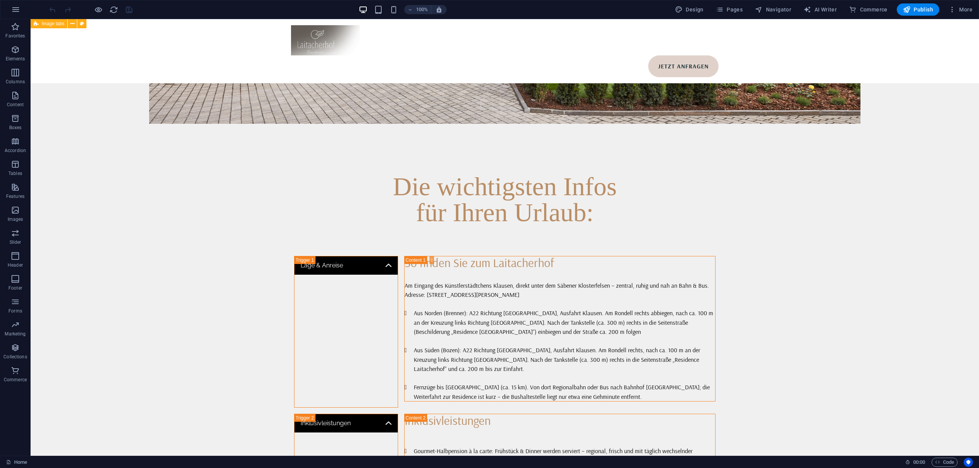
scroll to position [1886, 0]
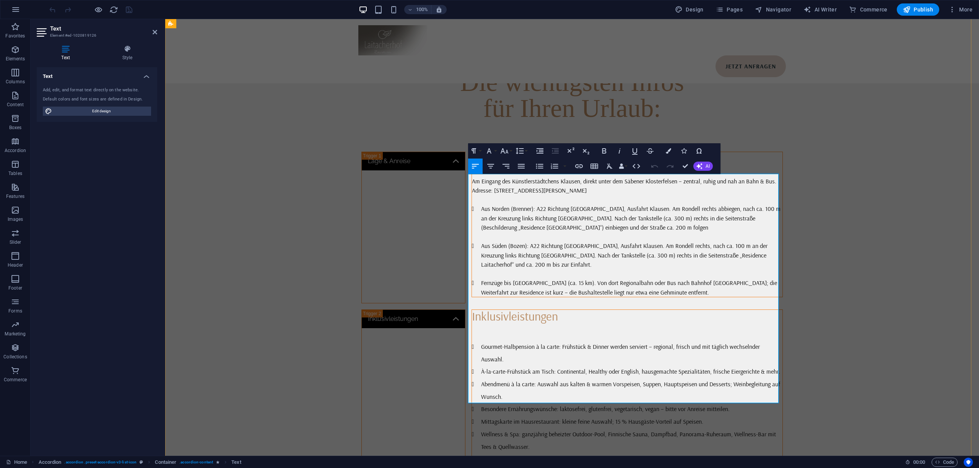
scroll to position [1819, 0]
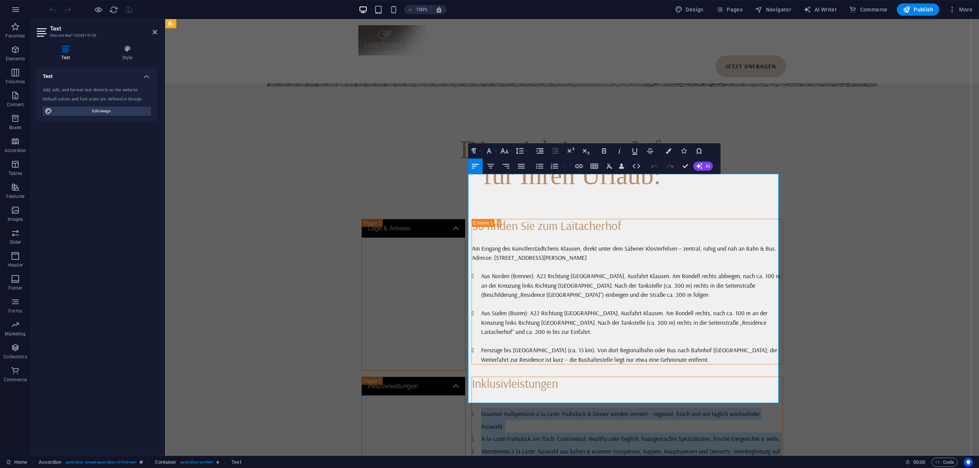
drag, startPoint x: 744, startPoint y: 393, endPoint x: 473, endPoint y: 213, distance: 325.6
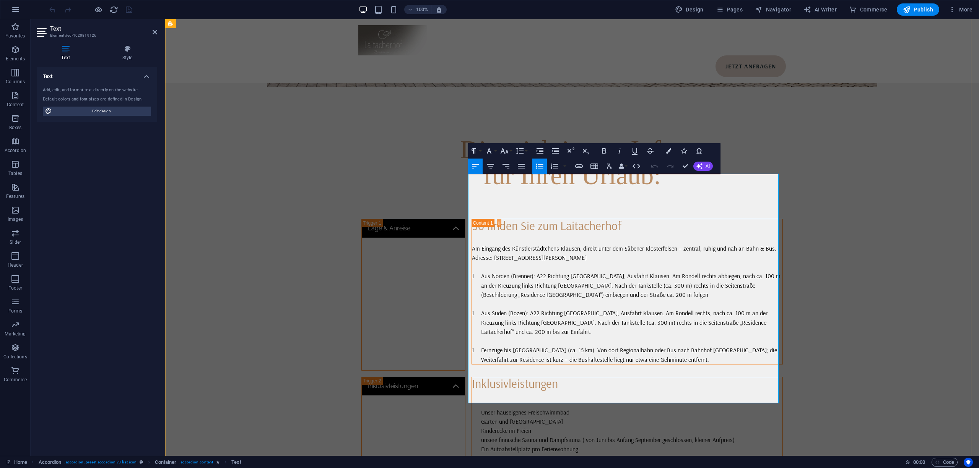
scroll to position [6763, 0]
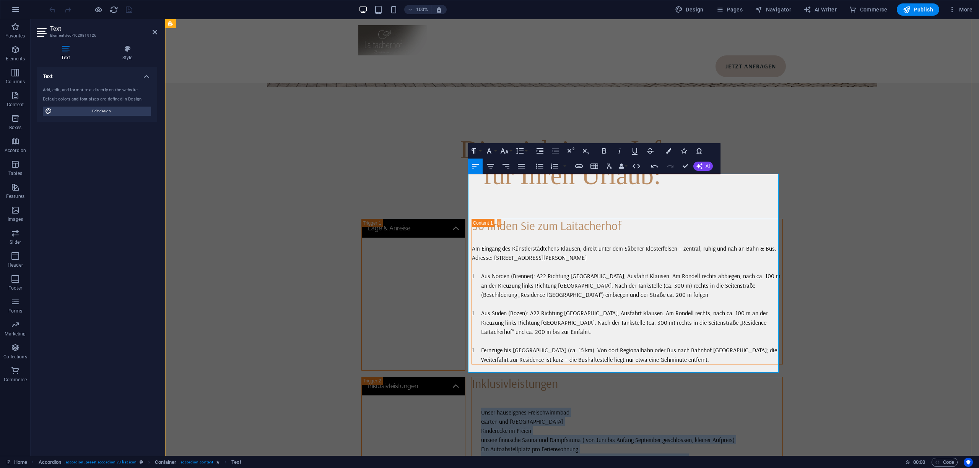
drag, startPoint x: 583, startPoint y: 364, endPoint x: 473, endPoint y: 210, distance: 189.8
click at [535, 169] on icon "button" at bounding box center [539, 166] width 9 height 9
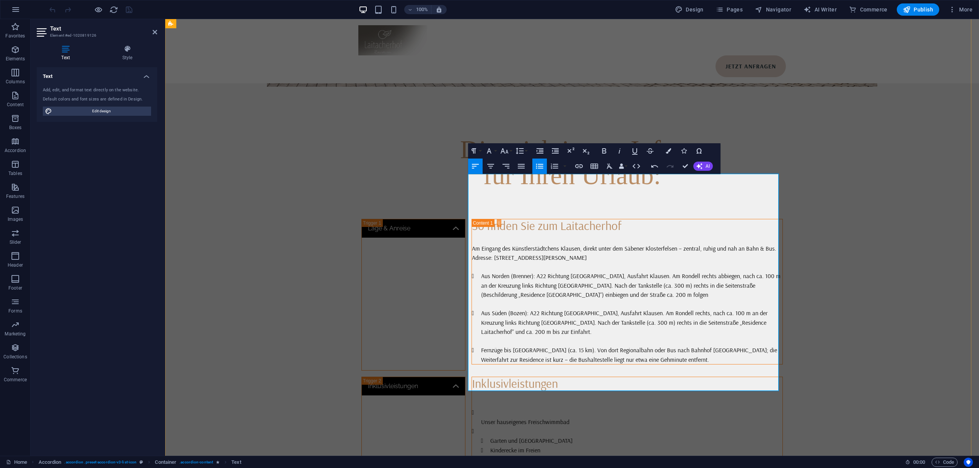
drag, startPoint x: 485, startPoint y: 221, endPoint x: 476, endPoint y: 219, distance: 9.2
click at [545, 436] on li "Garten und Liegewiese" at bounding box center [636, 441] width 292 height 10
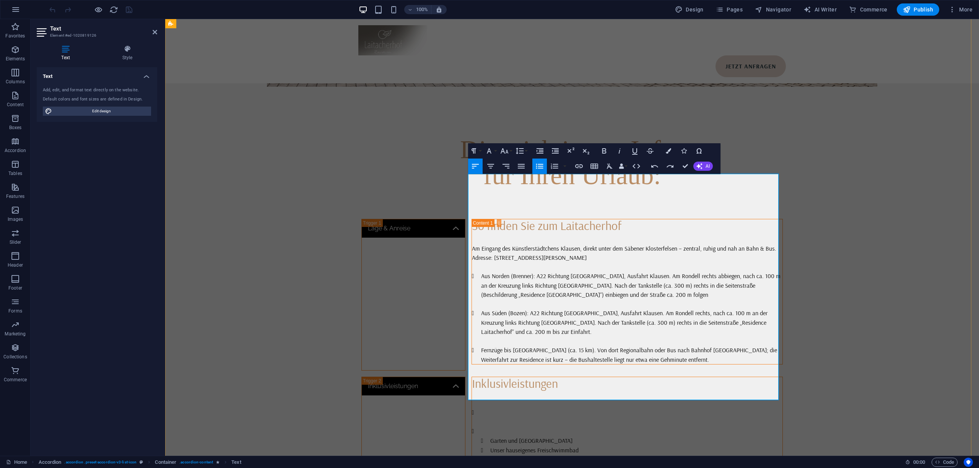
click at [541, 161] on button "Unordered List" at bounding box center [539, 166] width 15 height 15
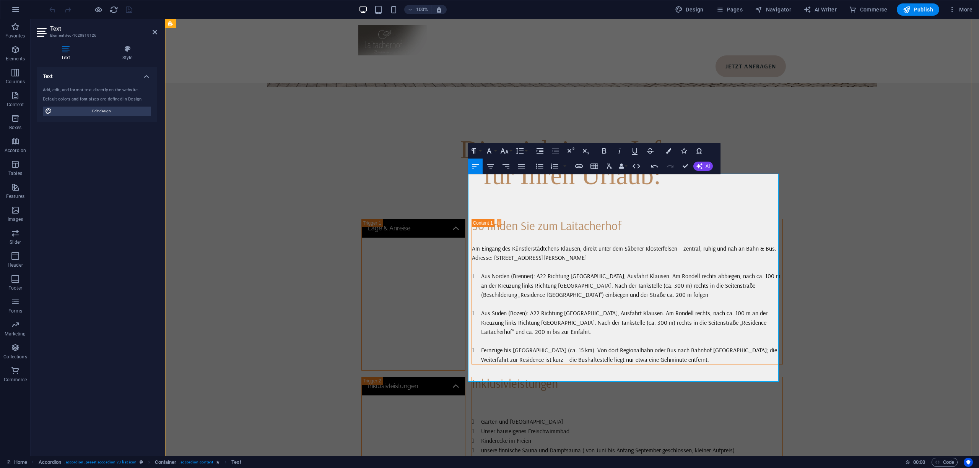
click at [496, 399] on p at bounding box center [627, 403] width 311 height 9
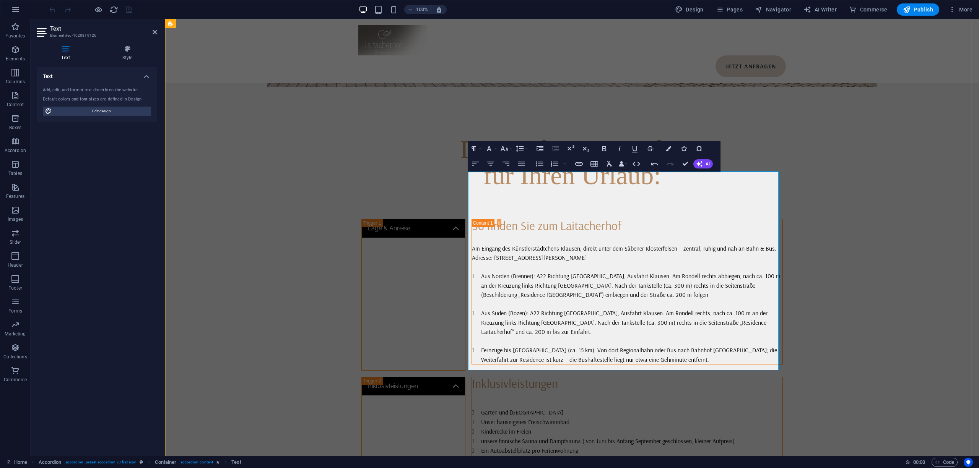
scroll to position [2022, 0]
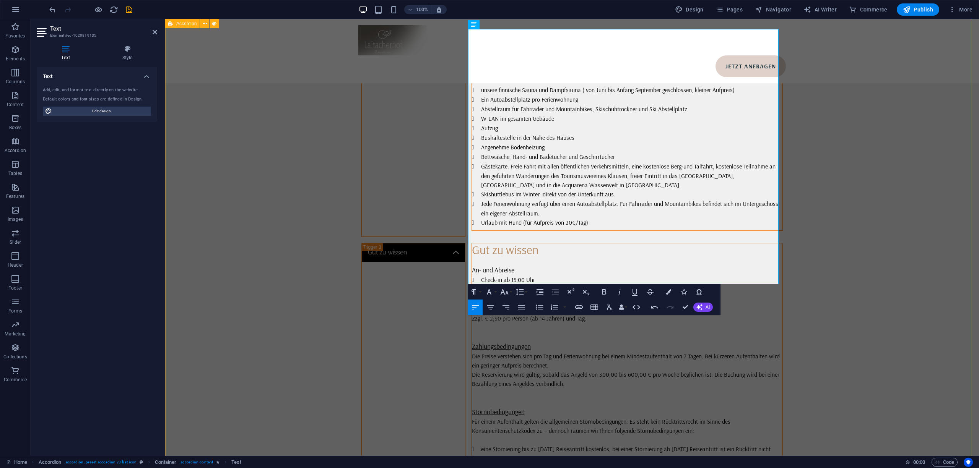
scroll to position [2175, 0]
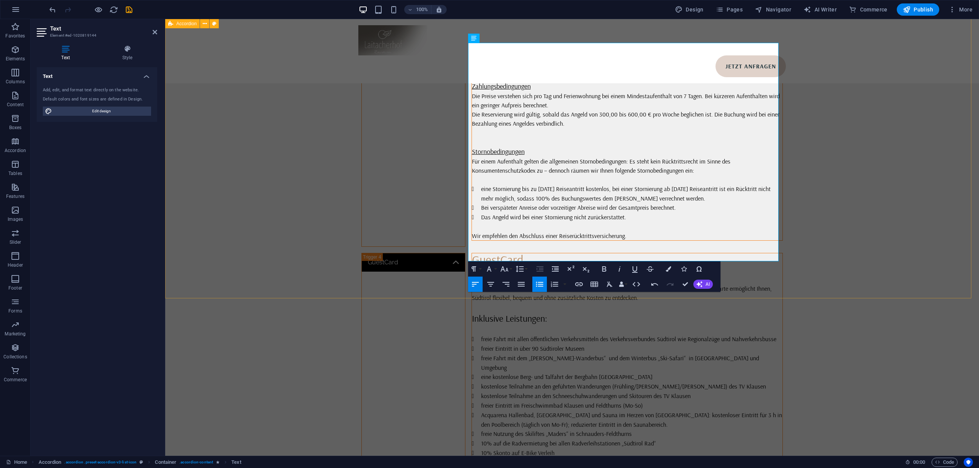
click at [295, 161] on div "Lage & Anreise So finden Sie zum Laitacherhof Am Eingang des Künstlerstädtchens…" at bounding box center [572, 50] width 814 height 947
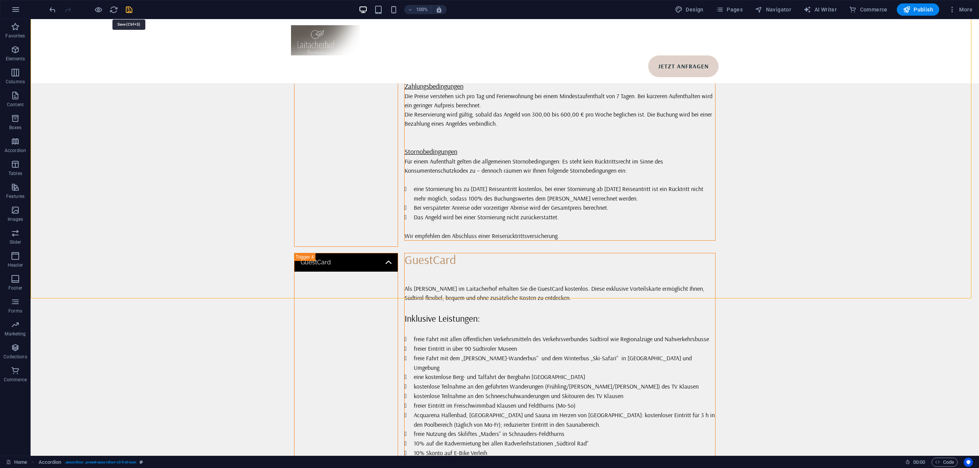
click at [128, 10] on icon "save" at bounding box center [129, 9] width 9 height 9
select select
checkbox input "false"
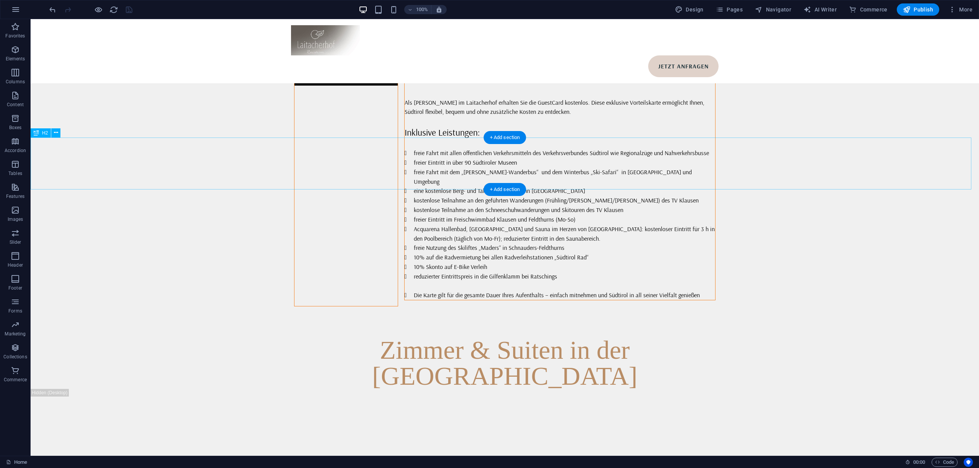
scroll to position [2701, 0]
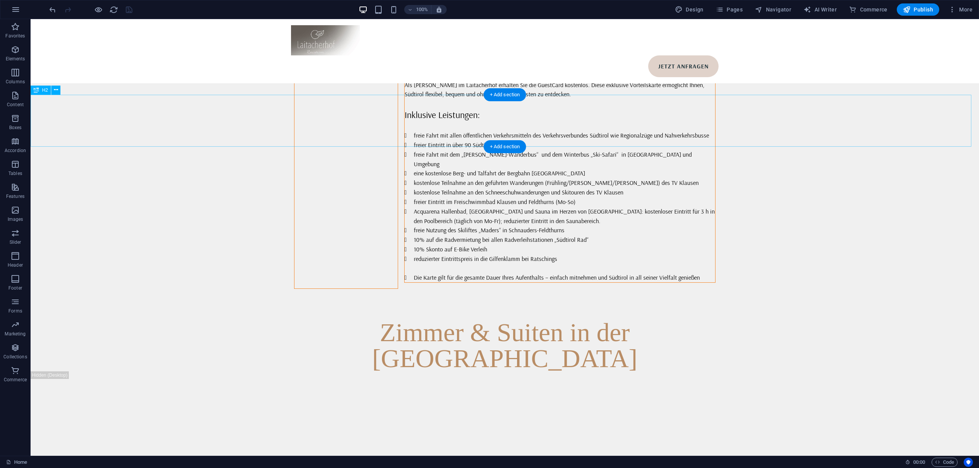
click at [462, 320] on div "Zimmer & Suiten in der Alma Alpina Lodge" at bounding box center [505, 346] width 948 height 52
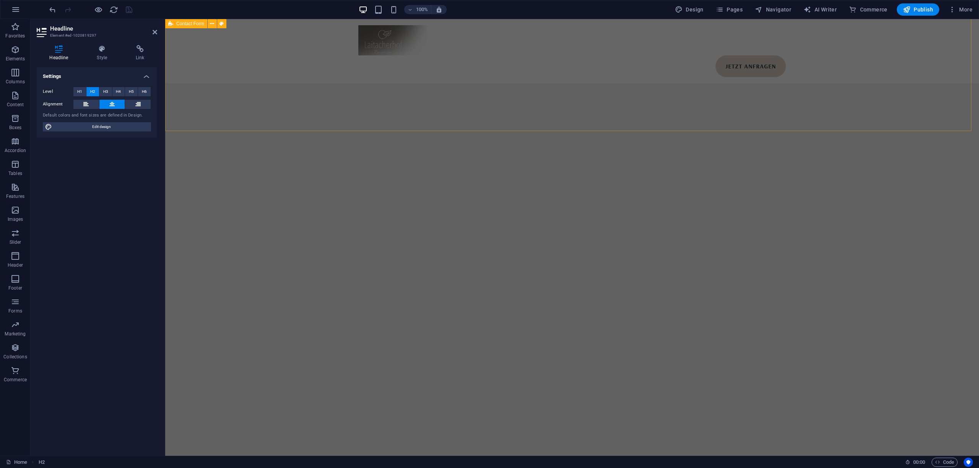
scroll to position [4569, 0]
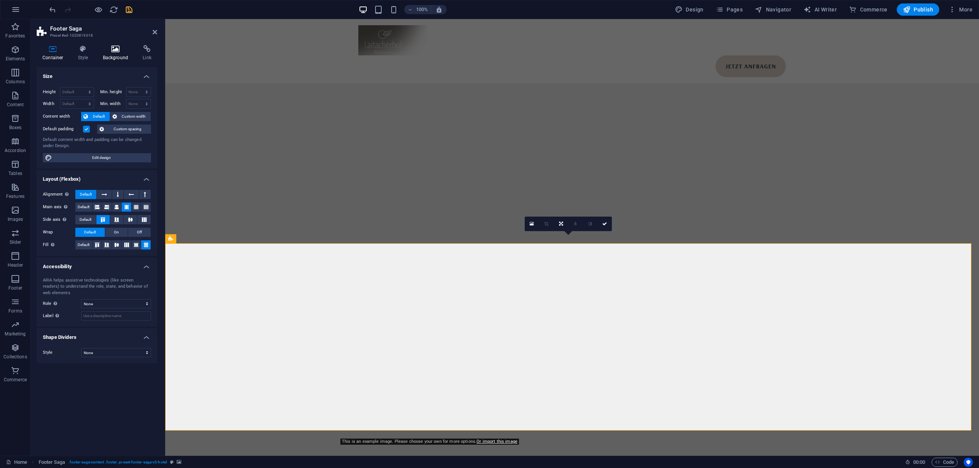
click at [118, 49] on icon at bounding box center [115, 49] width 37 height 8
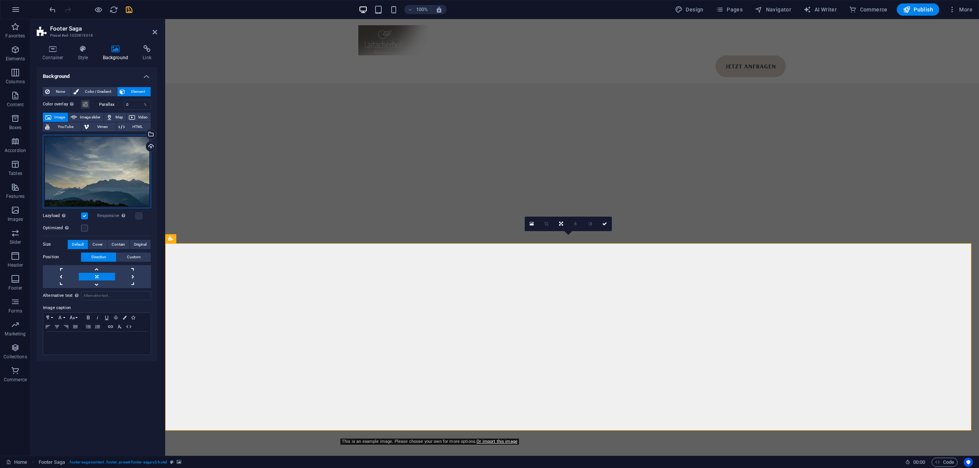
click at [104, 161] on div "Drag files here, click to choose files or select files from Files or our free s…" at bounding box center [97, 171] width 108 height 73
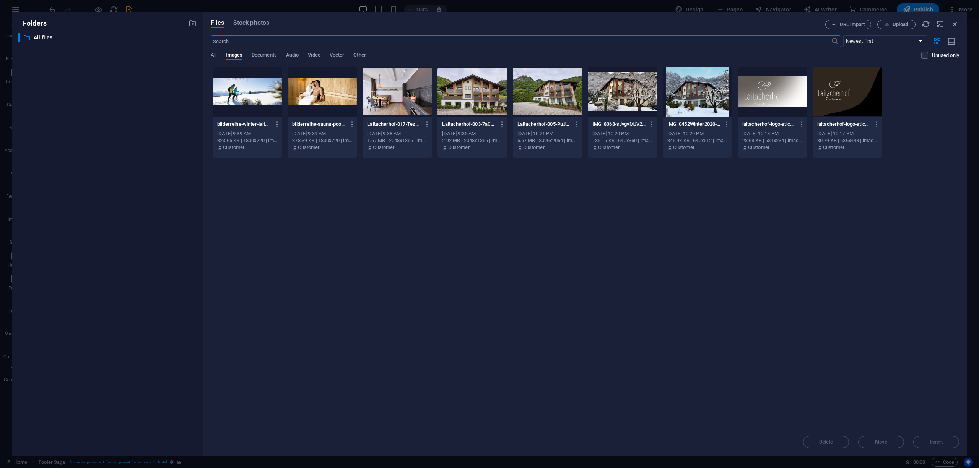
scroll to position [4475, 0]
click at [466, 109] on div at bounding box center [472, 92] width 70 height 50
click at [466, 109] on div "1" at bounding box center [472, 92] width 70 height 50
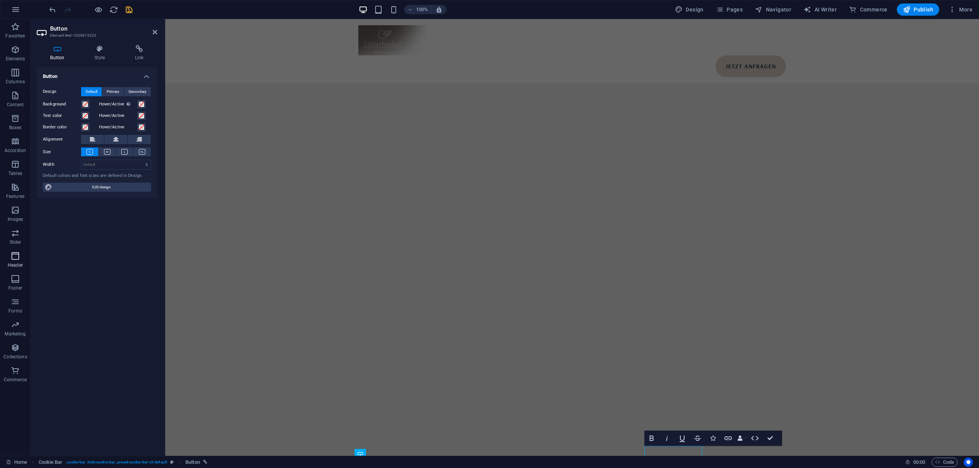
scroll to position [4560, 0]
drag, startPoint x: 129, startPoint y: 51, endPoint x: 129, endPoint y: 85, distance: 33.6
click at [129, 51] on icon at bounding box center [139, 49] width 36 height 8
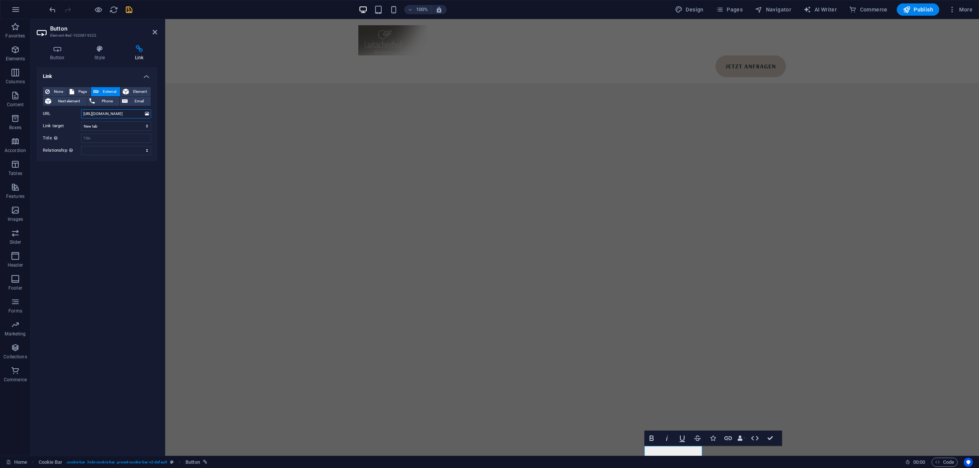
click at [122, 112] on input "https://alma-alpina.com/de/cookies/" at bounding box center [116, 113] width 70 height 9
paste input "www.laitacherhof.it/datenschutz"
type input "https://www.laitacherhof.it/datenschutz/"
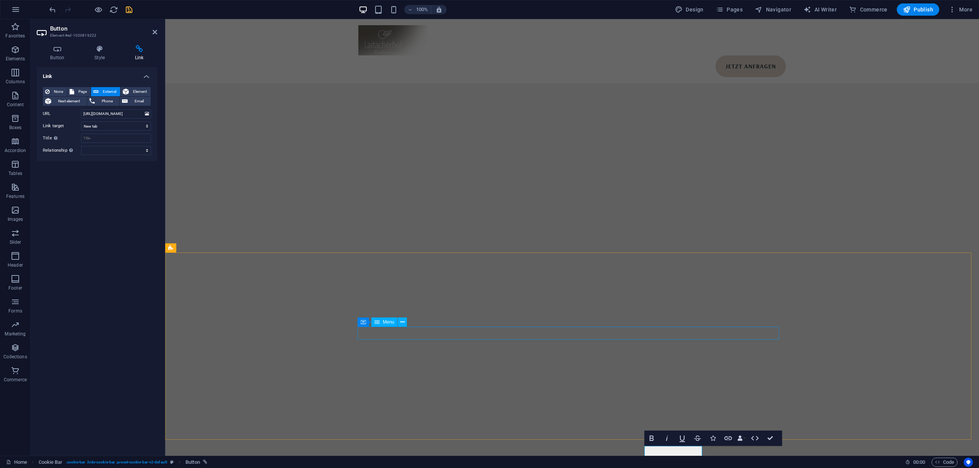
scroll to position [0, 0]
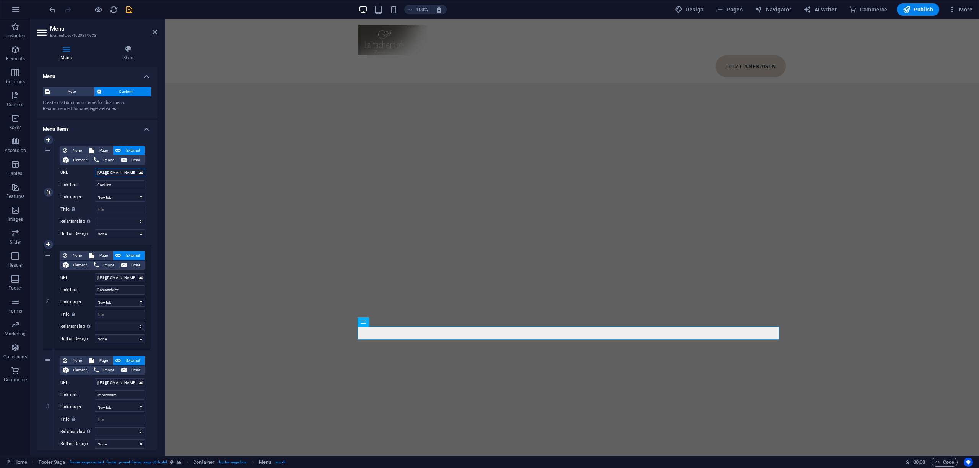
click at [121, 172] on input "https://alma-alpina.com/de/cookies/" at bounding box center [120, 172] width 50 height 9
paste input "www.laitacherhof.it/datenschutz"
type input "https://www.laitacherhof.it/datenschutz/"
select select
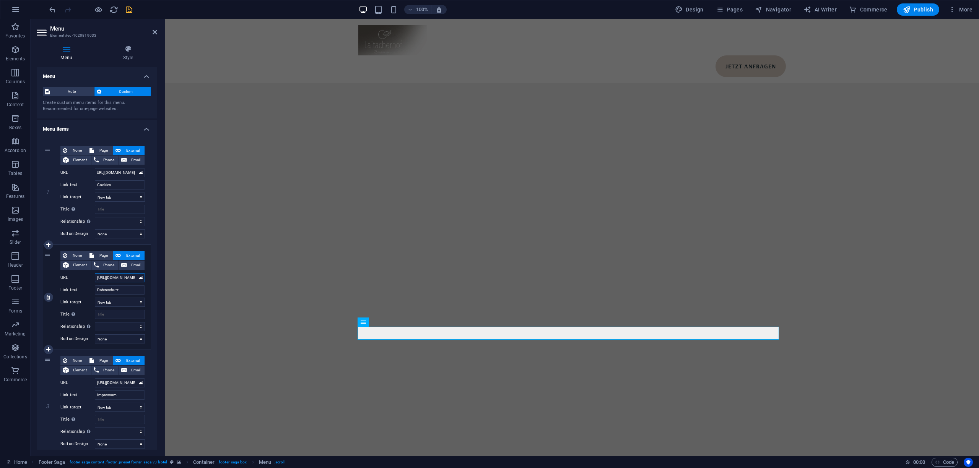
select select
click at [120, 276] on input "https://alma-alpina.com/de/datenschutz/" at bounding box center [120, 277] width 50 height 9
paste input "www.laitacherhof.it"
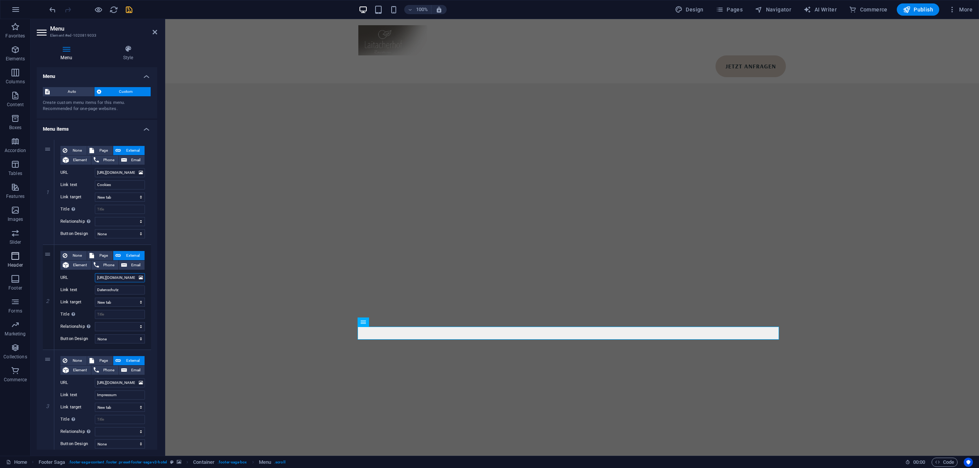
type input "https://www.laitacherhof.it/datenschutz/"
select select
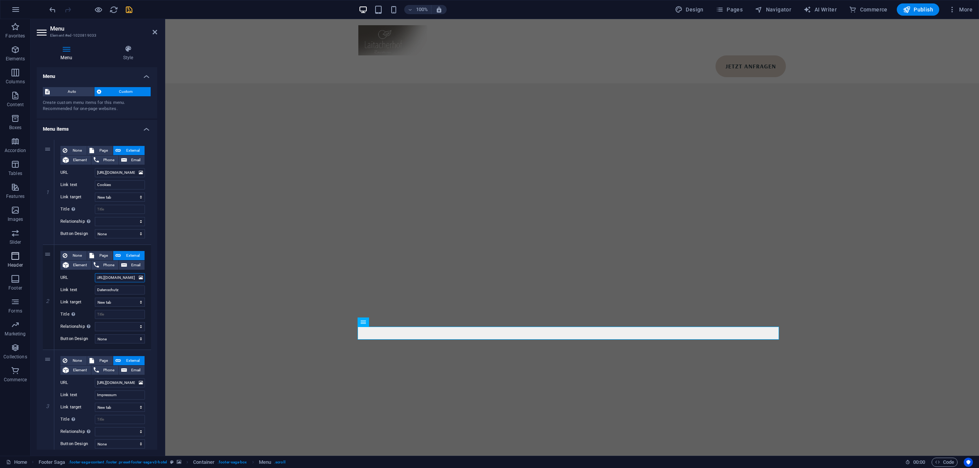
type input "https://www.laitacherhof.it/datenschutz/"
click at [120, 384] on input "https://alma-alpina.com/de/impressum/" at bounding box center [120, 382] width 50 height 9
paste input "www.laitacherhof.it"
type input "https://www.laitacherhof.it/impressum/"
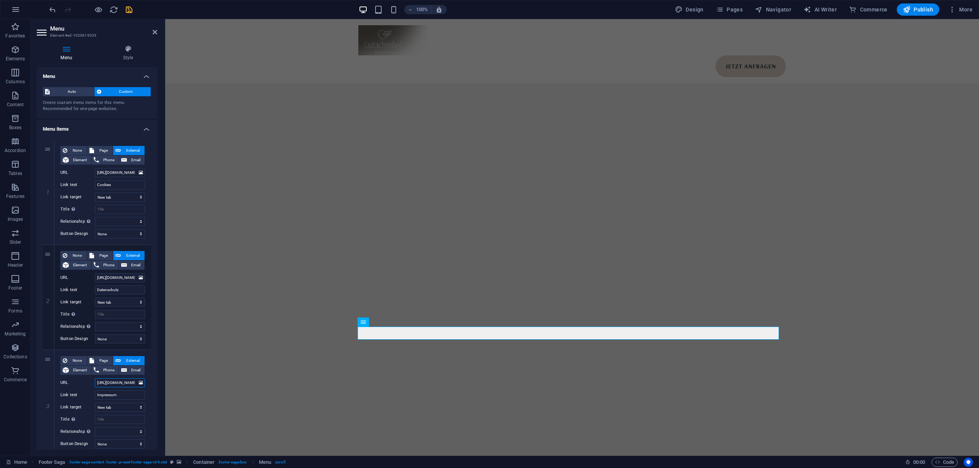
scroll to position [0, 31]
select select
type input "https://www.laitacherhof.it/impressum/"
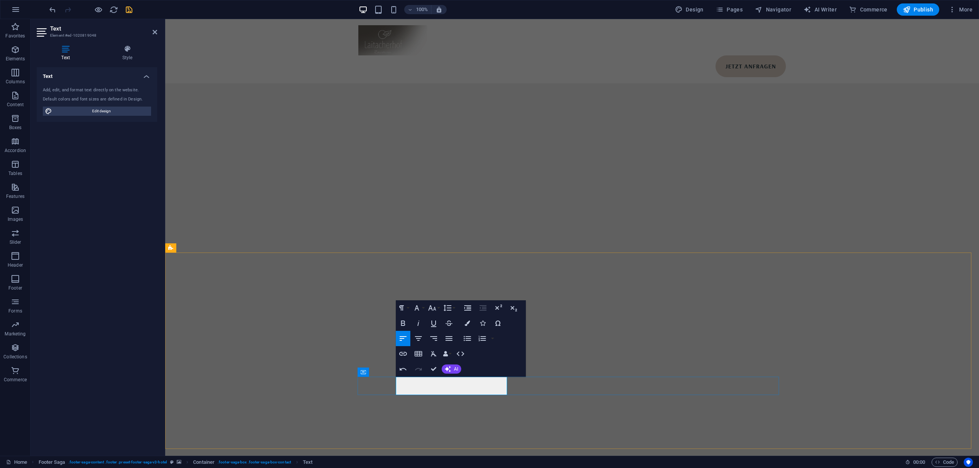
scroll to position [0, 0]
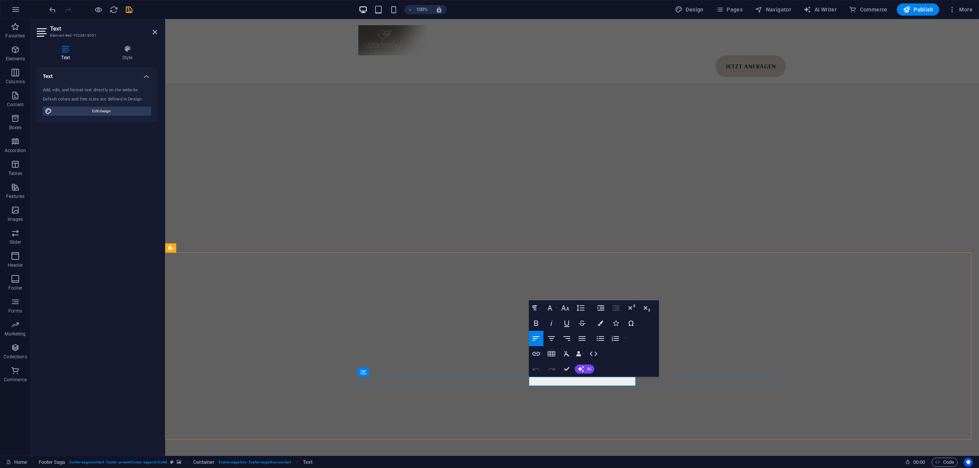
drag, startPoint x: 588, startPoint y: 380, endPoint x: 533, endPoint y: 378, distance: 55.1
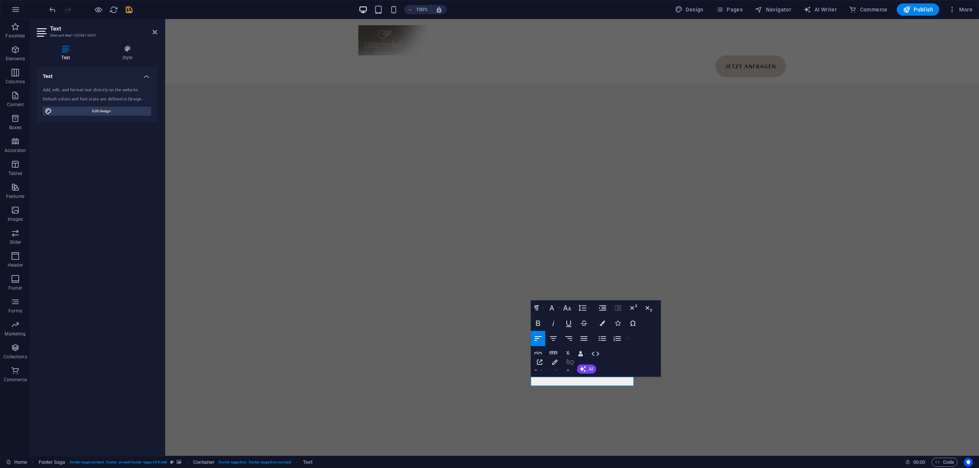
drag, startPoint x: 569, startPoint y: 361, endPoint x: 347, endPoint y: 321, distance: 225.8
click at [569, 361] on icon "button" at bounding box center [570, 362] width 8 height 7
click at [541, 356] on icon "button" at bounding box center [537, 353] width 9 height 9
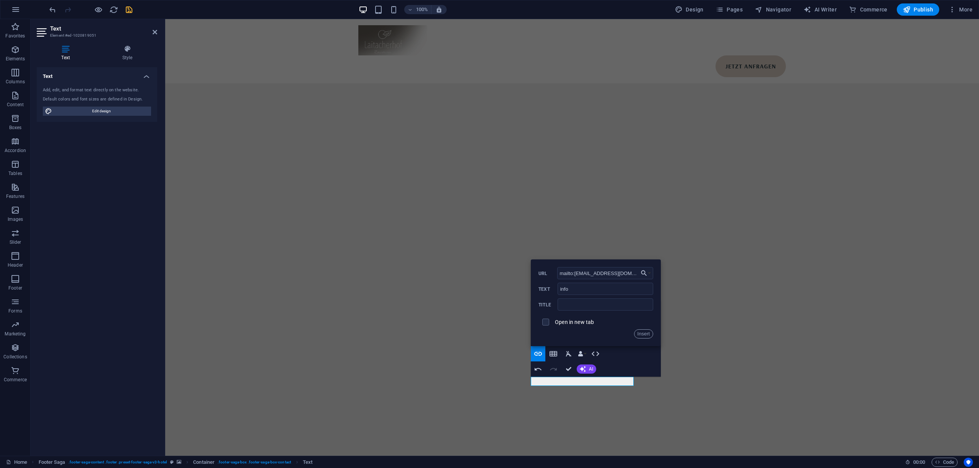
type input "mailto:info@laitacherhof.it"
click at [557, 323] on label "Open in new tab" at bounding box center [574, 322] width 39 height 6
click at [649, 337] on button "Insert" at bounding box center [643, 334] width 19 height 9
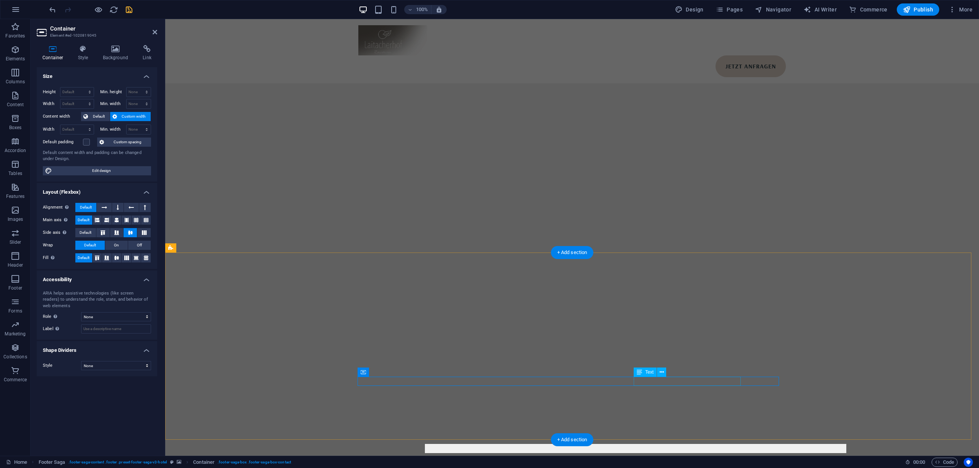
scroll to position [4560, 0]
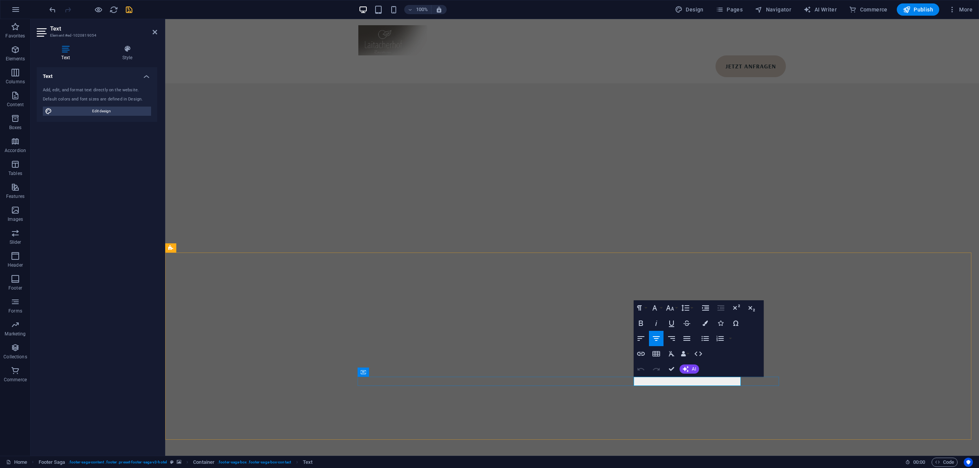
drag, startPoint x: 718, startPoint y: 382, endPoint x: 677, endPoint y: 381, distance: 40.5
drag, startPoint x: 670, startPoint y: 381, endPoint x: 721, endPoint y: 385, distance: 51.0
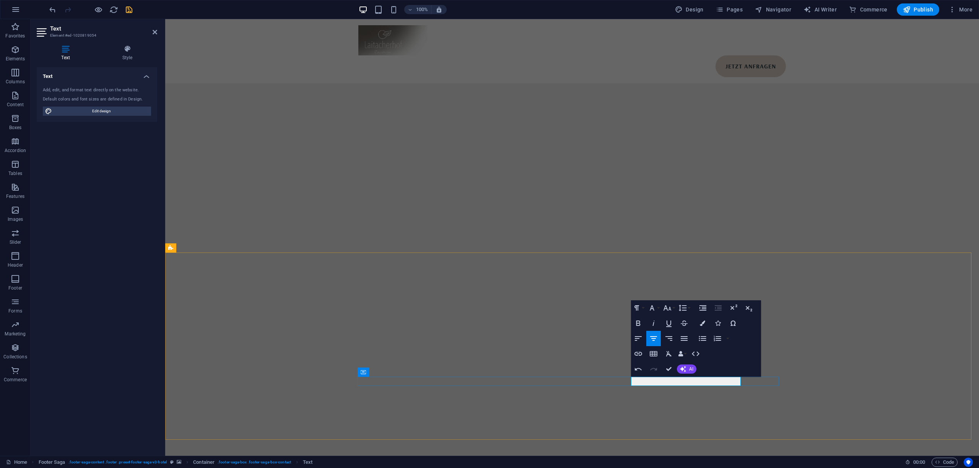
scroll to position [0, 2]
drag, startPoint x: 709, startPoint y: 383, endPoint x: 667, endPoint y: 384, distance: 41.7
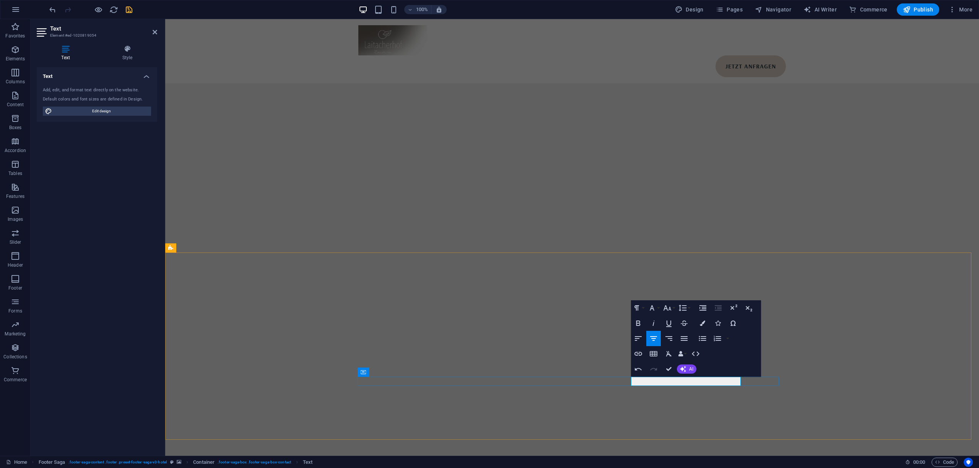
copy p "0039 347 0600846"
click at [638, 352] on icon "button" at bounding box center [638, 354] width 8 height 4
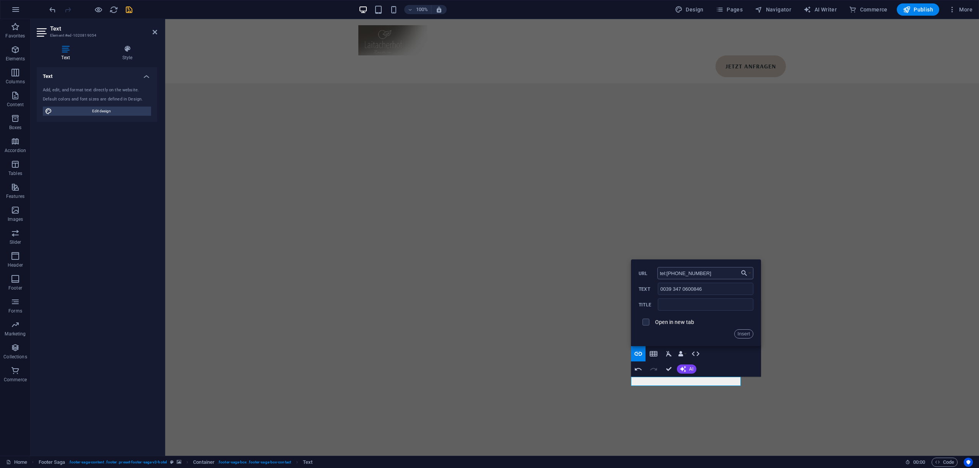
click at [678, 271] on input "tel:0039 347 0600846" at bounding box center [705, 273] width 96 height 12
type input "tel:00393470600846"
click at [646, 318] on input "checkbox" at bounding box center [644, 321] width 7 height 7
checkbox input "true"
click at [742, 334] on button "Insert" at bounding box center [743, 334] width 19 height 9
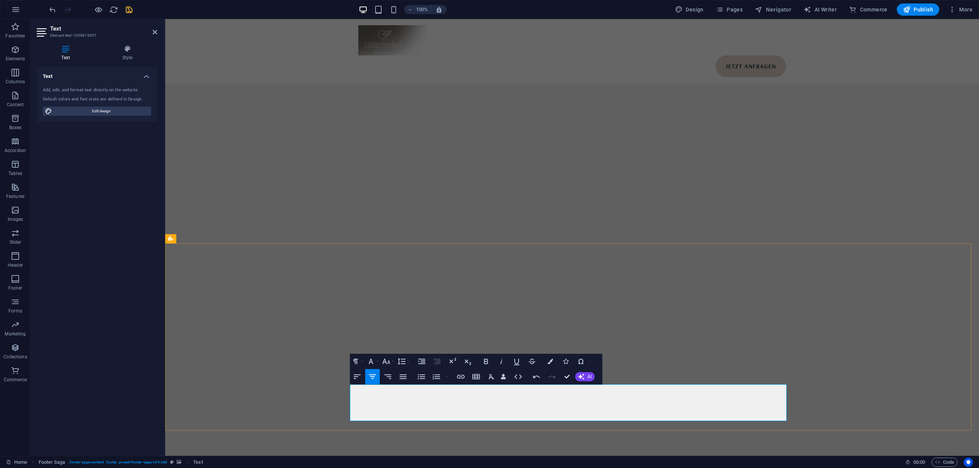
scroll to position [0, 2]
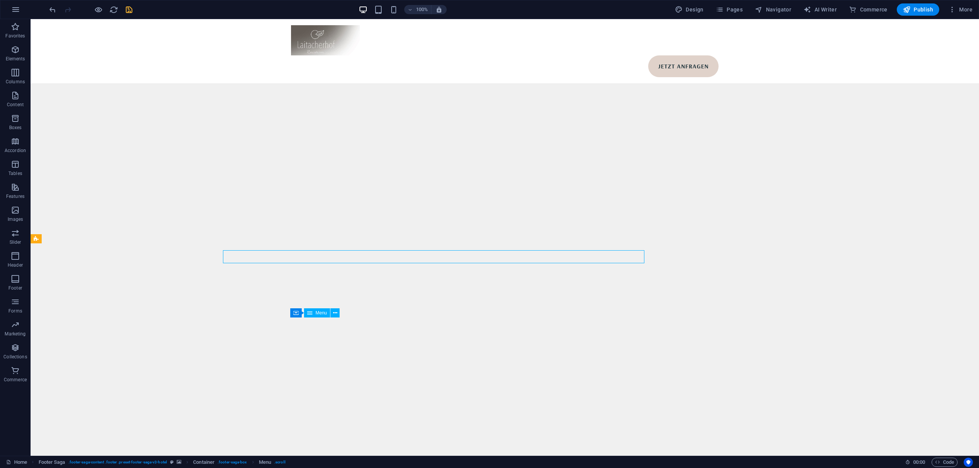
scroll to position [4636, 0]
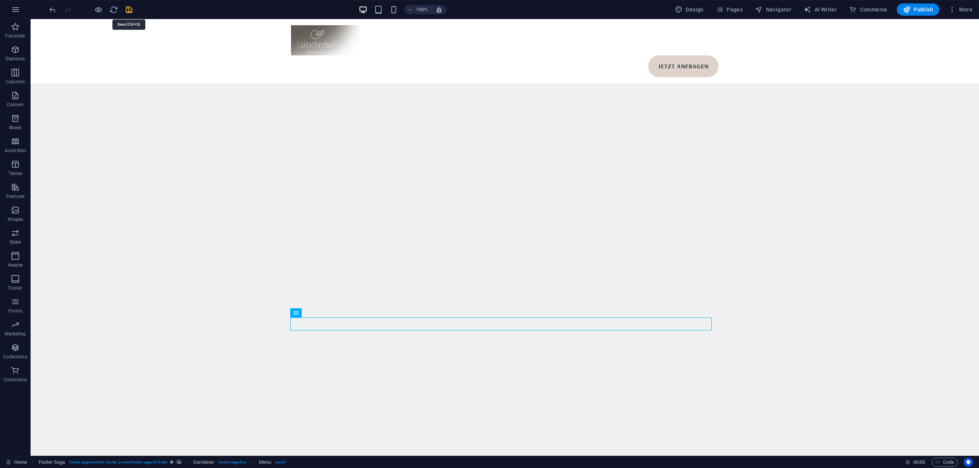
click at [129, 11] on icon "save" at bounding box center [129, 9] width 9 height 9
select select
checkbox input "false"
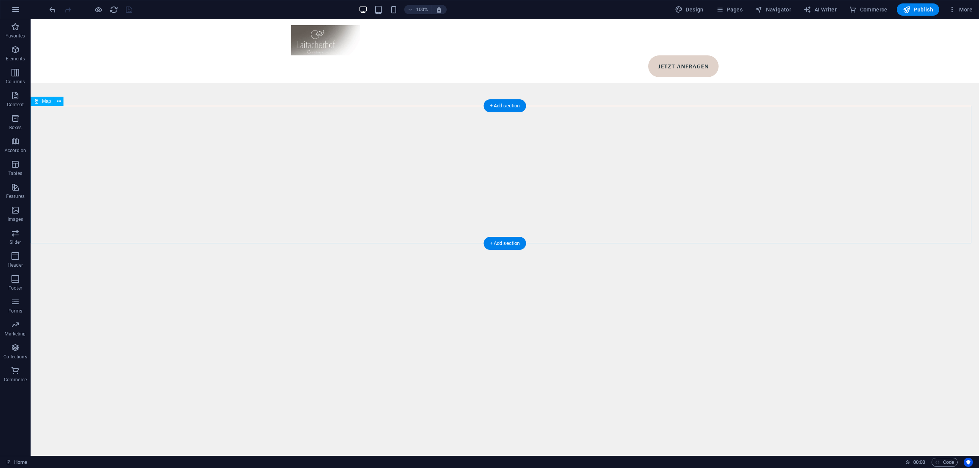
select select "1"
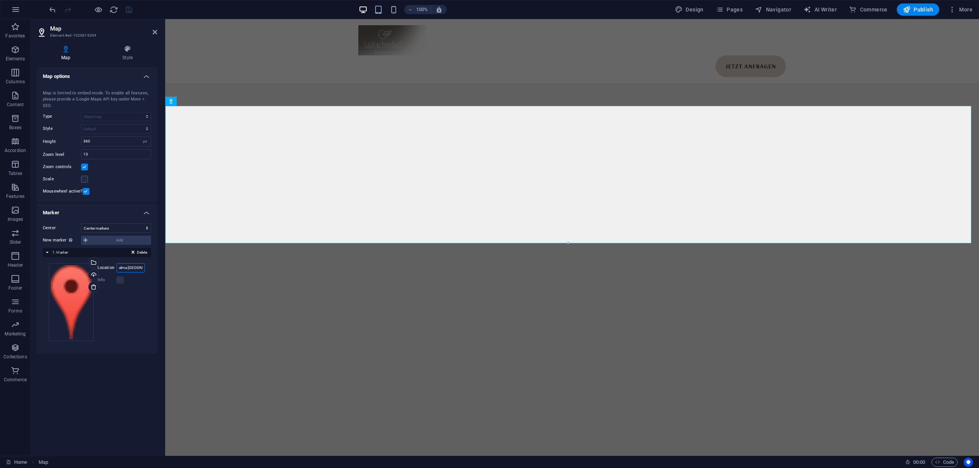
click at [135, 266] on input "alma Alpina Lodge" at bounding box center [131, 267] width 28 height 9
type input "laitacherhof"
click at [125, 8] on icon "save" at bounding box center [129, 9] width 9 height 9
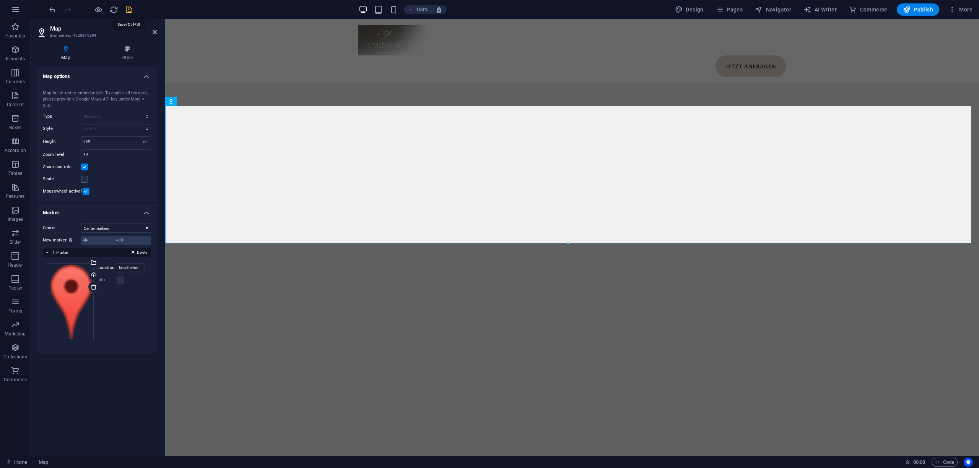
select select
checkbox input "false"
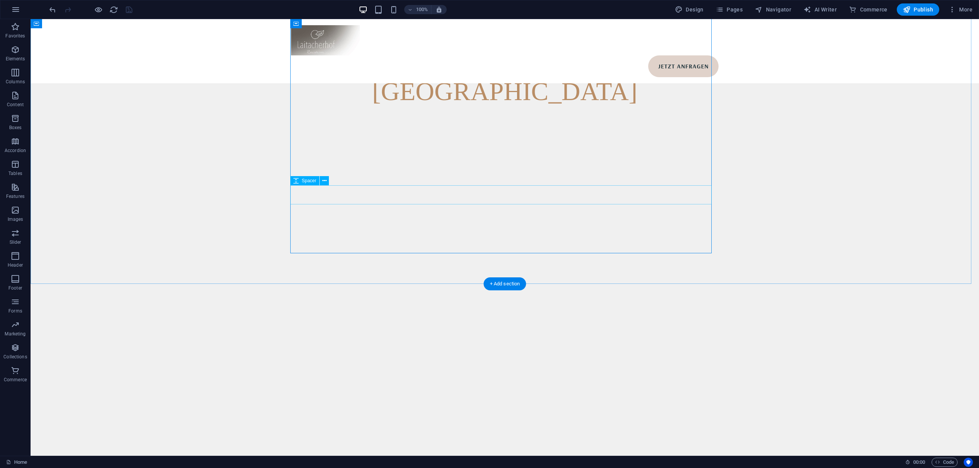
scroll to position [2954, 0]
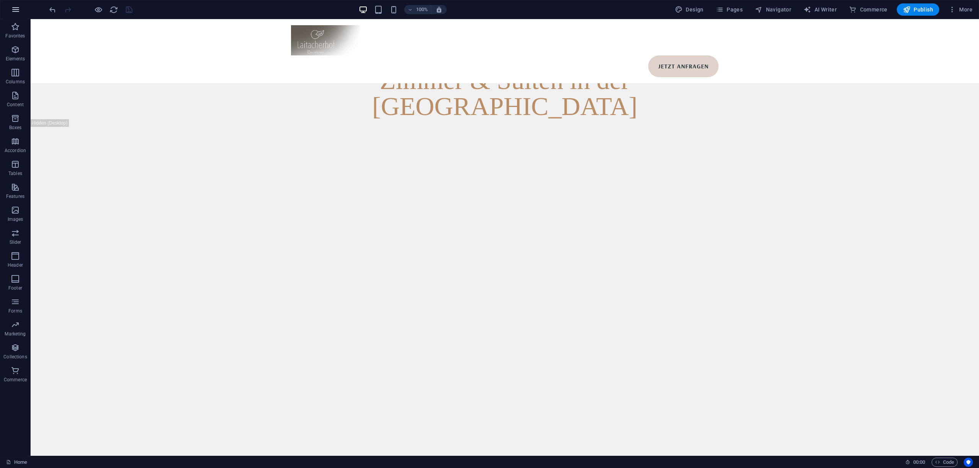
click at [18, 11] on icon "button" at bounding box center [15, 9] width 9 height 9
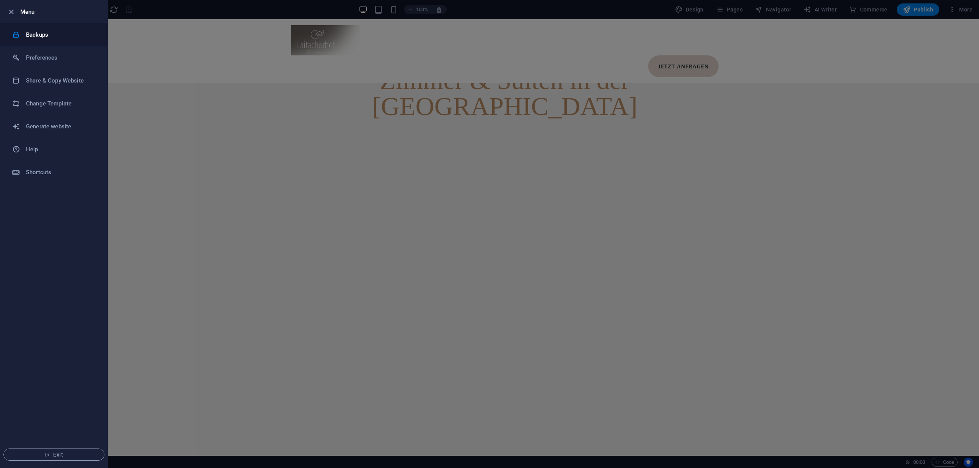
click at [54, 41] on li "Backups" at bounding box center [53, 34] width 107 height 23
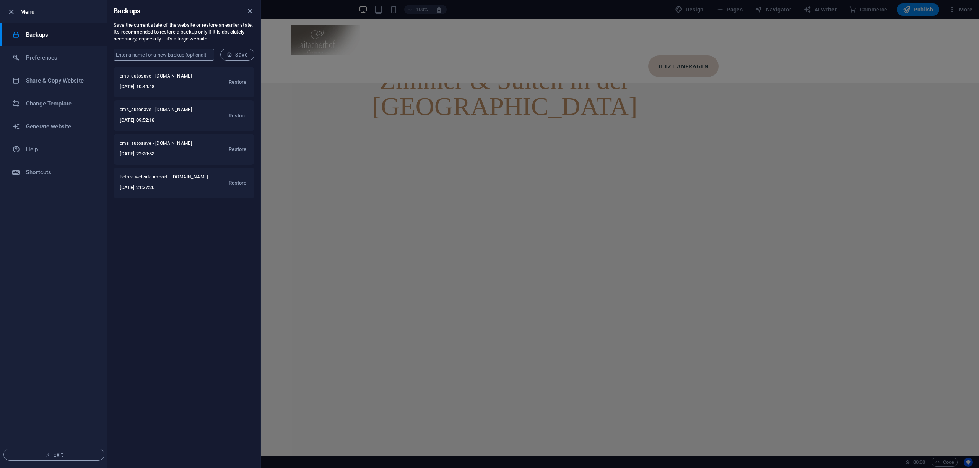
click at [159, 54] on input "text" at bounding box center [164, 55] width 101 height 12
type input "latest"
click at [250, 62] on form "latest ​ Save" at bounding box center [183, 54] width 153 height 24
click at [238, 54] on span "Save" at bounding box center [237, 55] width 21 height 6
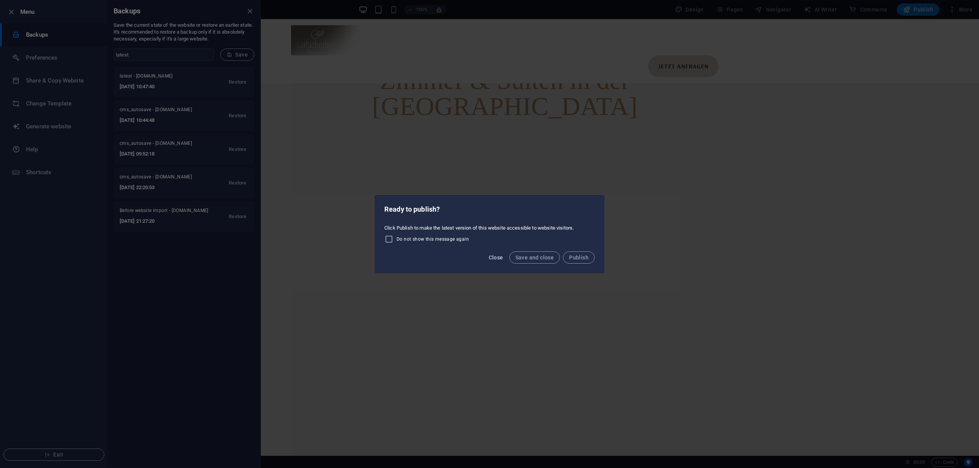
click at [495, 258] on span "Close" at bounding box center [496, 258] width 15 height 6
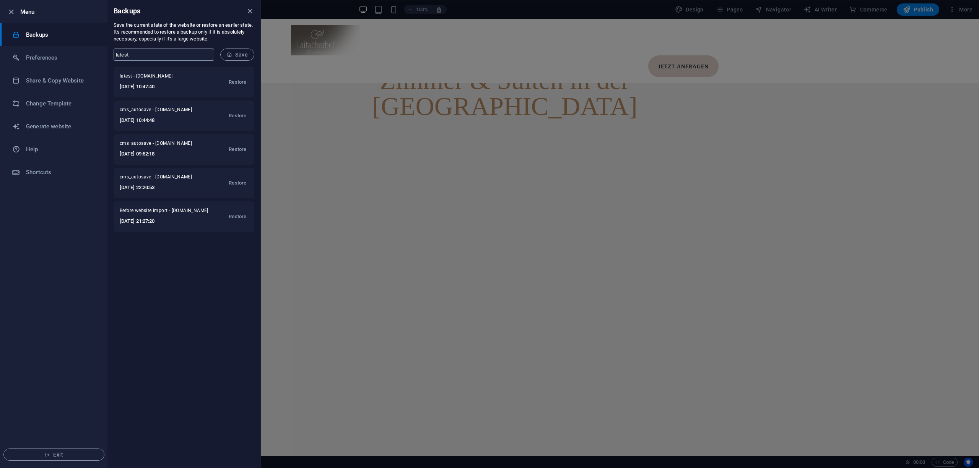
click at [164, 52] on input "latest" at bounding box center [164, 55] width 101 height 12
click at [252, 10] on icon "close" at bounding box center [249, 11] width 9 height 9
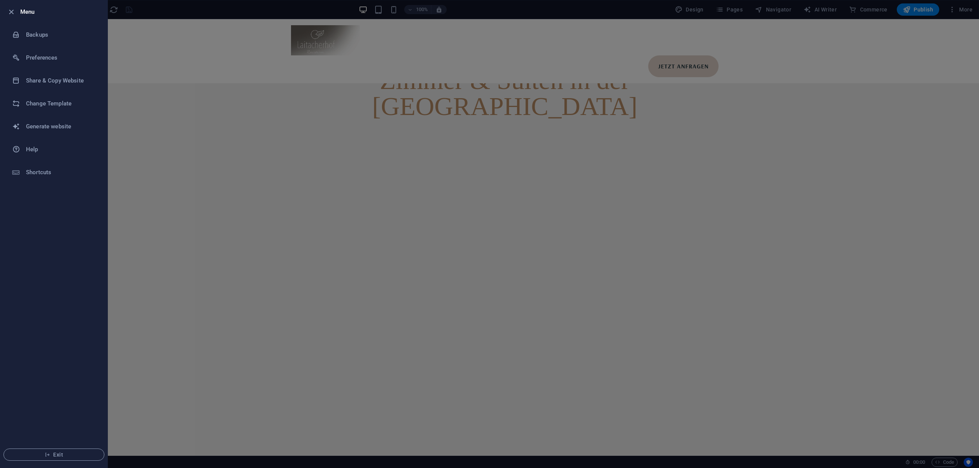
click at [176, 43] on div at bounding box center [489, 234] width 979 height 468
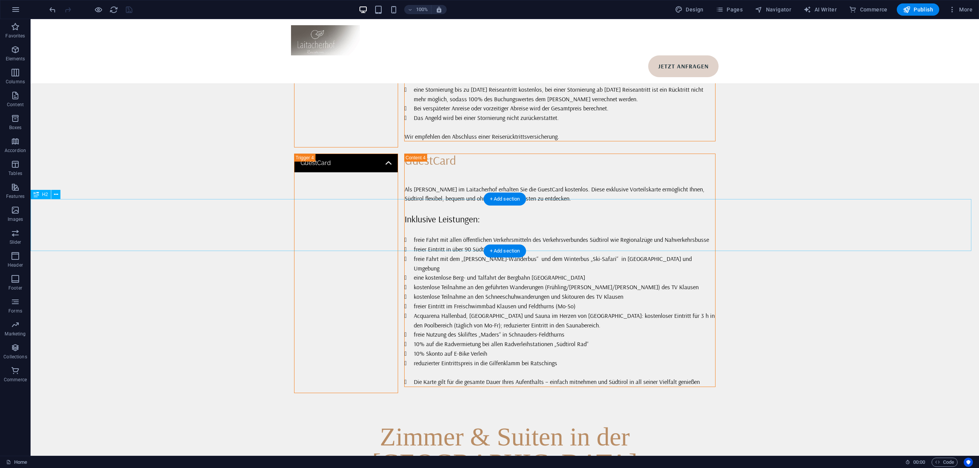
click at [583, 424] on div "Zimmer & Suiten in der Alma Alpina Lodge" at bounding box center [505, 450] width 948 height 52
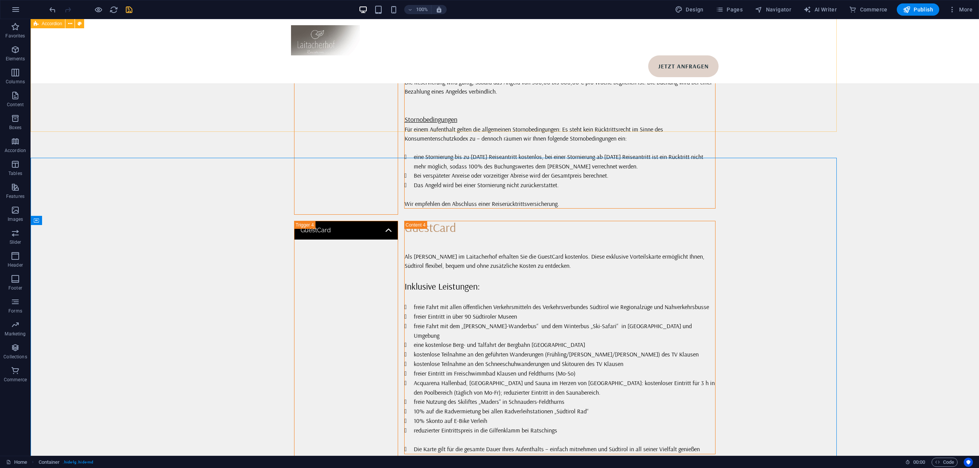
scroll to position [2597, 0]
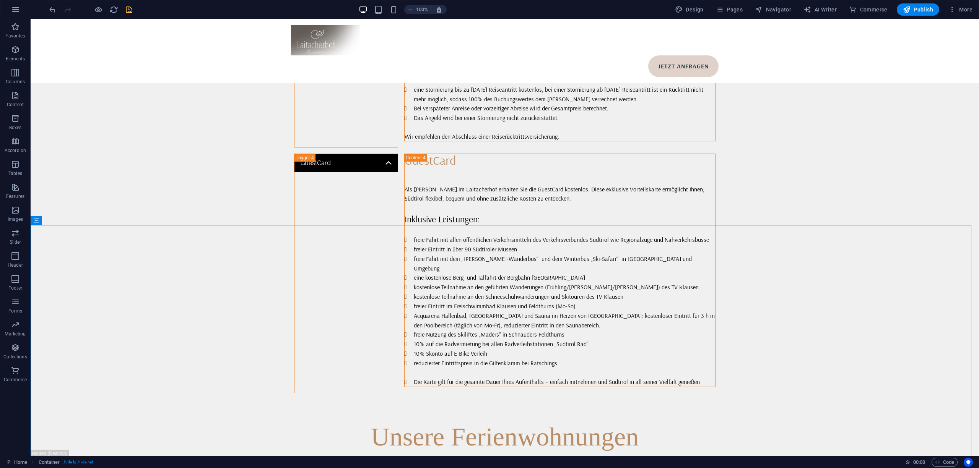
click at [123, 10] on div at bounding box center [91, 9] width 86 height 12
click at [130, 10] on icon "save" at bounding box center [129, 9] width 9 height 9
select select
checkbox input "false"
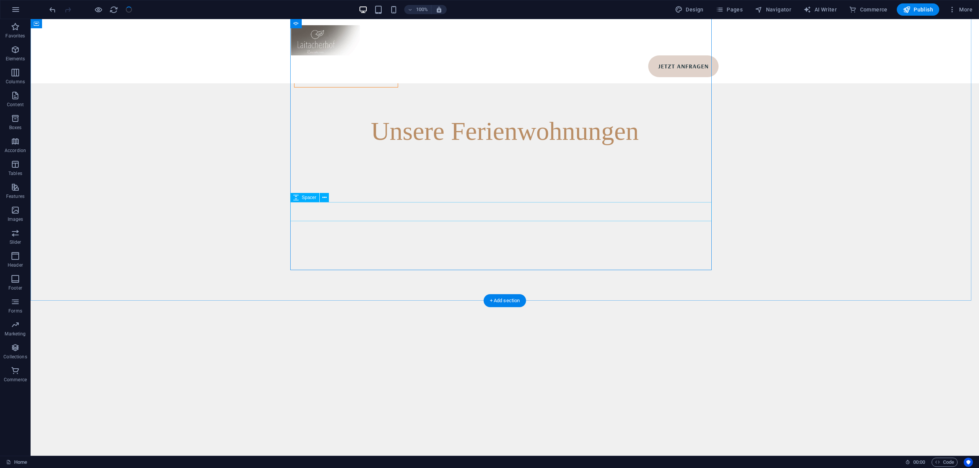
scroll to position [3107, 0]
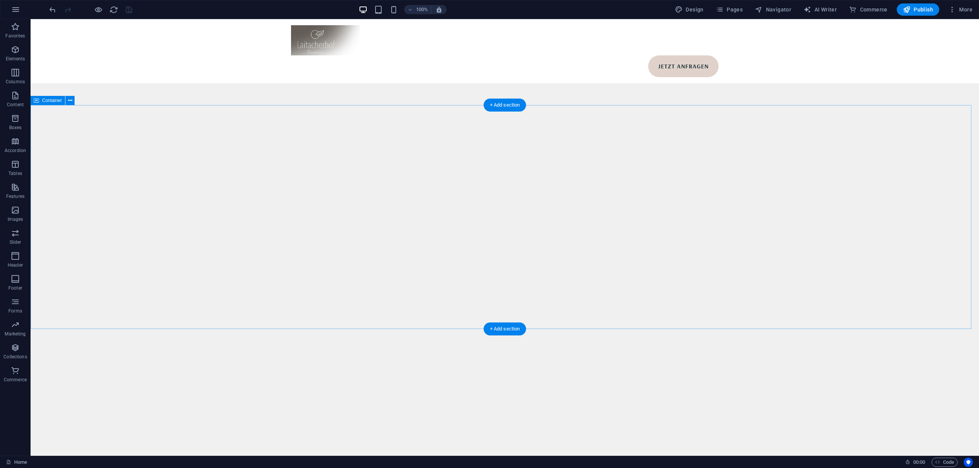
select select "%"
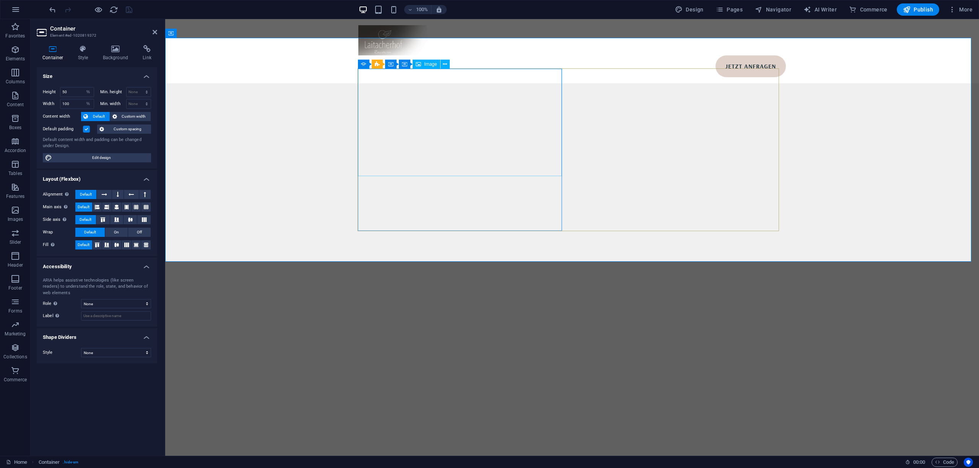
scroll to position [3056, 0]
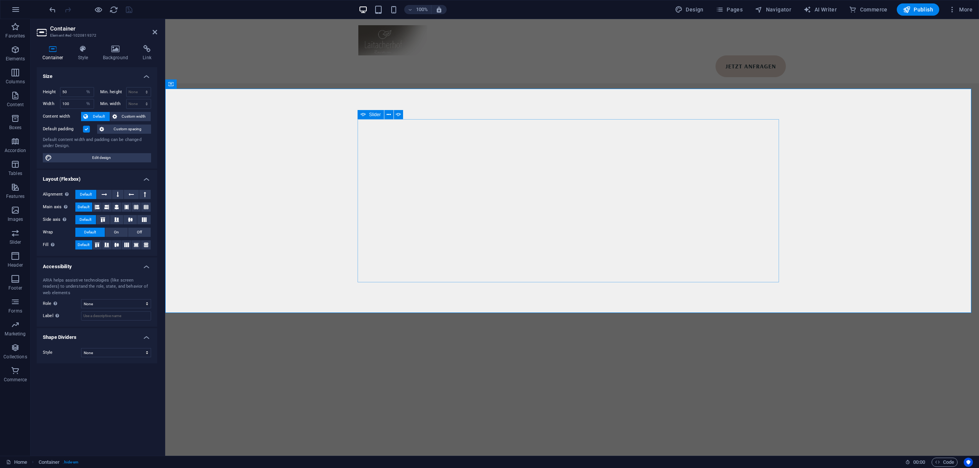
click at [369, 118] on div "Slider" at bounding box center [370, 114] width 26 height 9
select select "ms"
select select "s"
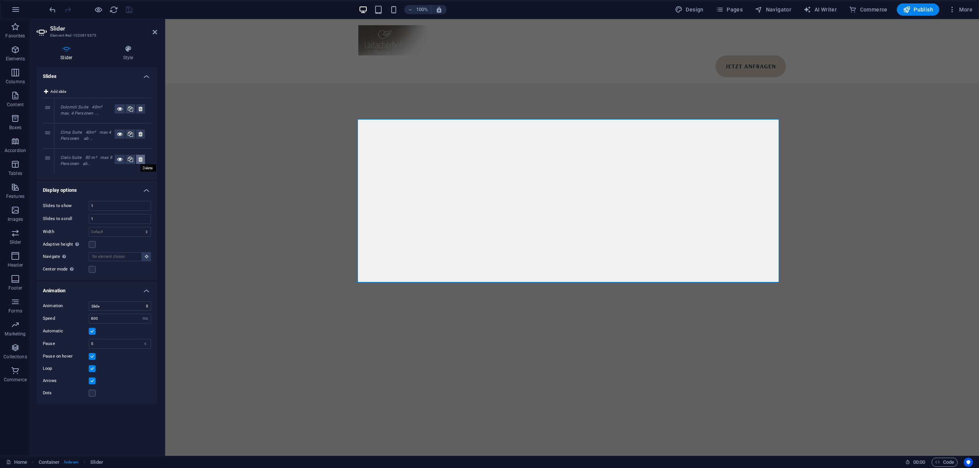
click at [143, 161] on button at bounding box center [140, 159] width 9 height 9
click at [89, 107] on em "Dolomiti Suite 40m² max. 4 Personen ..." at bounding box center [82, 110] width 44 height 11
click at [82, 106] on em "Dolomiti Suite 40m² max. 4 Personen ..." at bounding box center [82, 110] width 44 height 11
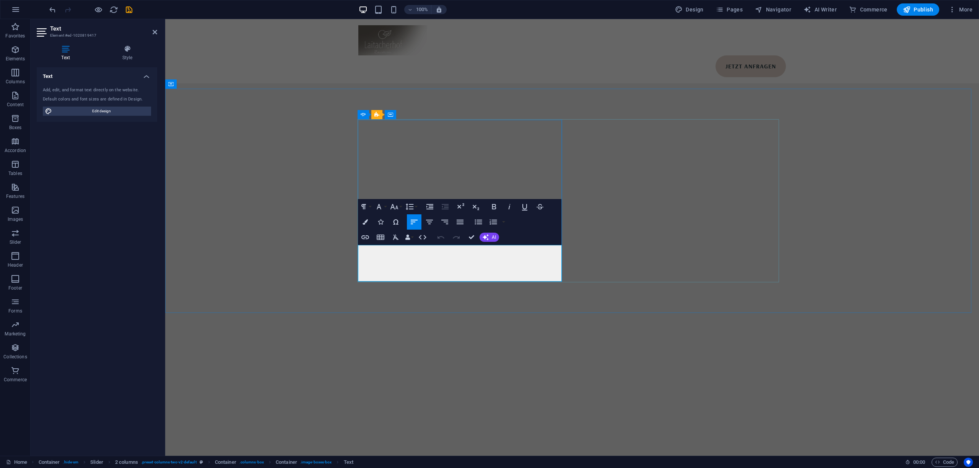
drag, startPoint x: 456, startPoint y: 278, endPoint x: 410, endPoint y: 278, distance: 45.9
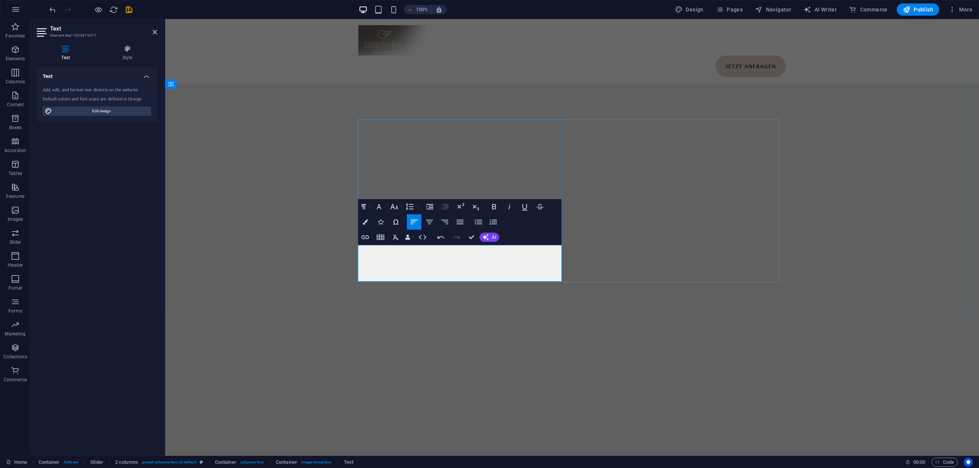
drag, startPoint x: 470, startPoint y: 279, endPoint x: 421, endPoint y: 281, distance: 49.7
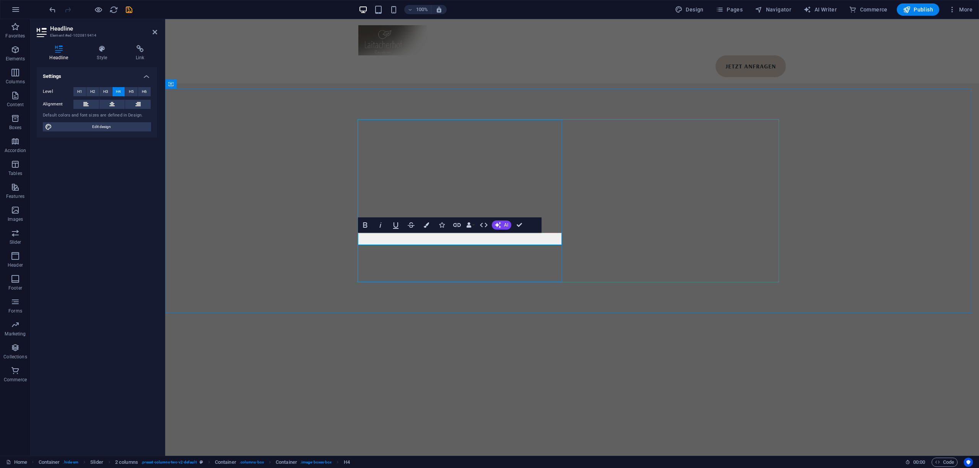
copy h4 "Ferienwohnung Typ A"
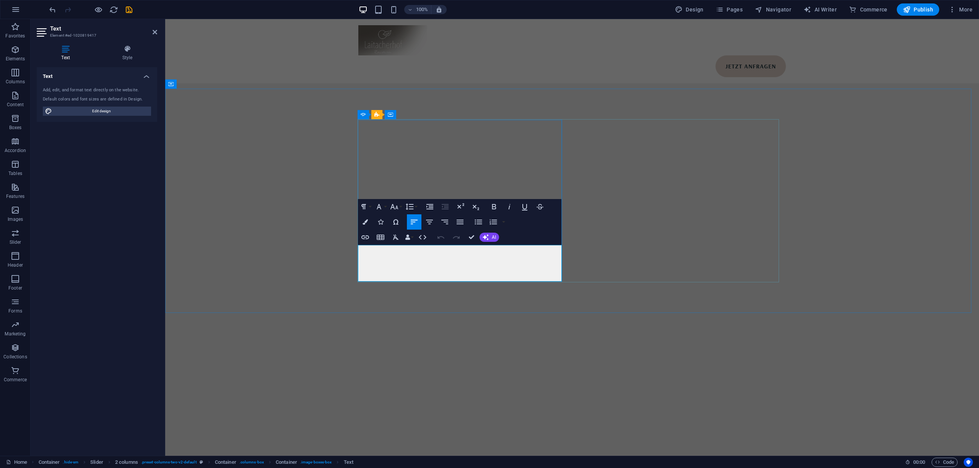
copy p "ab 100€ pro 2 Personen"
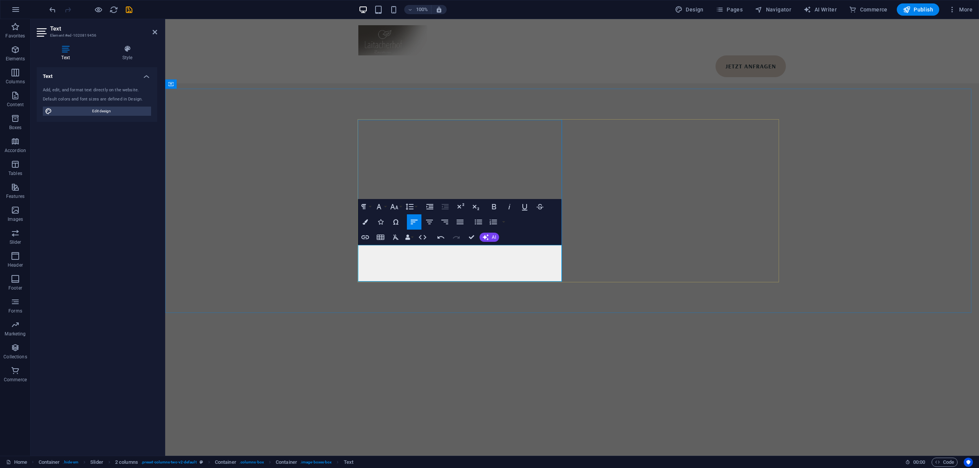
drag, startPoint x: 421, startPoint y: 277, endPoint x: 361, endPoint y: 277, distance: 59.3
copy p "ab 180 € pro 4 Personen"
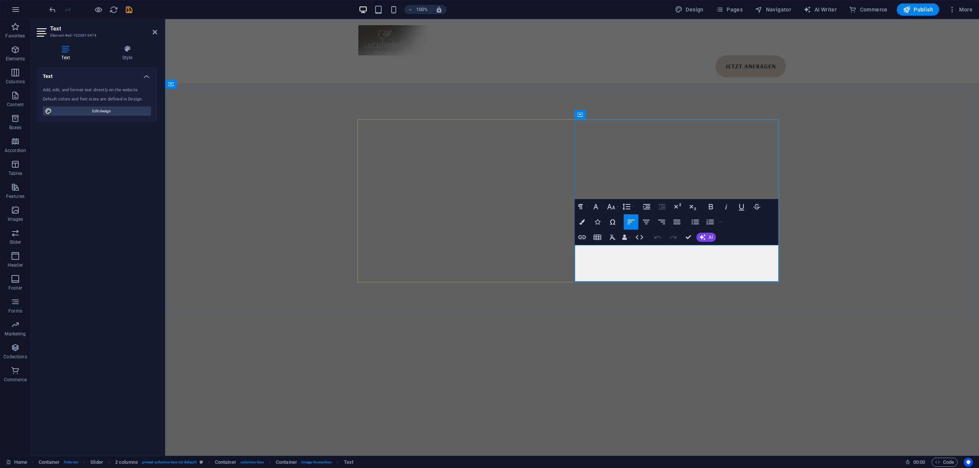
drag, startPoint x: 674, startPoint y: 275, endPoint x: 577, endPoint y: 276, distance: 97.1
drag, startPoint x: 644, startPoint y: 276, endPoint x: 577, endPoint y: 276, distance: 66.5
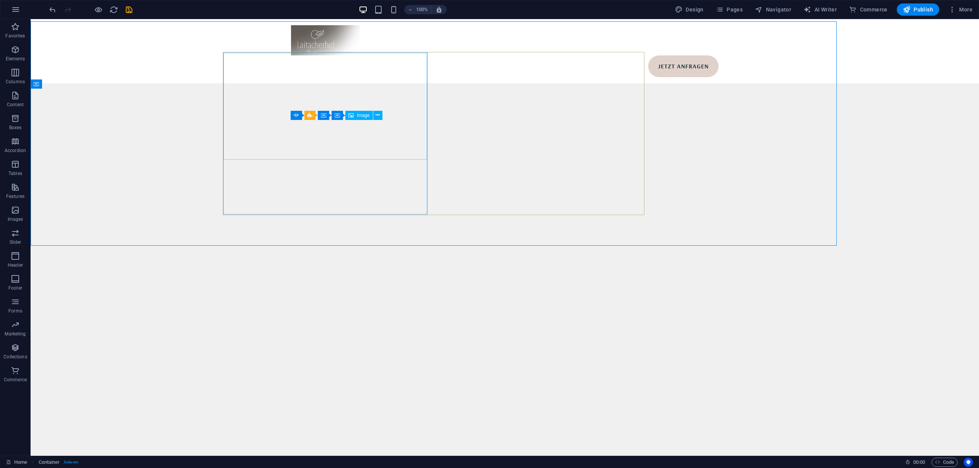
scroll to position [3123, 0]
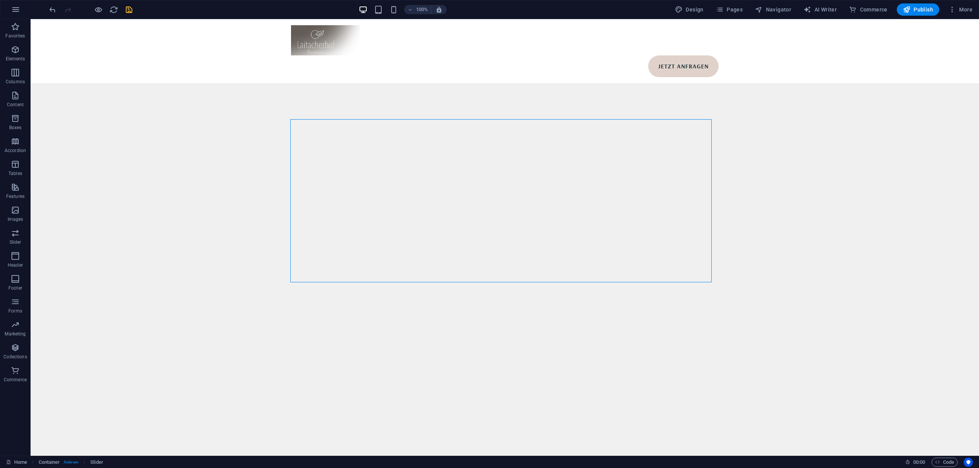
click at [129, 10] on icon "save" at bounding box center [129, 9] width 9 height 9
select select
checkbox input "false"
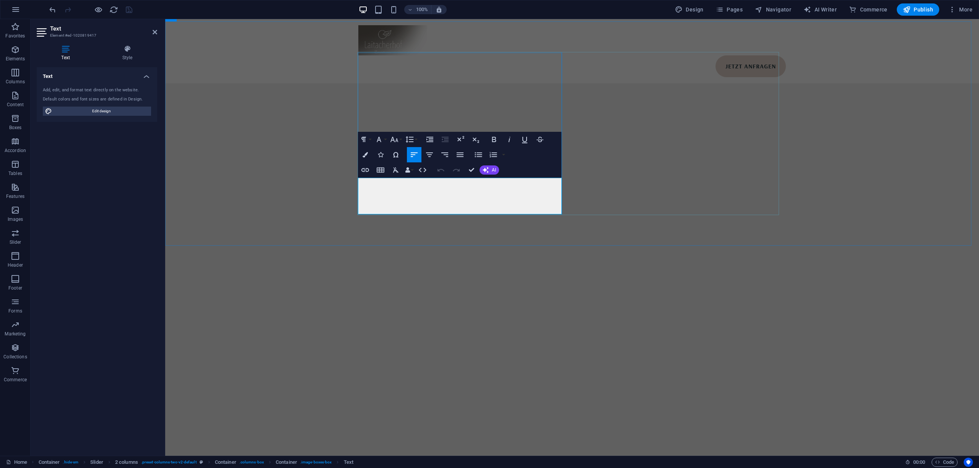
copy div "50m² max. 4 Personen ab 100€ pro 2 Personen"
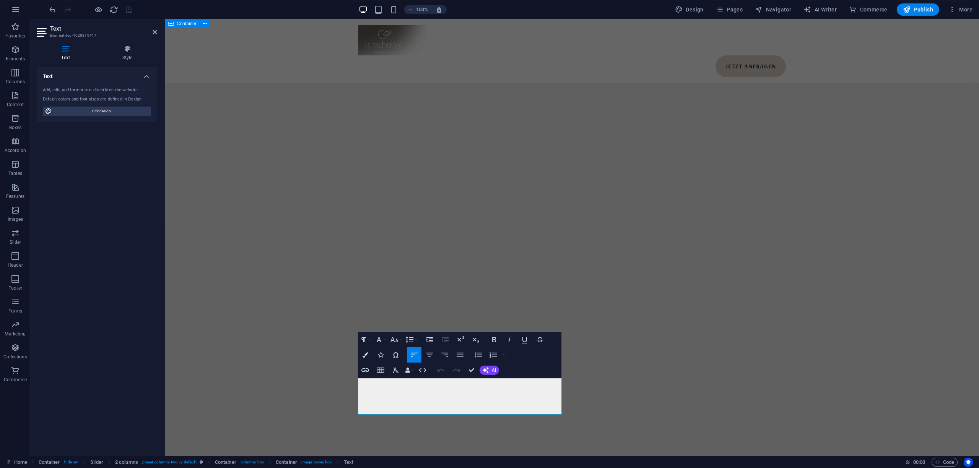
scroll to position [2919, 0]
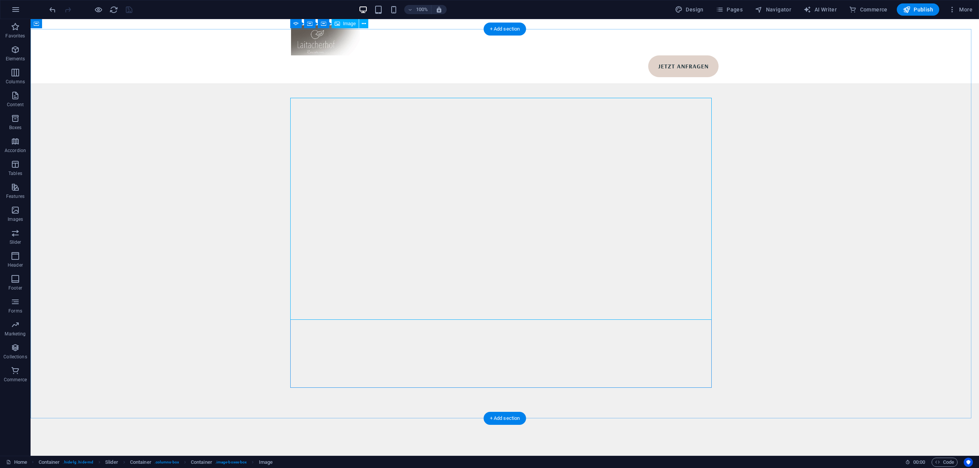
scroll to position [2783, 0]
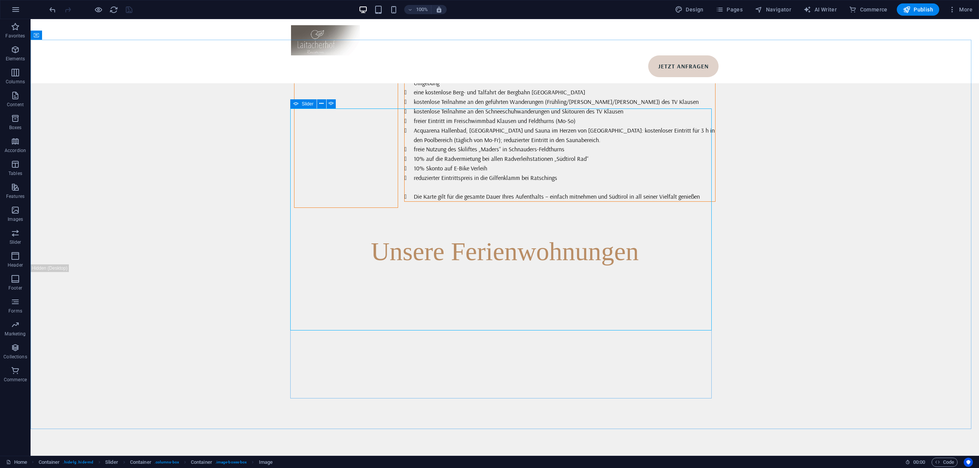
click at [298, 102] on icon at bounding box center [295, 103] width 5 height 9
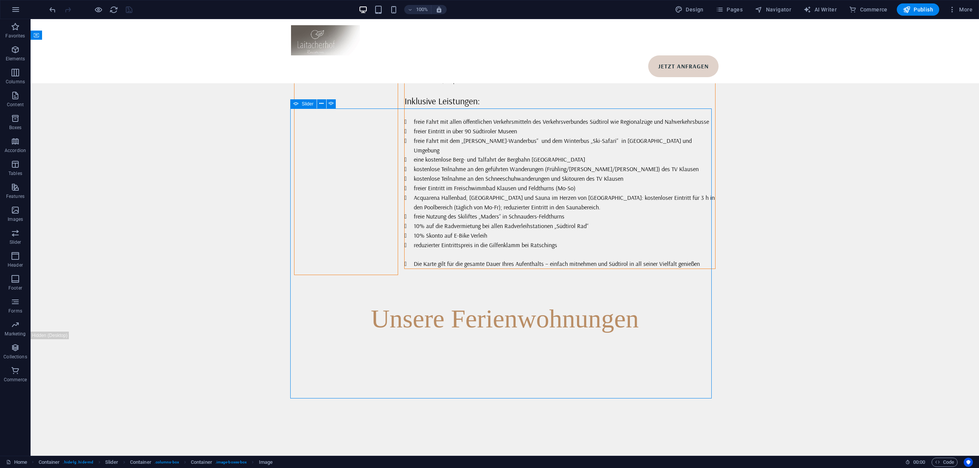
select select "ms"
select select "s"
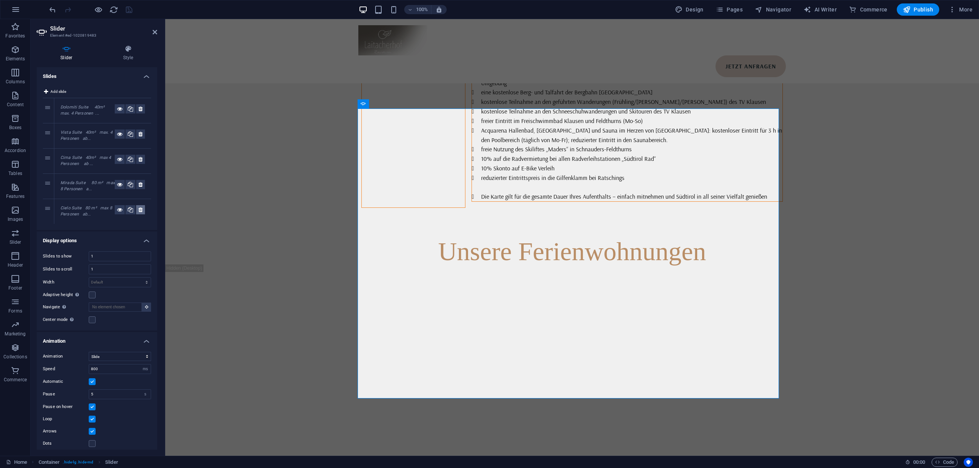
click at [140, 210] on icon at bounding box center [140, 209] width 4 height 9
click at [80, 112] on em "Dolomiti Suite 40m² max. 4 Personen ..." at bounding box center [83, 110] width 46 height 11
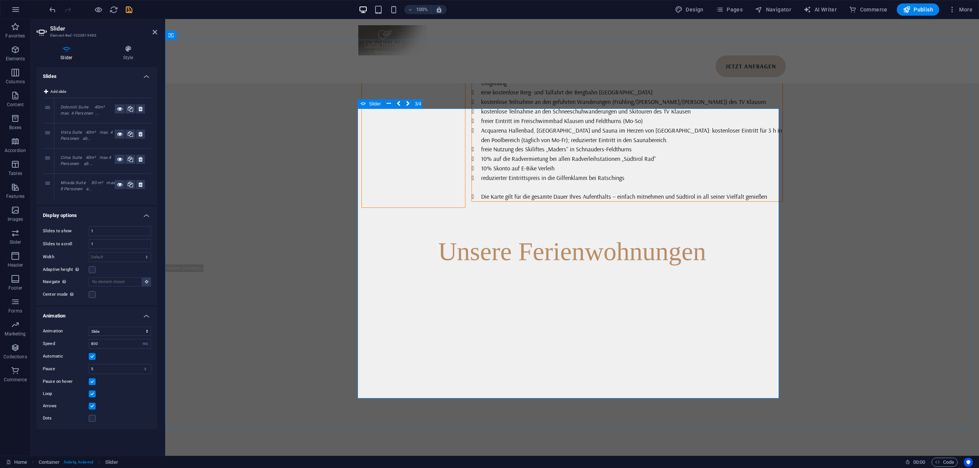
scroll to position [2868, 0]
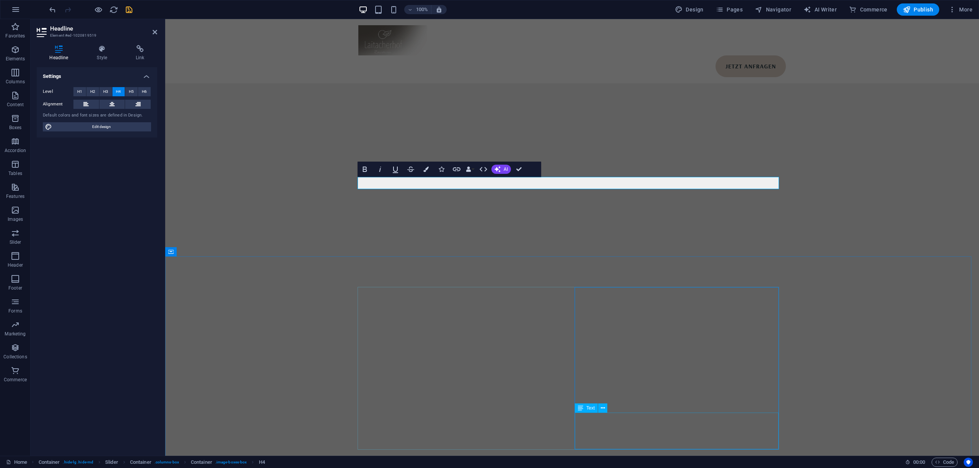
scroll to position [2919, 0]
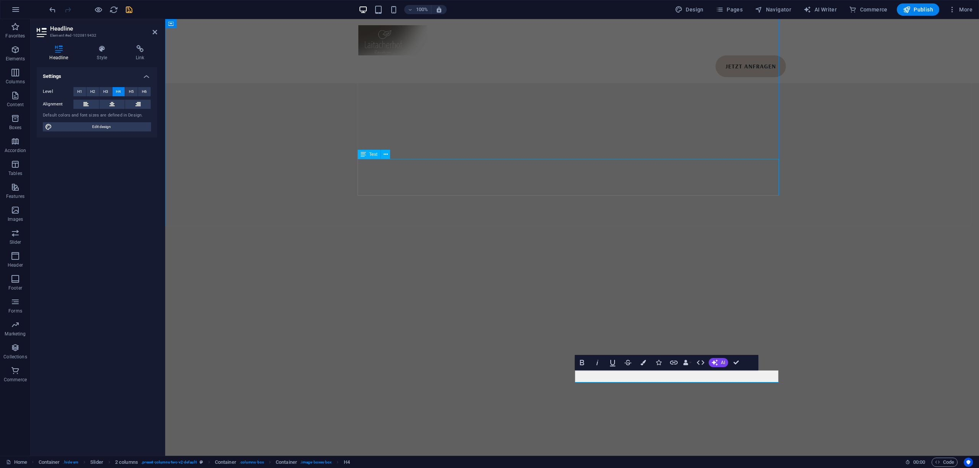
scroll to position [2817, 0]
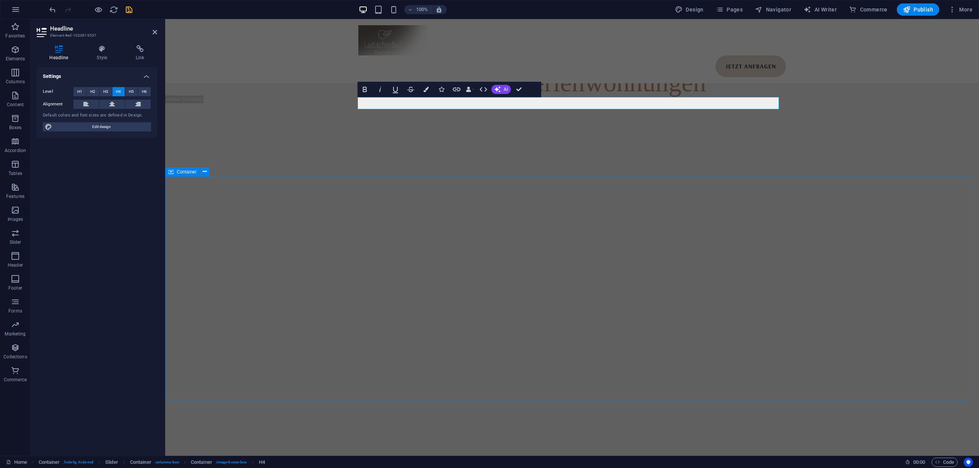
scroll to position [2970, 0]
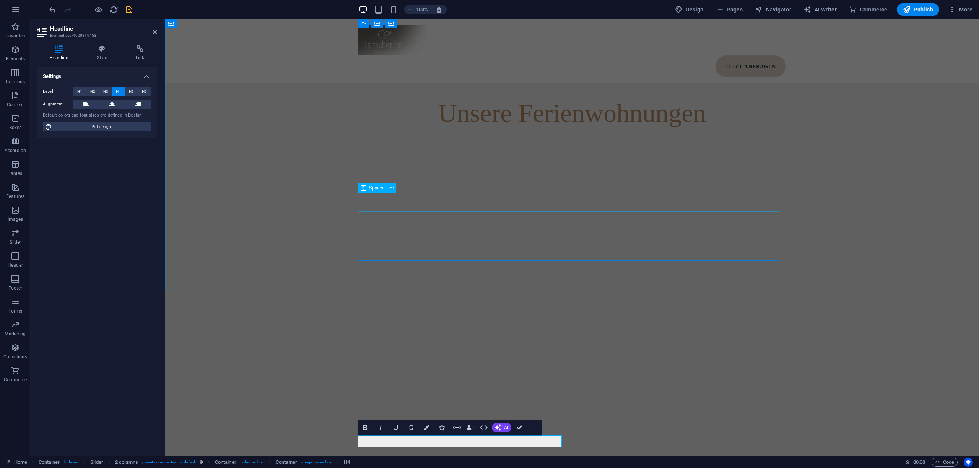
scroll to position [2817, 0]
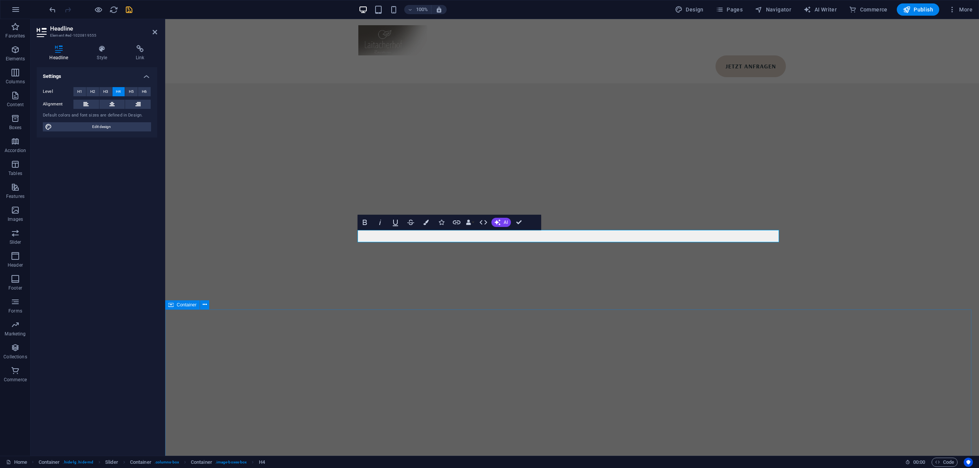
scroll to position [2970, 0]
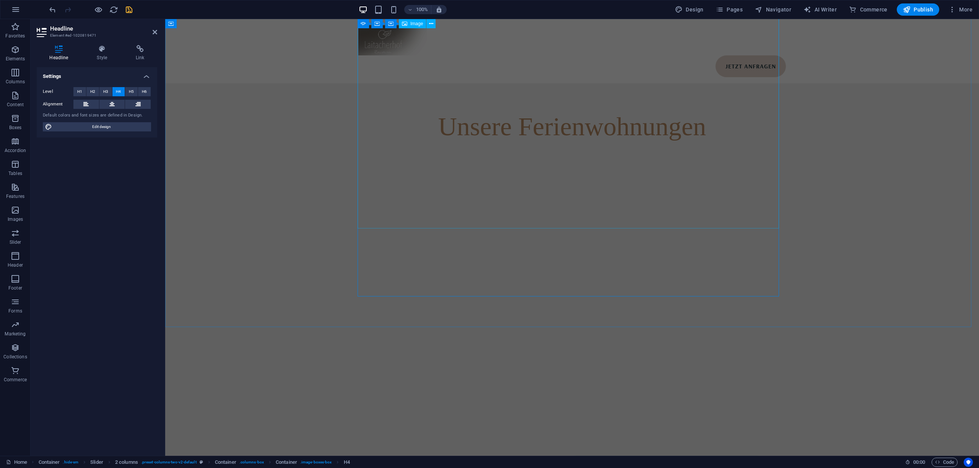
scroll to position [2817, 0]
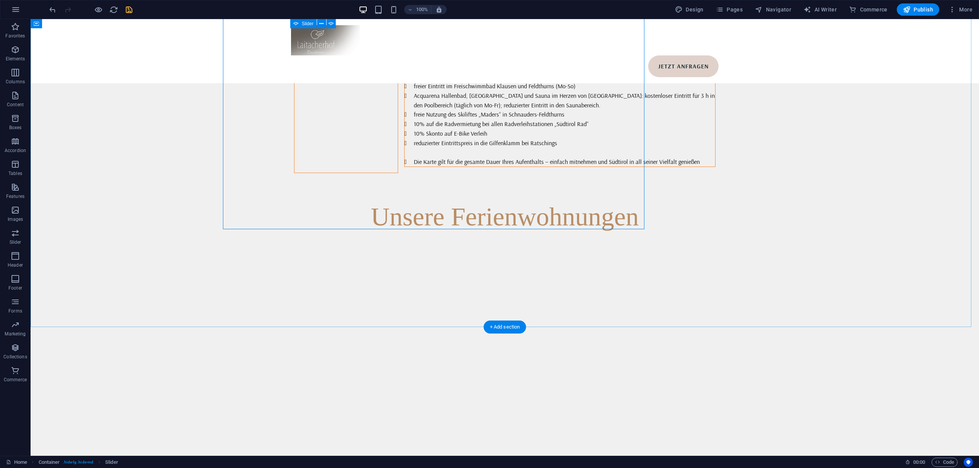
scroll to position [2885, 0]
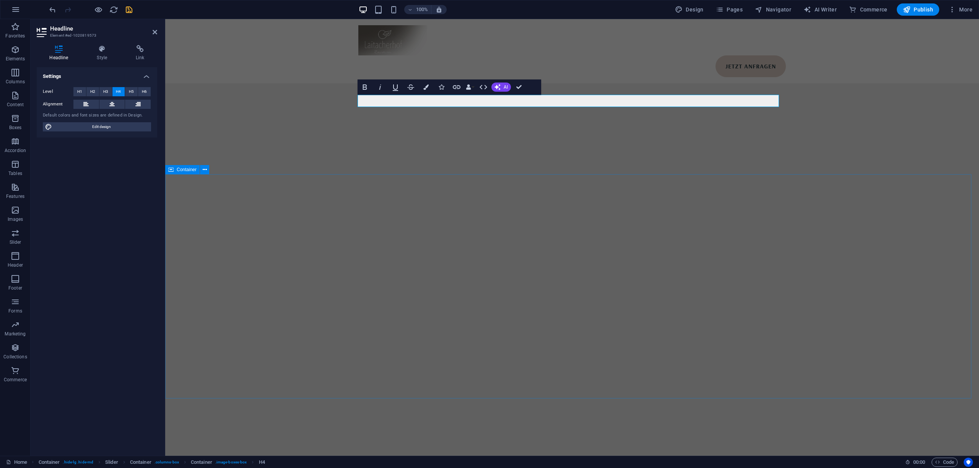
scroll to position [2970, 0]
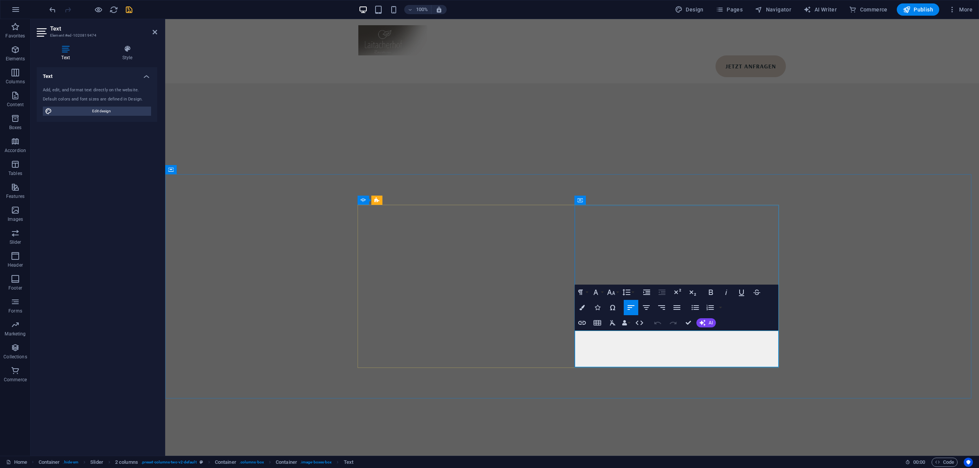
copy div "75 m² max 8 Personen Preis auf Anfrage"
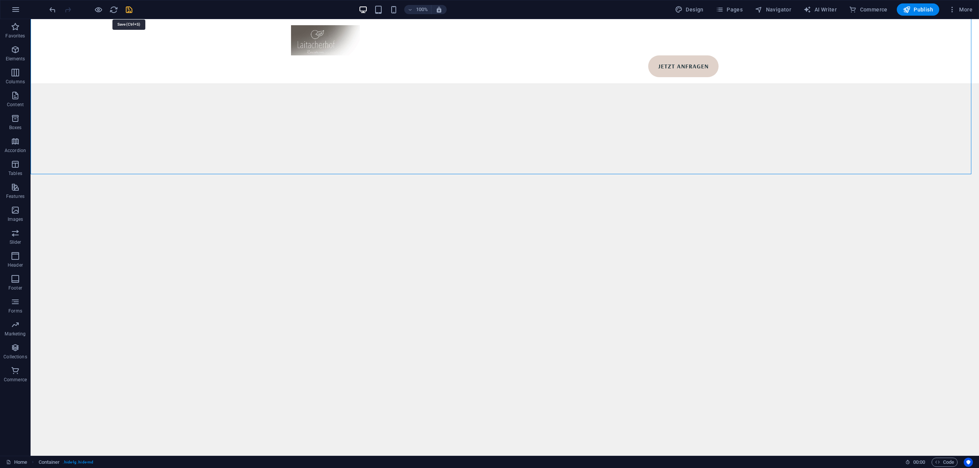
click at [128, 11] on icon "save" at bounding box center [129, 9] width 9 height 9
select select
checkbox input "false"
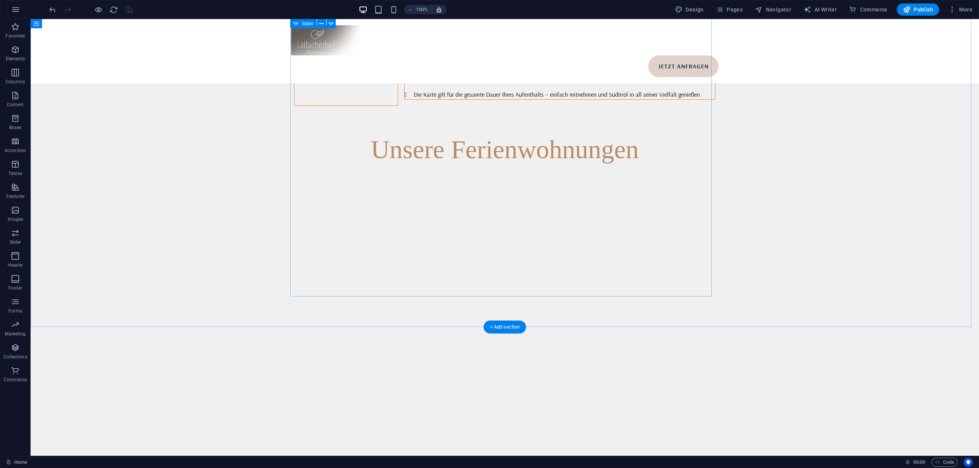
click at [294, 238] on button "button" at bounding box center [294, 238] width 0 height 0
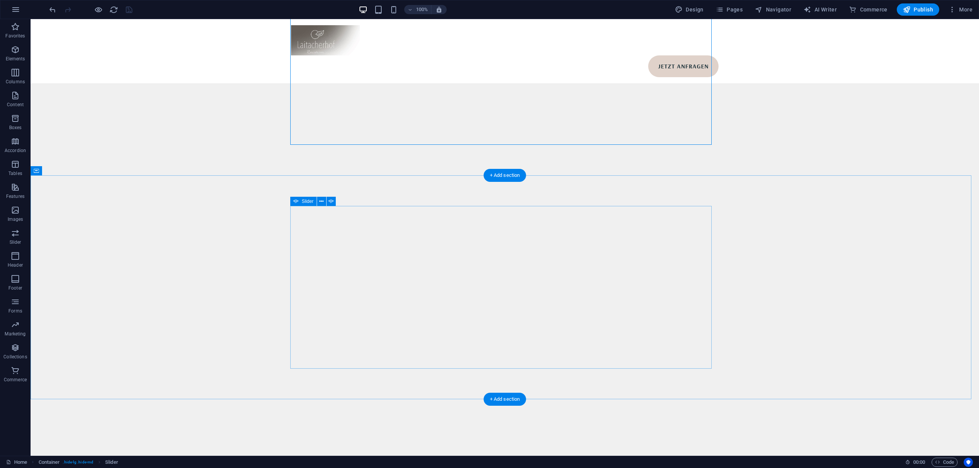
scroll to position [3088, 0]
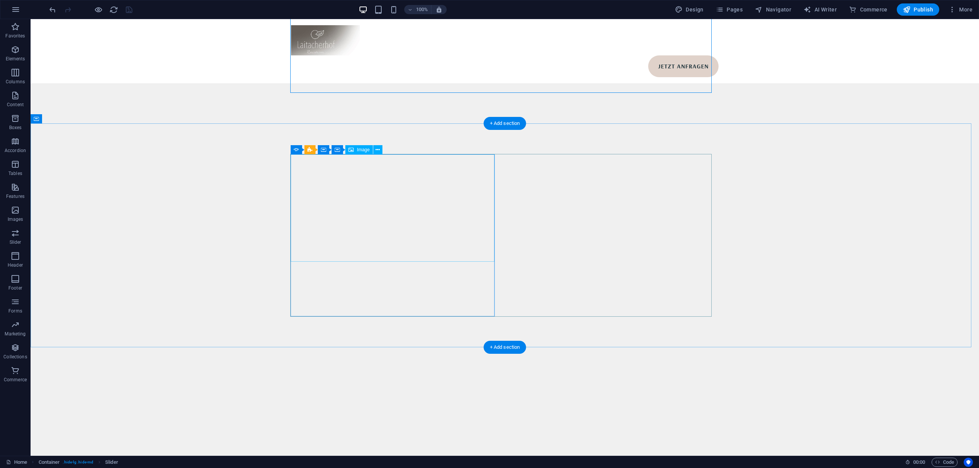
select select "%"
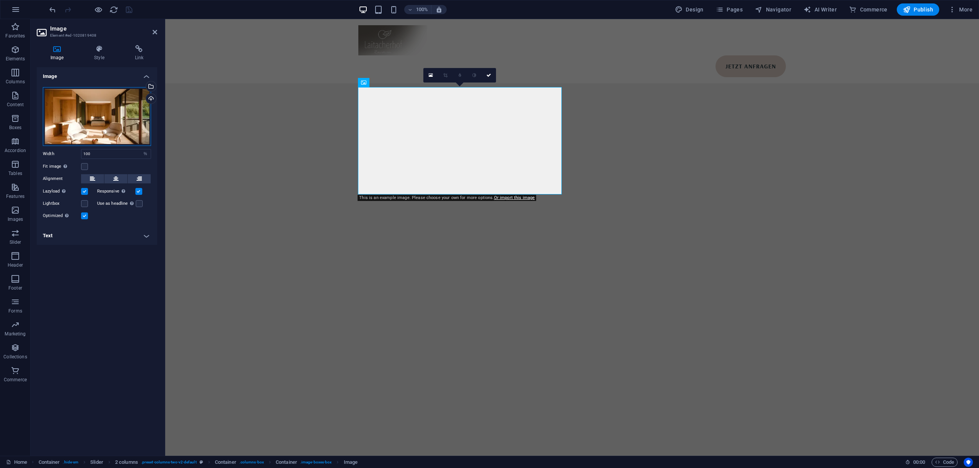
click at [109, 129] on div "Drag files here, click to choose files or select files from Files or our free s…" at bounding box center [97, 116] width 108 height 59
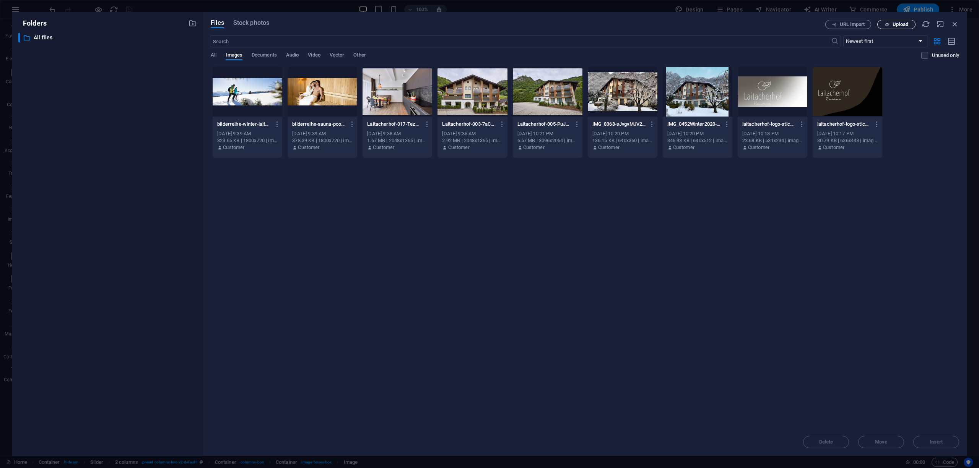
click at [885, 26] on icon "button" at bounding box center [886, 24] width 5 height 5
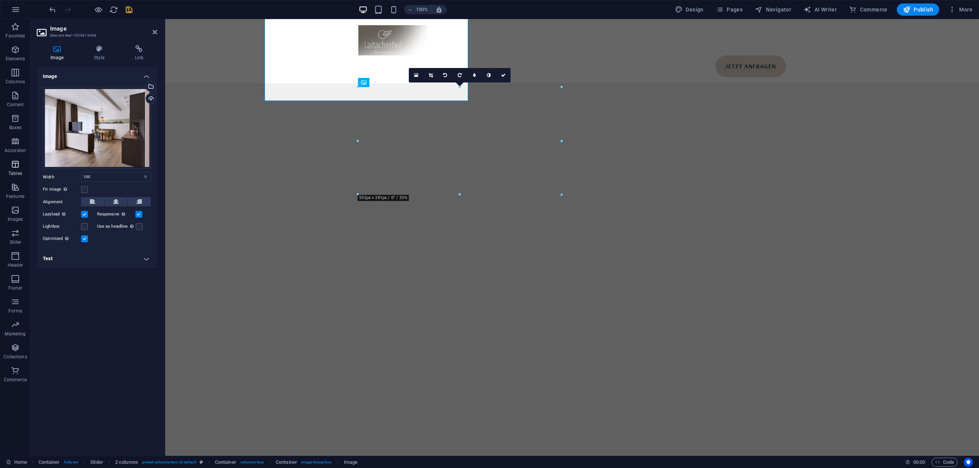
scroll to position [3088, 0]
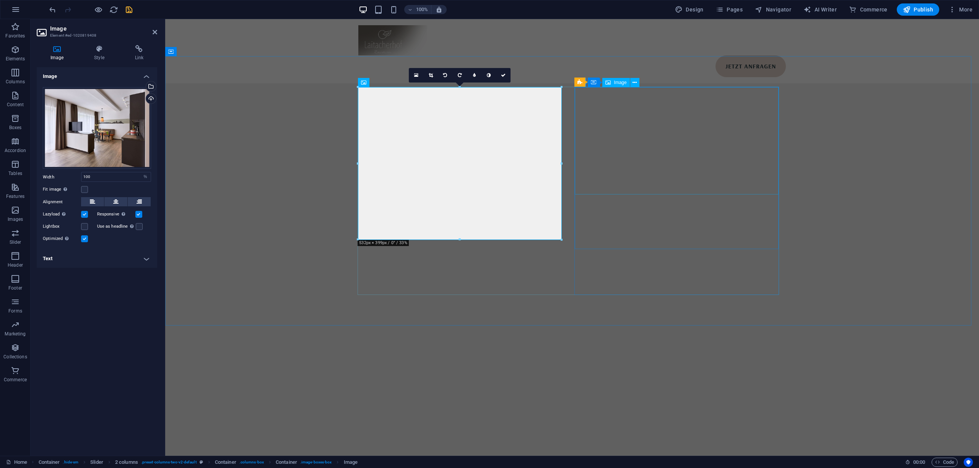
drag, startPoint x: 658, startPoint y: 133, endPoint x: 187, endPoint y: 166, distance: 472.2
select select "%"
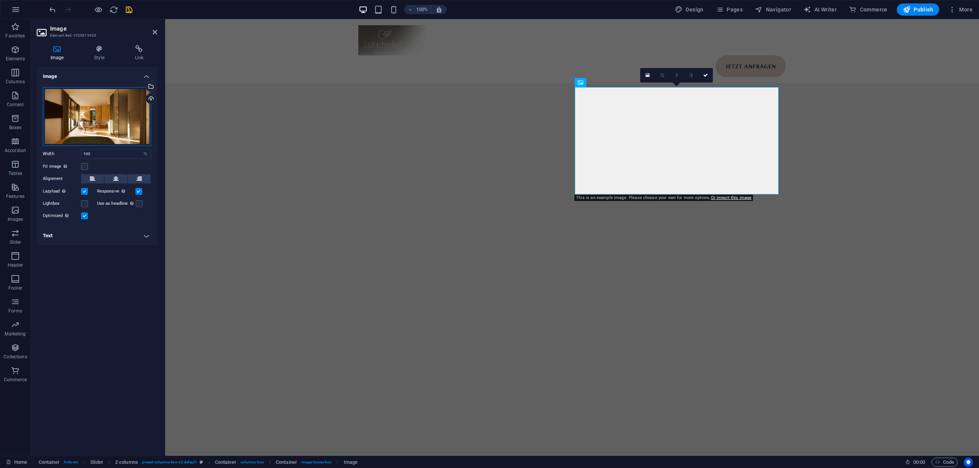
drag, startPoint x: 112, startPoint y: 123, endPoint x: 31, endPoint y: 115, distance: 81.0
click at [112, 123] on div "Drag files here, click to choose files or select files from Files or our free s…" at bounding box center [97, 116] width 108 height 59
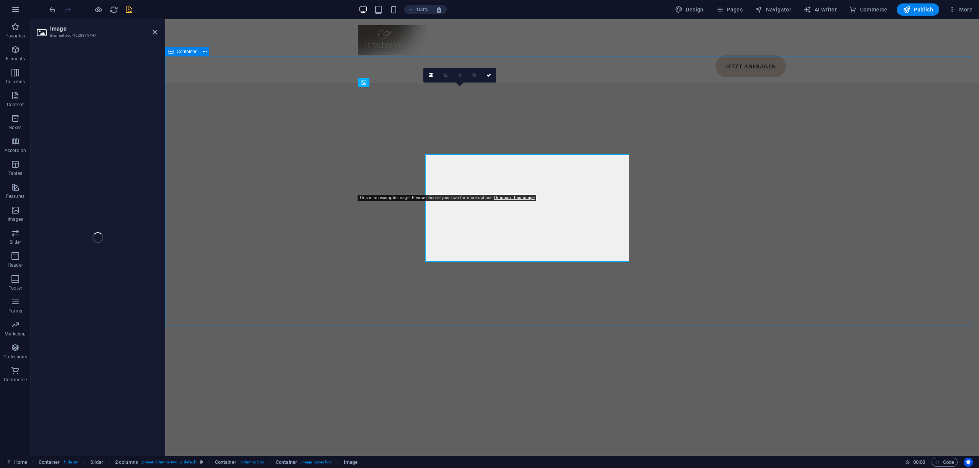
select select "%"
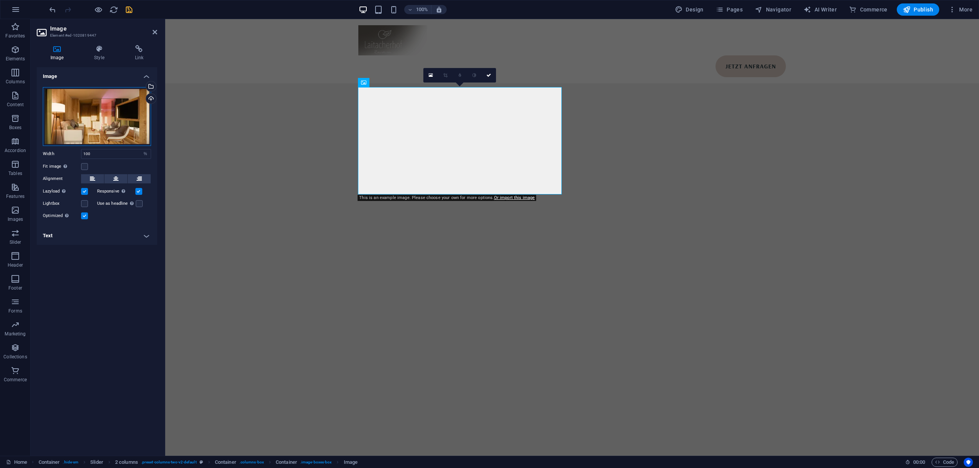
click at [100, 125] on div "Drag files here, click to choose files or select files from Files or our free s…" at bounding box center [97, 116] width 108 height 59
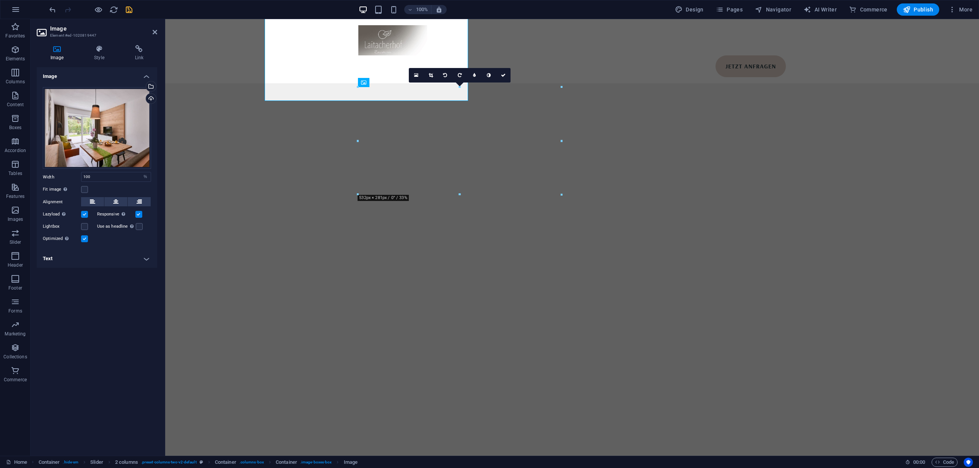
scroll to position [3088, 0]
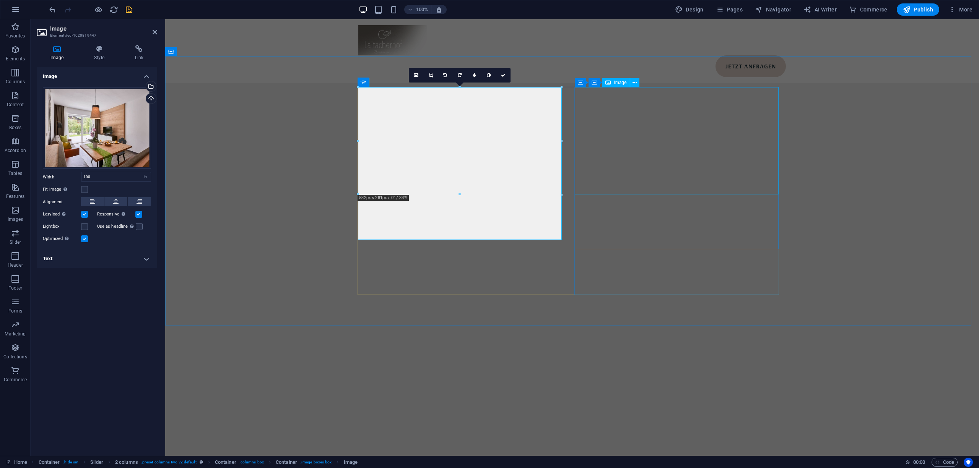
drag, startPoint x: 675, startPoint y: 148, endPoint x: 175, endPoint y: 149, distance: 500.5
select select "%"
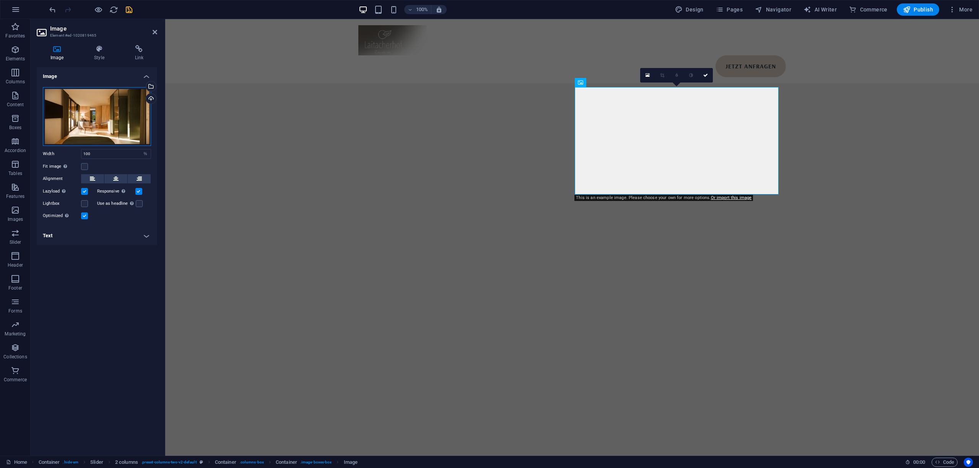
drag, startPoint x: 91, startPoint y: 121, endPoint x: 73, endPoint y: 127, distance: 19.3
click at [91, 121] on div "Drag files here, click to choose files or select files from Files or our free s…" at bounding box center [97, 116] width 108 height 59
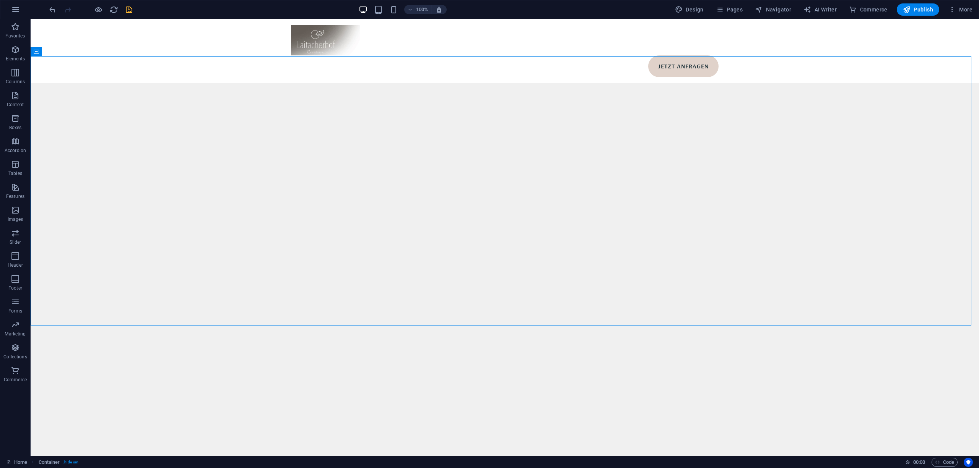
click at [128, 8] on icon "save" at bounding box center [129, 9] width 9 height 9
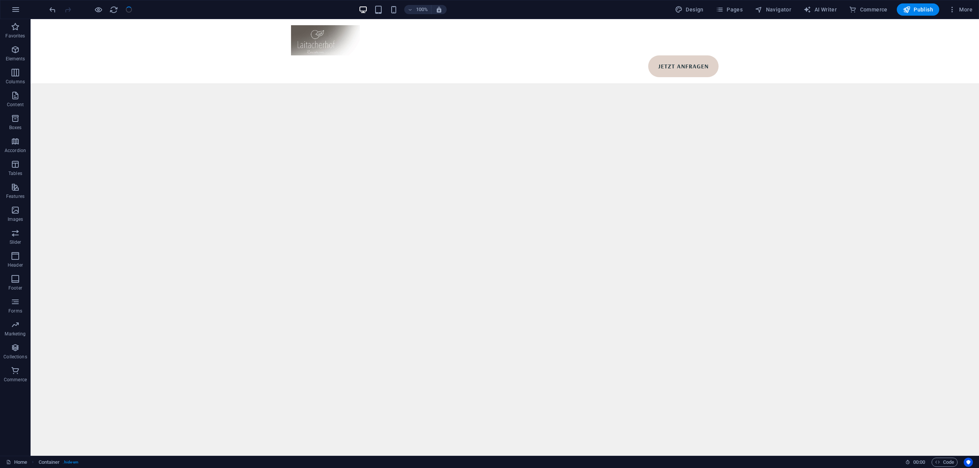
select select
checkbox input "false"
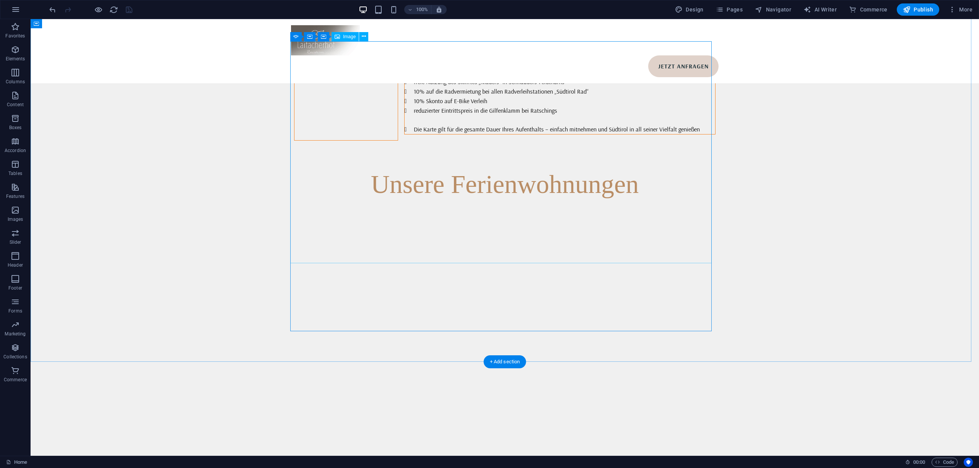
select select "%"
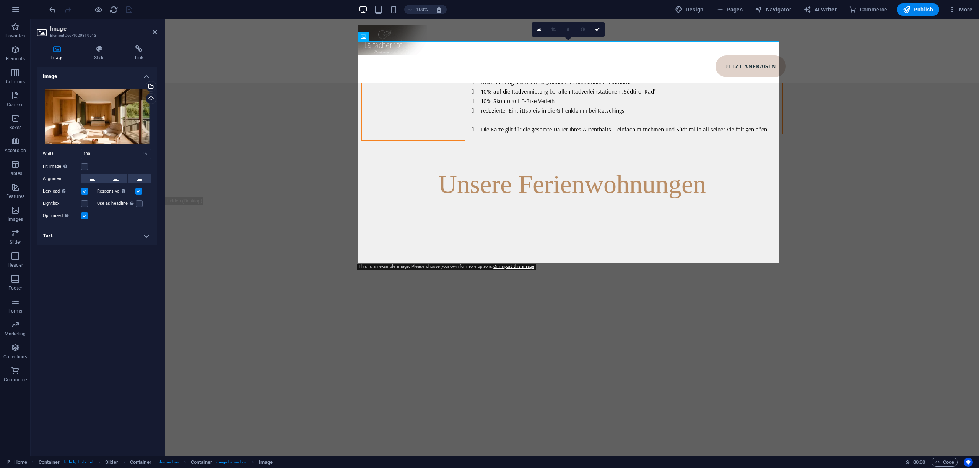
click at [104, 119] on div "Drag files here, click to choose files or select files from Files or our free s…" at bounding box center [97, 116] width 108 height 59
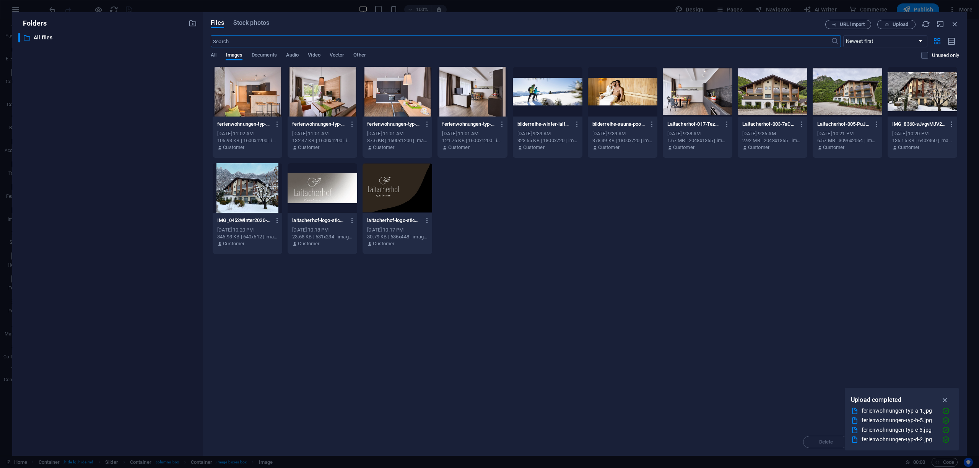
scroll to position [2689, 0]
click at [473, 121] on p "ferienwohnungen-typ-a-1-vVOUAanUS21fKnGbVkV00A.jpg" at bounding box center [469, 124] width 54 height 7
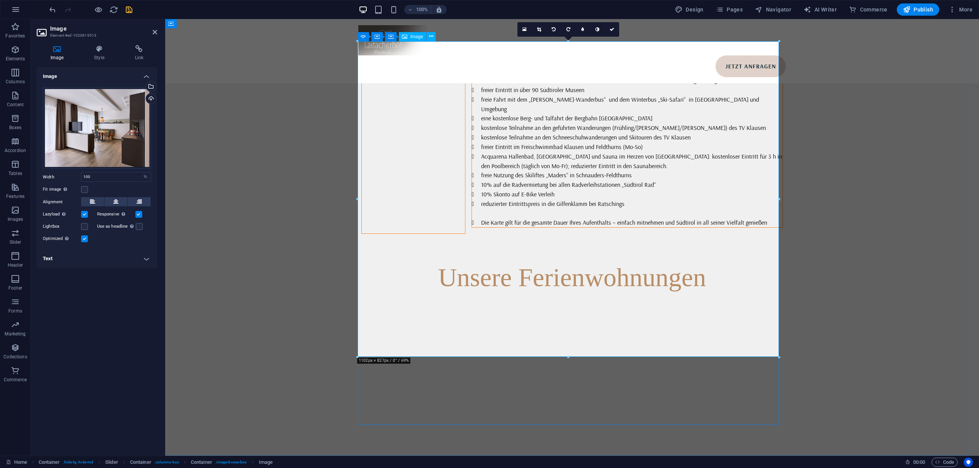
scroll to position [2783, 0]
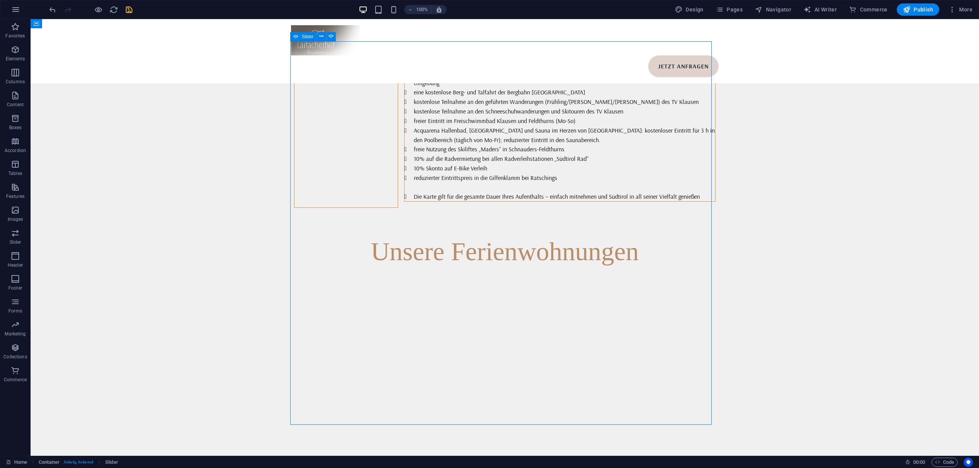
scroll to position [2850, 0]
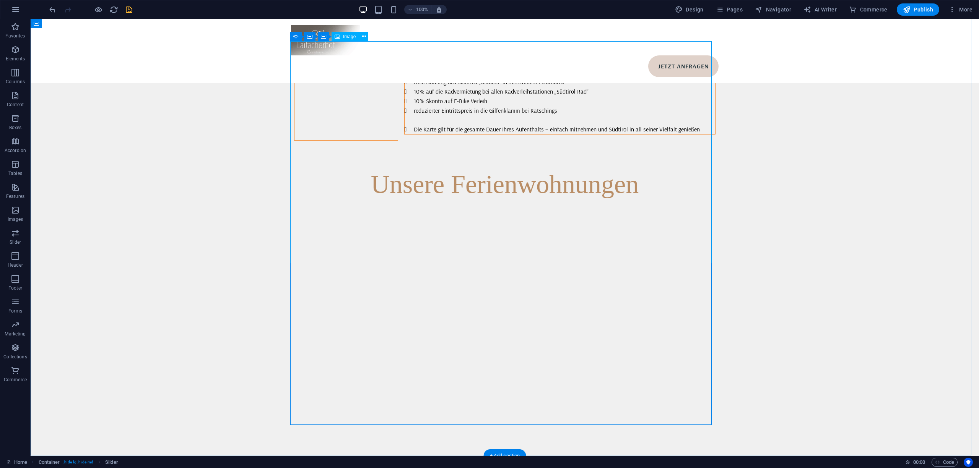
select select "%"
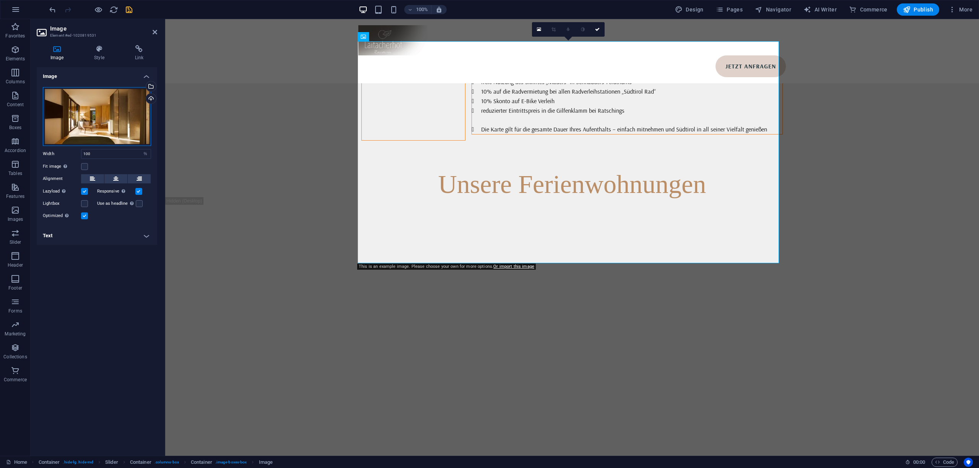
click at [100, 125] on div "Drag files here, click to choose files or select files from Files or our free s…" at bounding box center [97, 116] width 108 height 59
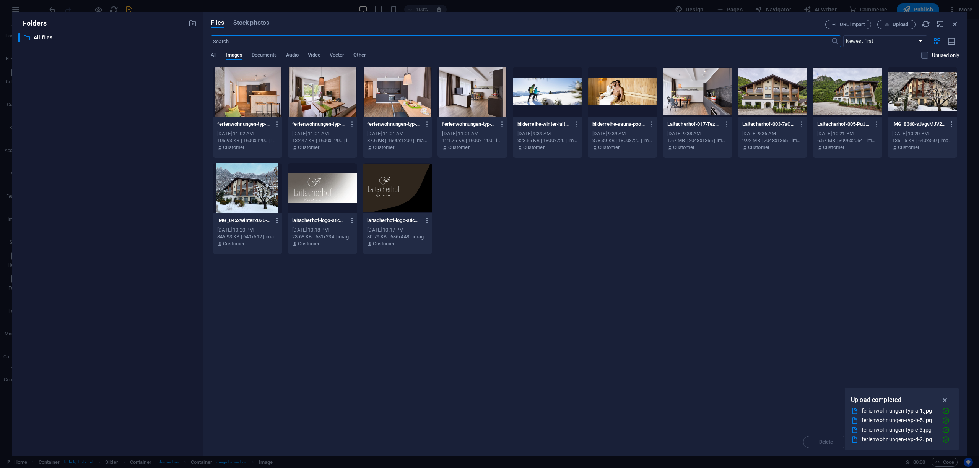
scroll to position [2689, 0]
click at [390, 102] on div at bounding box center [397, 92] width 70 height 50
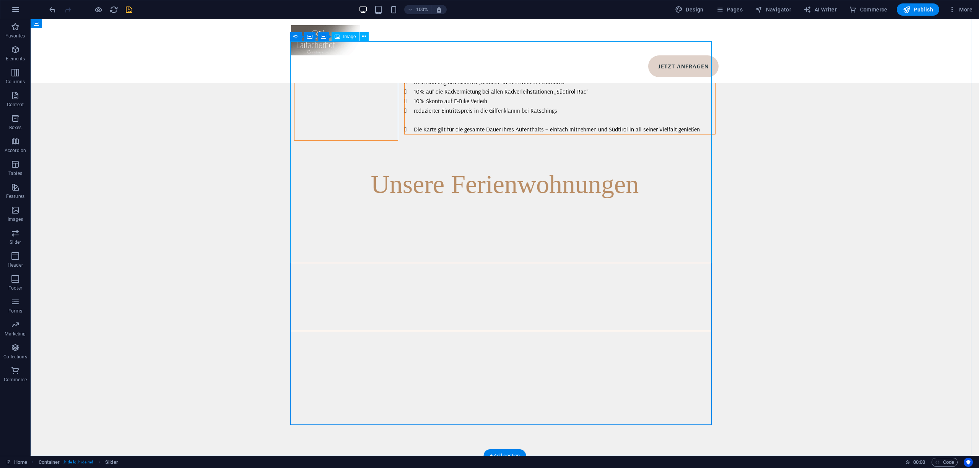
select select "%"
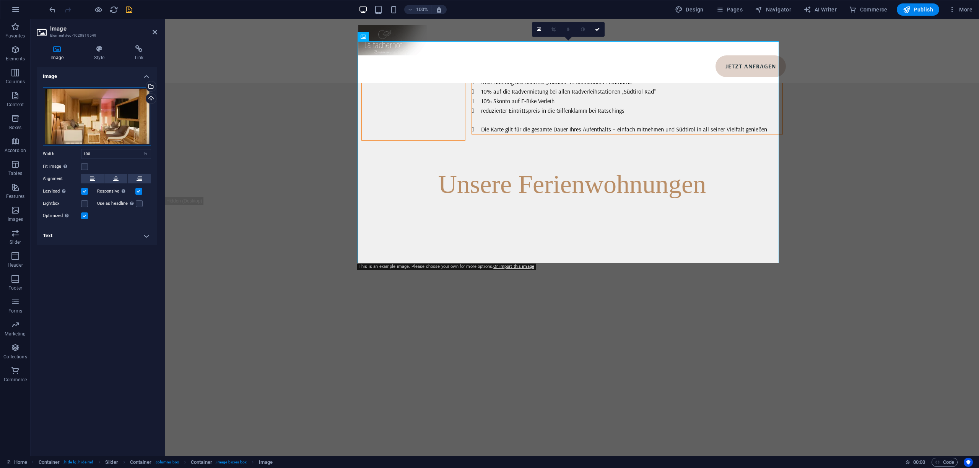
click at [125, 115] on div "Drag files here, click to choose files or select files from Files or our free s…" at bounding box center [97, 116] width 108 height 59
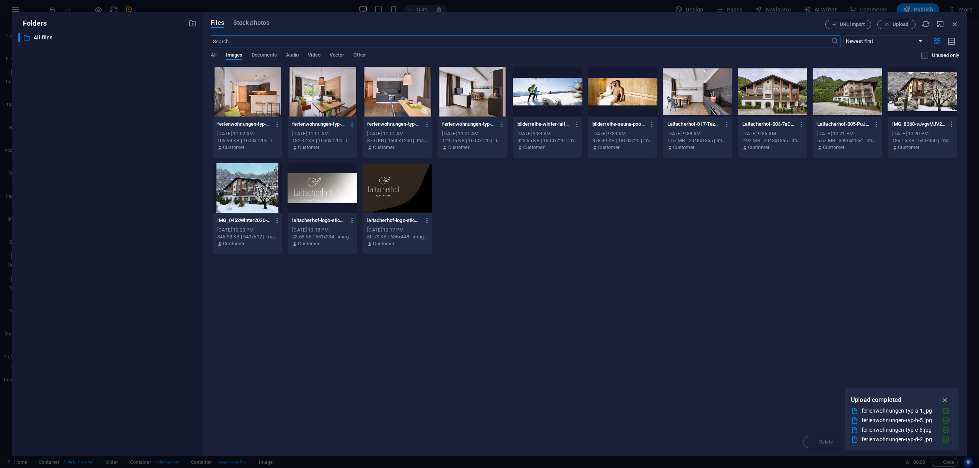
scroll to position [2689, 0]
click at [315, 101] on div at bounding box center [323, 92] width 70 height 50
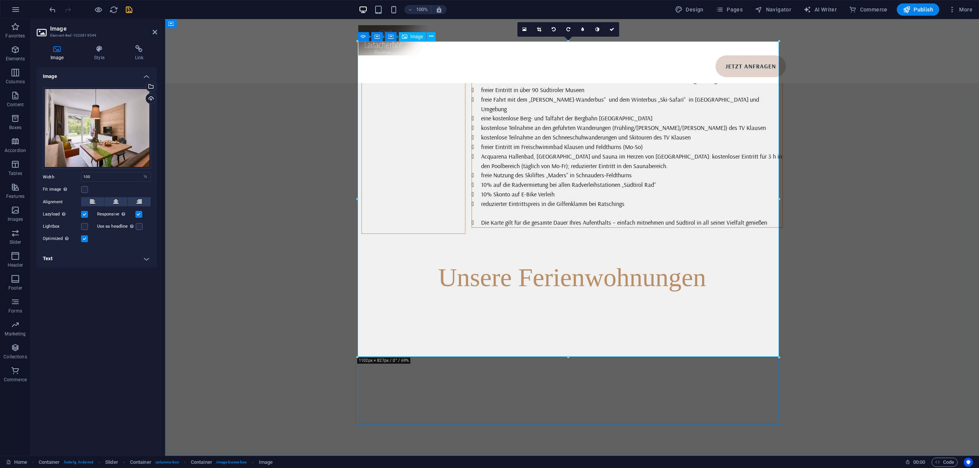
scroll to position [2783, 0]
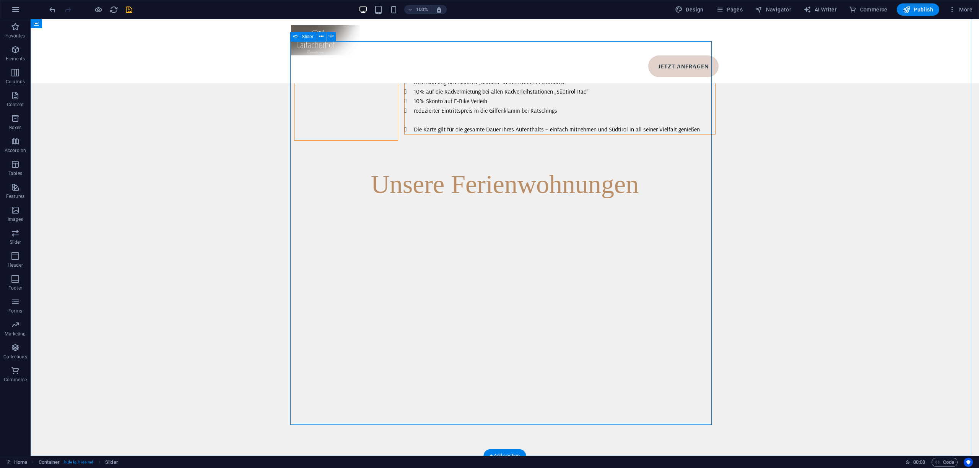
drag, startPoint x: 476, startPoint y: 175, endPoint x: 132, endPoint y: 166, distance: 343.8
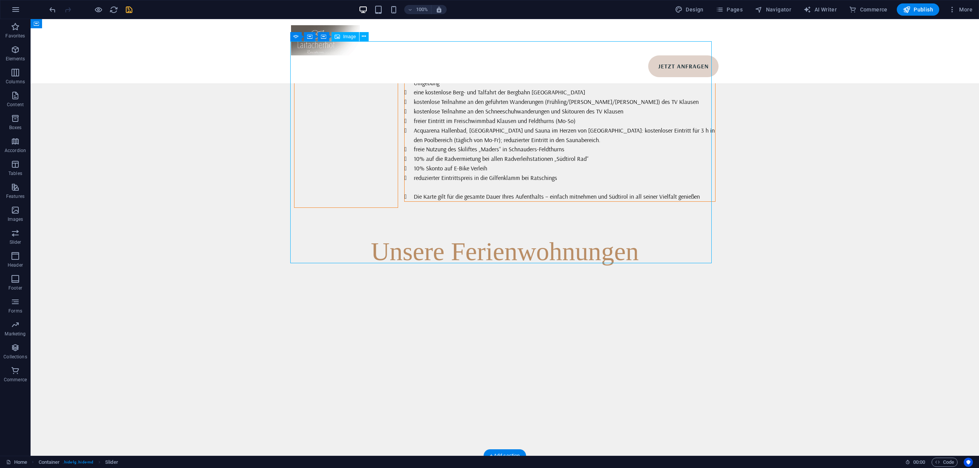
select select "%"
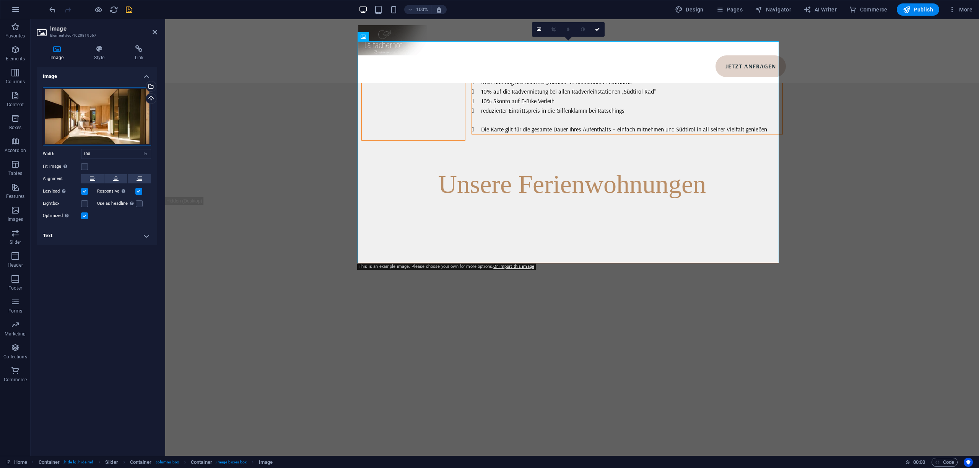
click at [91, 134] on div "Drag files here, click to choose files or select files from Files or our free s…" at bounding box center [97, 116] width 108 height 59
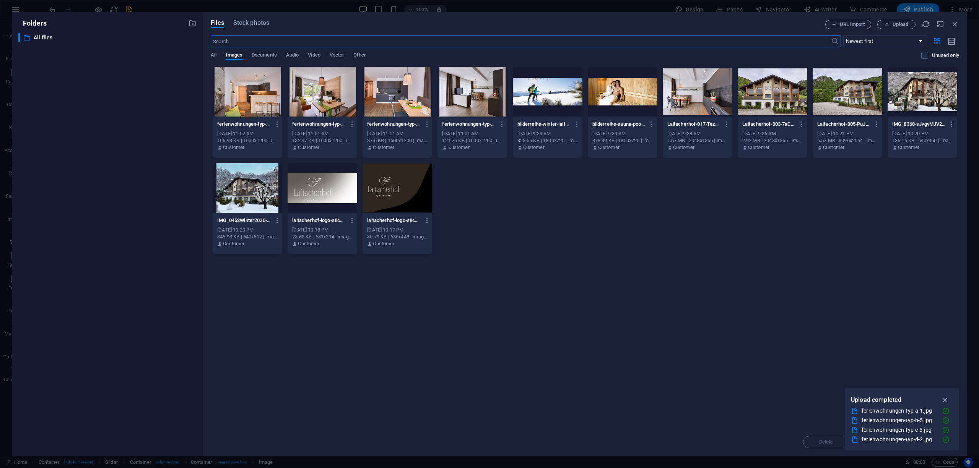
click at [262, 106] on div at bounding box center [248, 92] width 70 height 50
click at [262, 106] on div "1" at bounding box center [248, 92] width 70 height 50
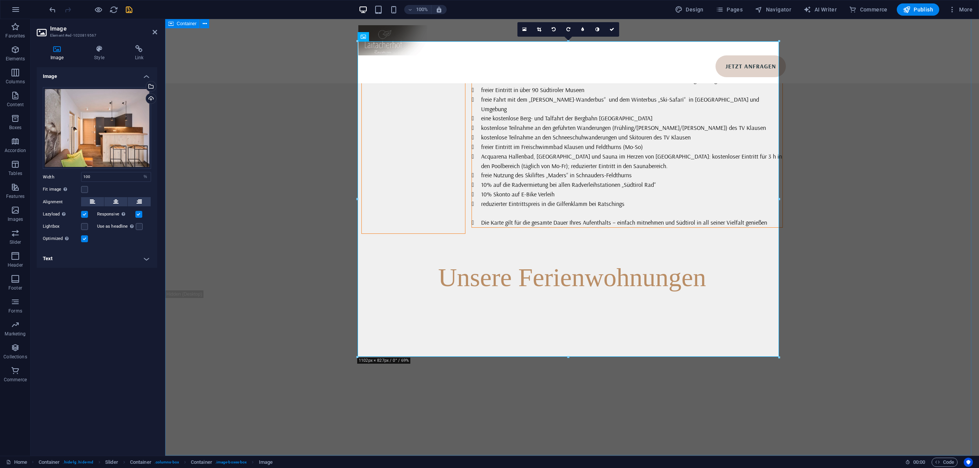
scroll to position [2783, 0]
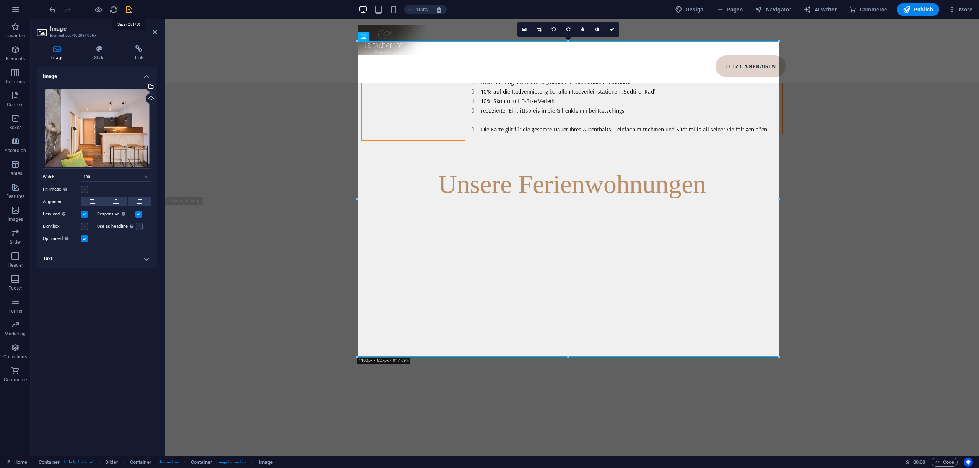
click at [128, 8] on icon "save" at bounding box center [129, 9] width 9 height 9
select select
checkbox input "false"
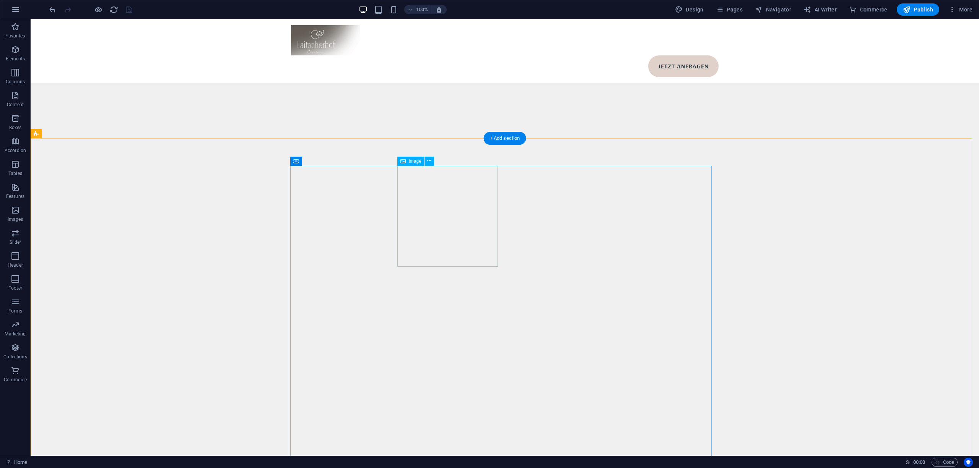
scroll to position [3869, 0]
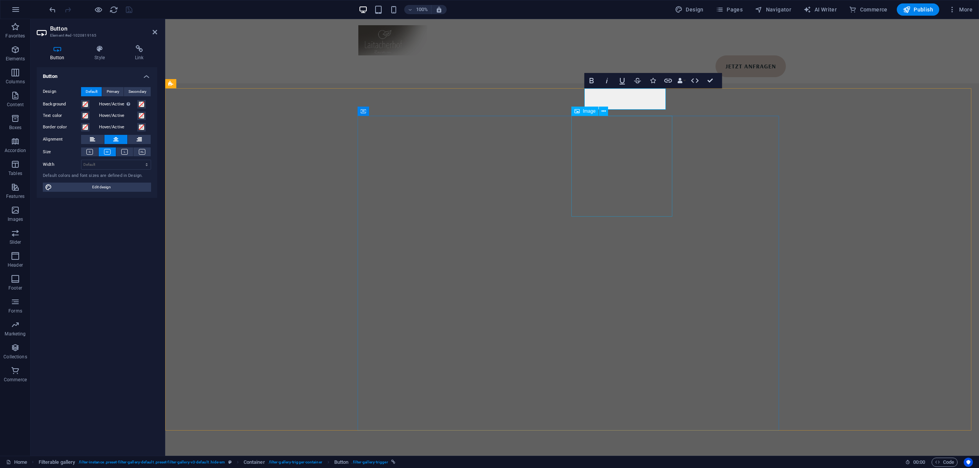
scroll to position [3767, 0]
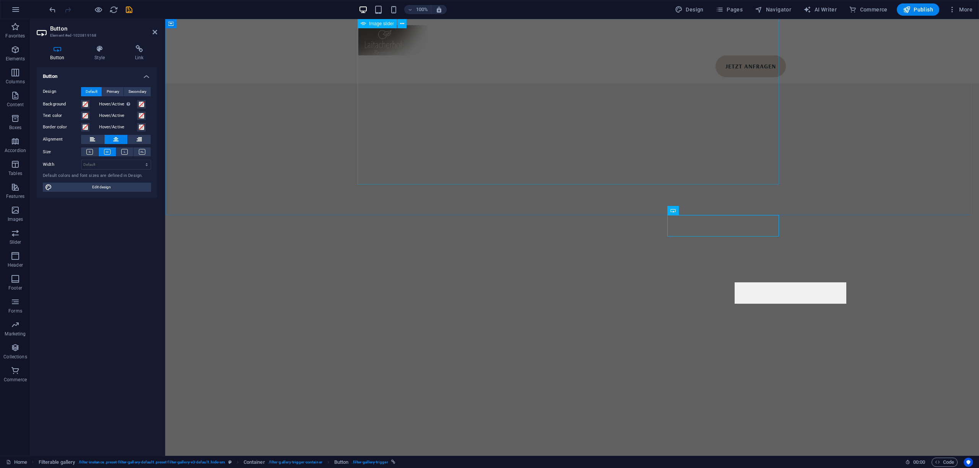
scroll to position [3700, 0]
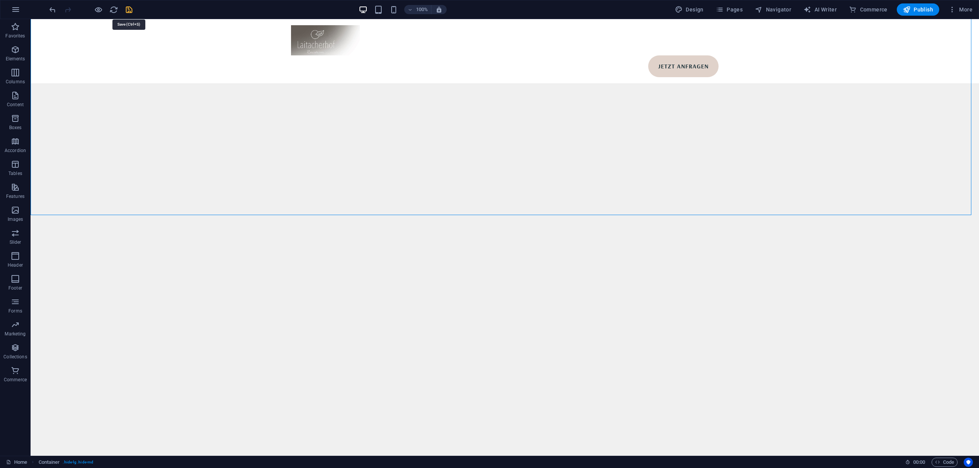
click at [132, 11] on icon "save" at bounding box center [129, 9] width 9 height 9
select select
checkbox input "false"
click at [16, 11] on icon "button" at bounding box center [15, 9] width 9 height 9
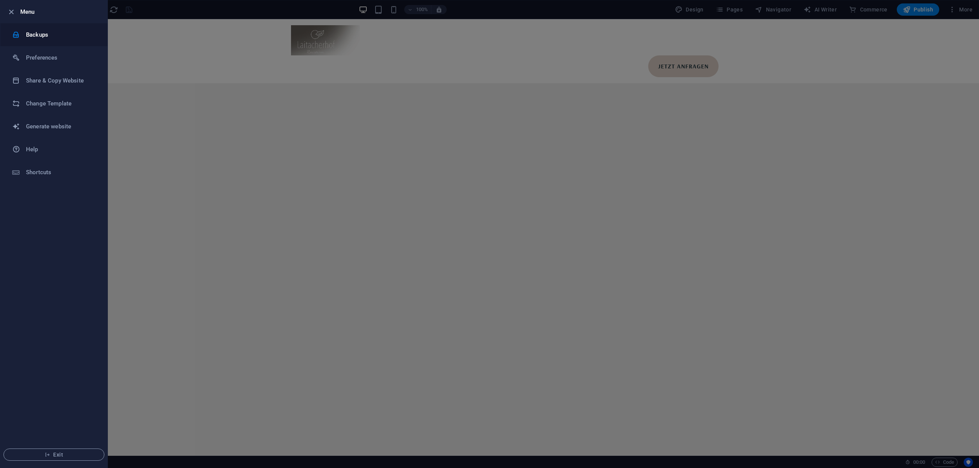
click at [46, 38] on h6 "Backups" at bounding box center [61, 34] width 71 height 9
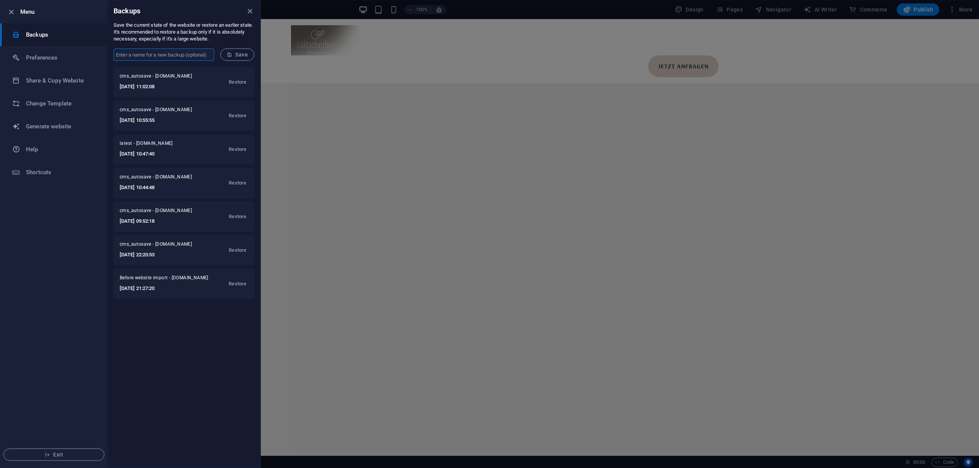
click at [175, 52] on input "text" at bounding box center [164, 55] width 101 height 12
type input "latest_v2"
click at [237, 54] on span "Save" at bounding box center [237, 55] width 21 height 6
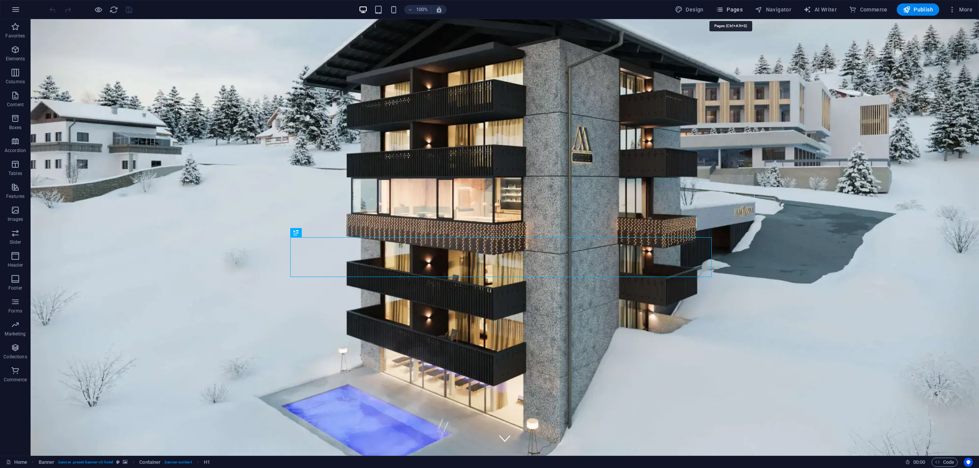
click at [739, 11] on span "Pages" at bounding box center [729, 10] width 27 height 8
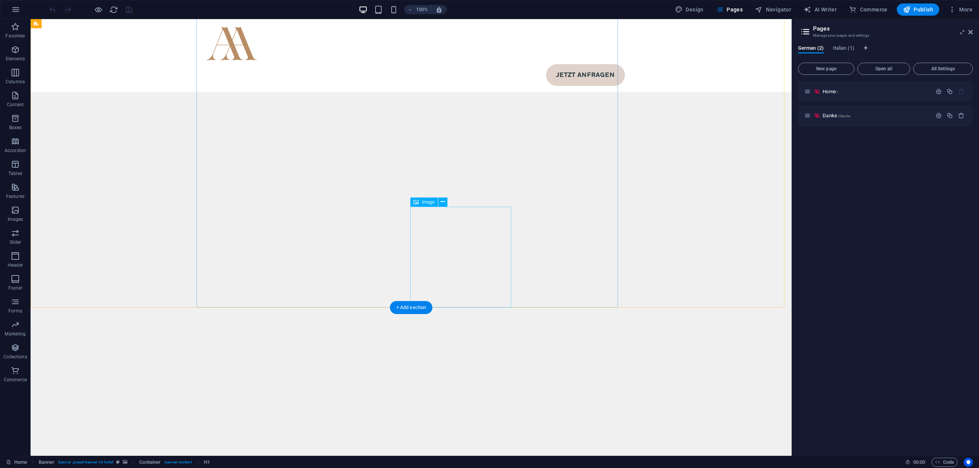
scroll to position [4579, 0]
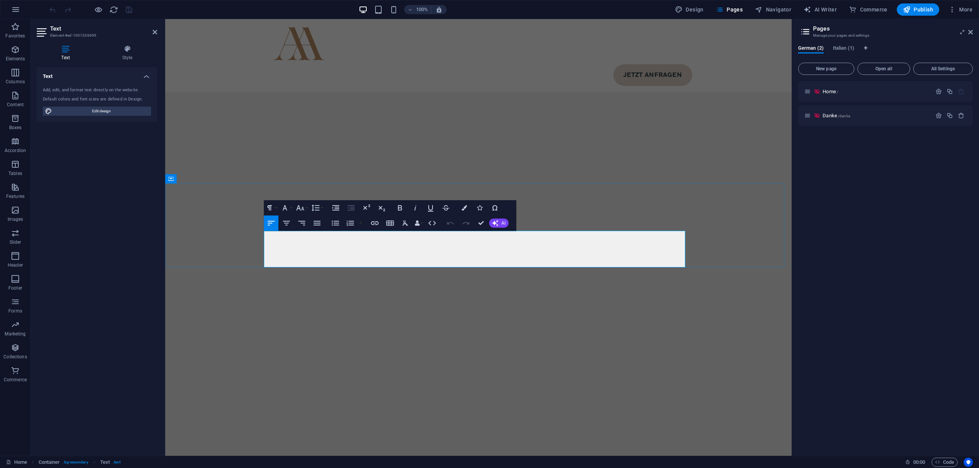
scroll to position [4523, 0]
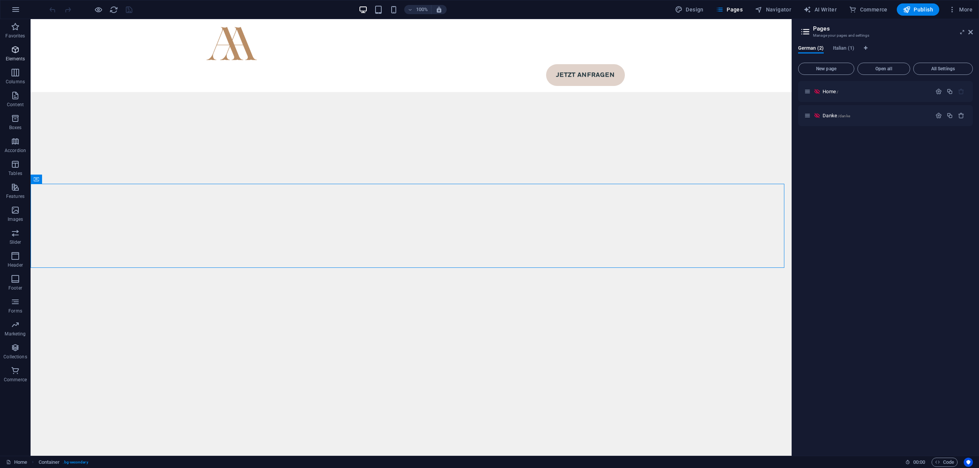
click at [15, 47] on icon "button" at bounding box center [15, 49] width 9 height 9
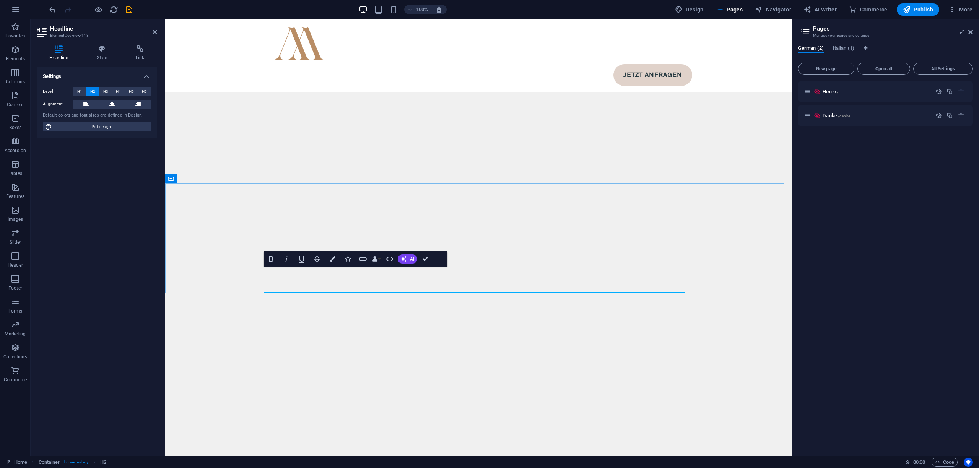
scroll to position [4524, 0]
click at [117, 94] on span "H4" at bounding box center [118, 91] width 5 height 9
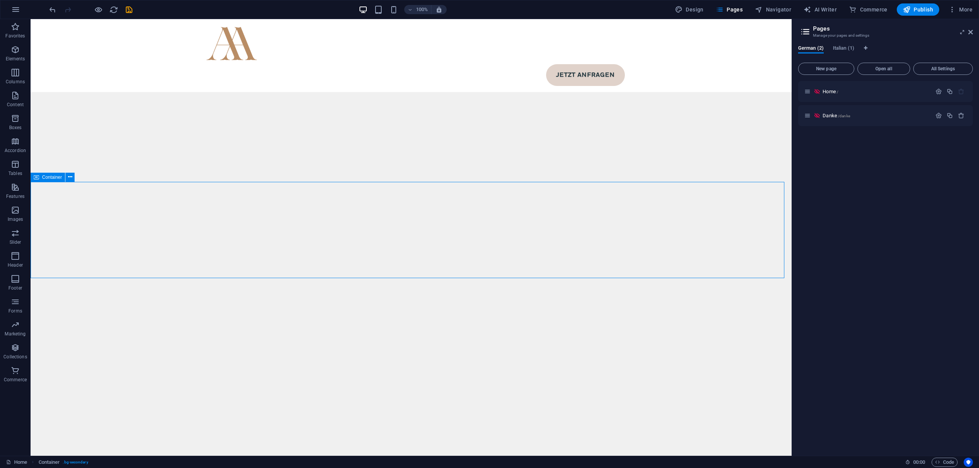
scroll to position [4582, 0]
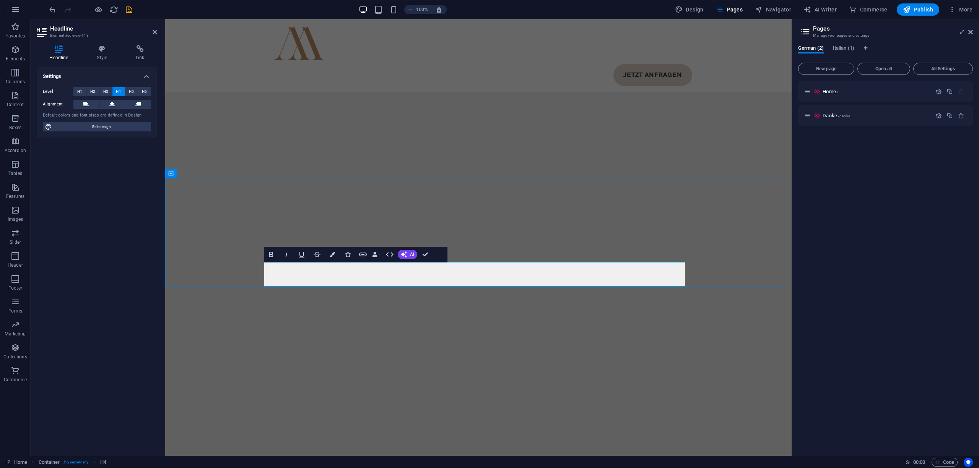
copy h4 "Achtung Buchbar ab [DATE]"
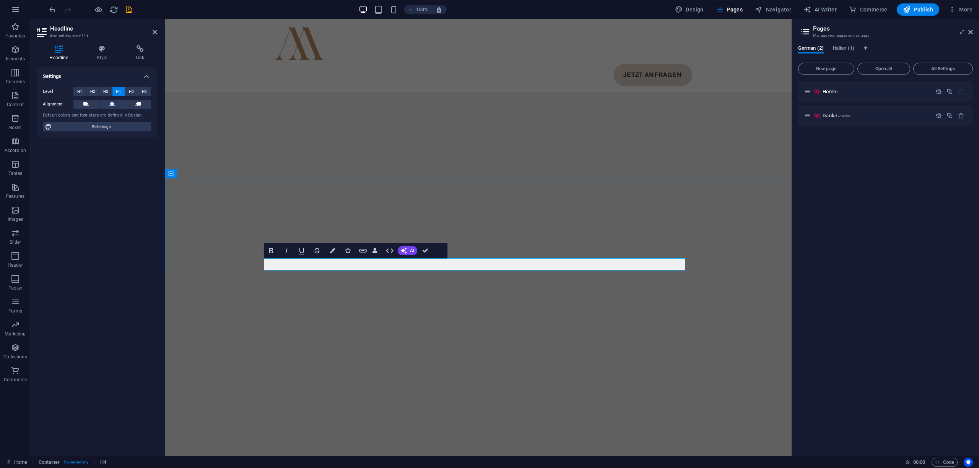
scroll to position [4532, 0]
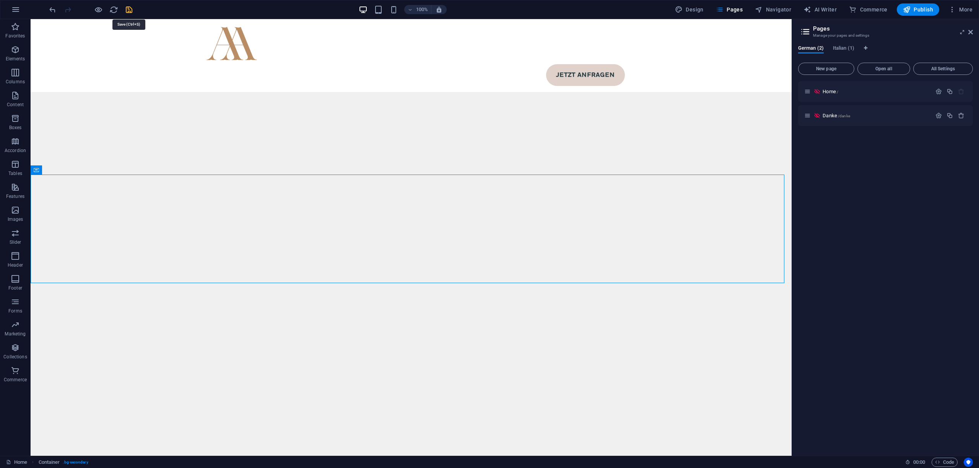
click at [131, 10] on icon "save" at bounding box center [129, 9] width 9 height 9
select select
checkbox input "false"
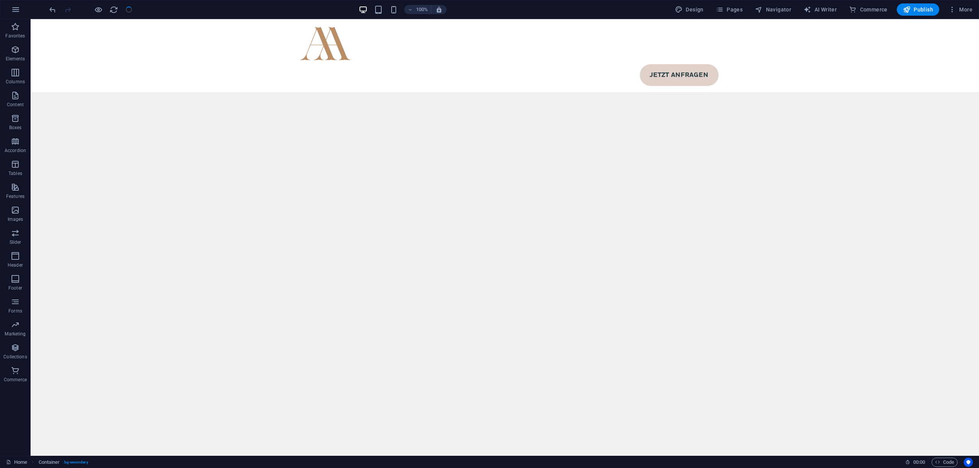
scroll to position [4668, 0]
click at [723, 7] on icon "button" at bounding box center [720, 10] width 8 height 8
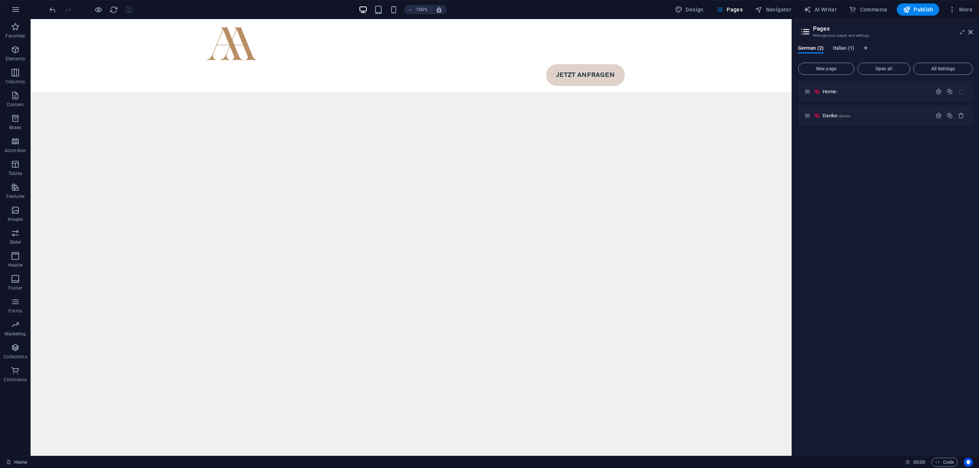
click at [840, 51] on span "Italian (1)" at bounding box center [843, 49] width 21 height 11
click at [846, 92] on p "Home /" at bounding box center [875, 91] width 107 height 5
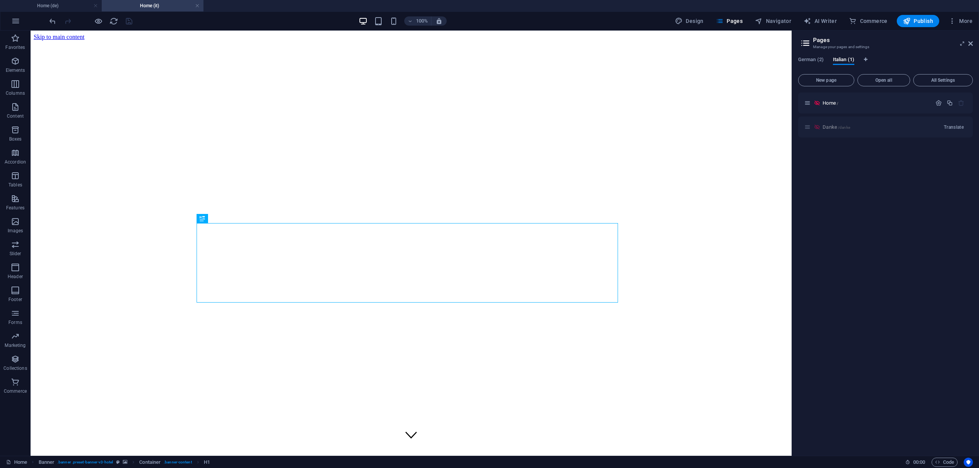
scroll to position [0, 0]
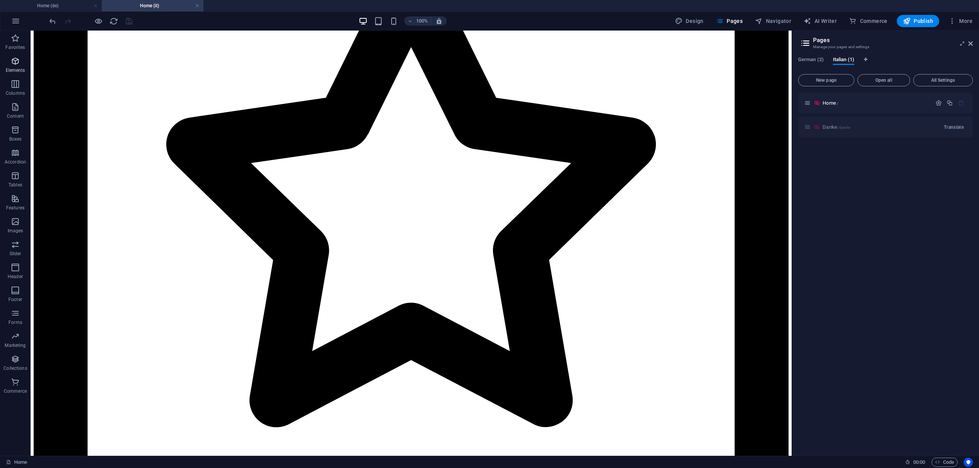
click at [2, 62] on span "Elements" at bounding box center [15, 66] width 31 height 18
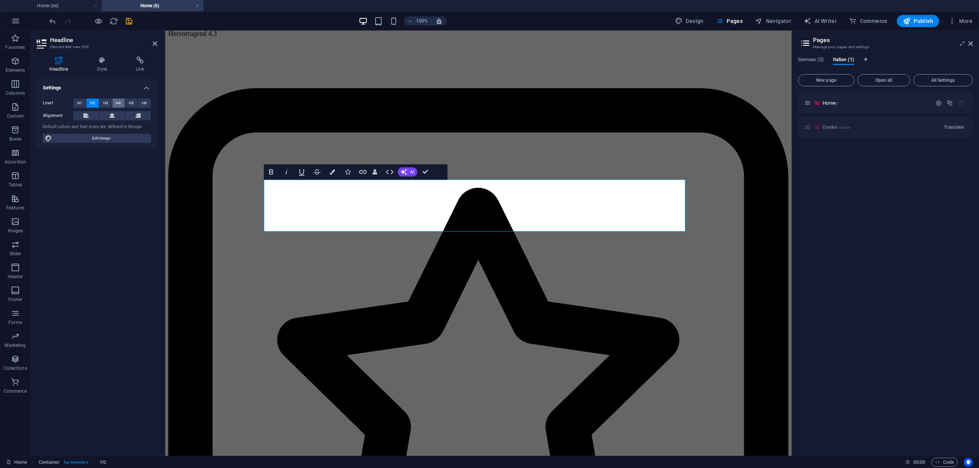
click at [115, 100] on button "H4" at bounding box center [118, 103] width 13 height 9
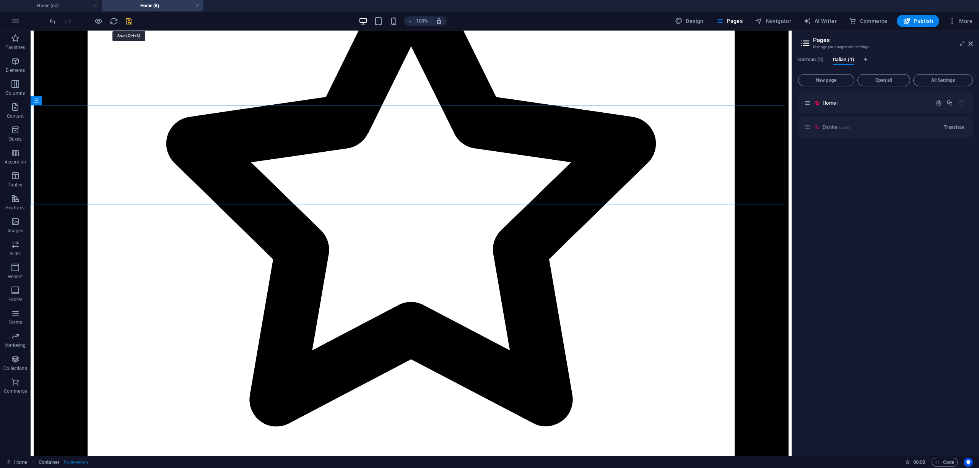
click at [128, 18] on icon "save" at bounding box center [129, 21] width 9 height 9
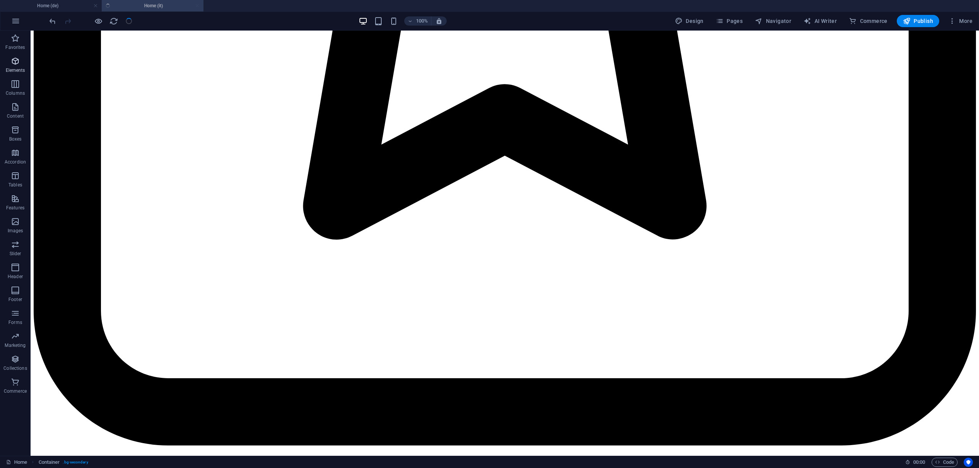
select select
checkbox input "false"
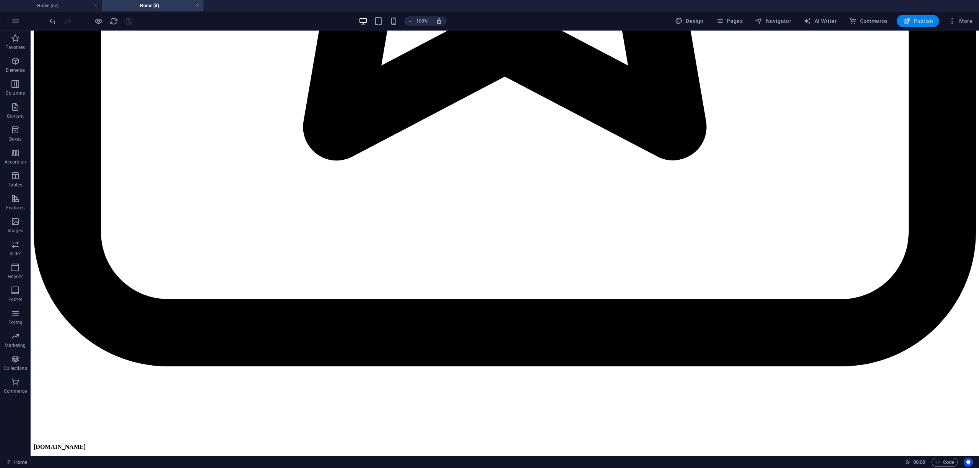
click at [910, 25] on button "Publish" at bounding box center [918, 21] width 42 height 12
